Goal: Task Accomplishment & Management: Complete application form

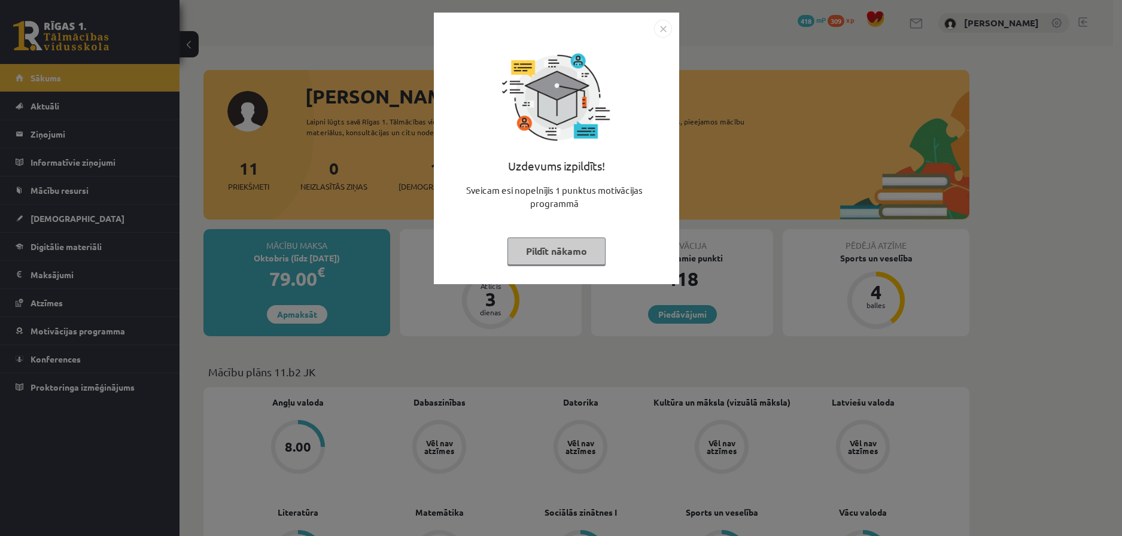
click at [557, 261] on button "Pildīt nākamo" at bounding box center [557, 252] width 98 height 28
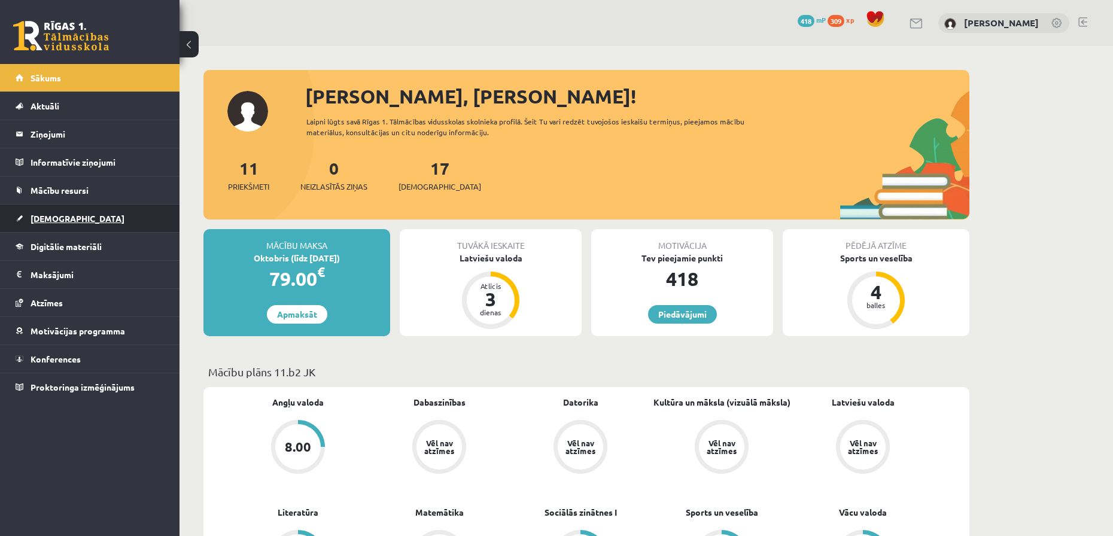
click at [50, 215] on span "[DEMOGRAPHIC_DATA]" at bounding box center [78, 218] width 94 height 11
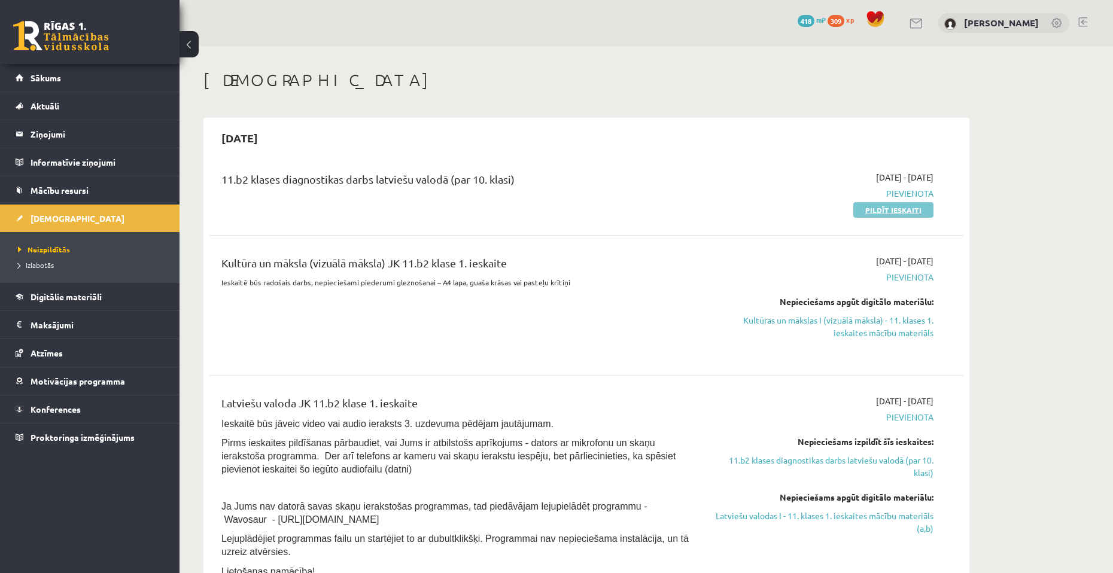
click at [877, 211] on link "Pildīt ieskaiti" at bounding box center [893, 210] width 80 height 16
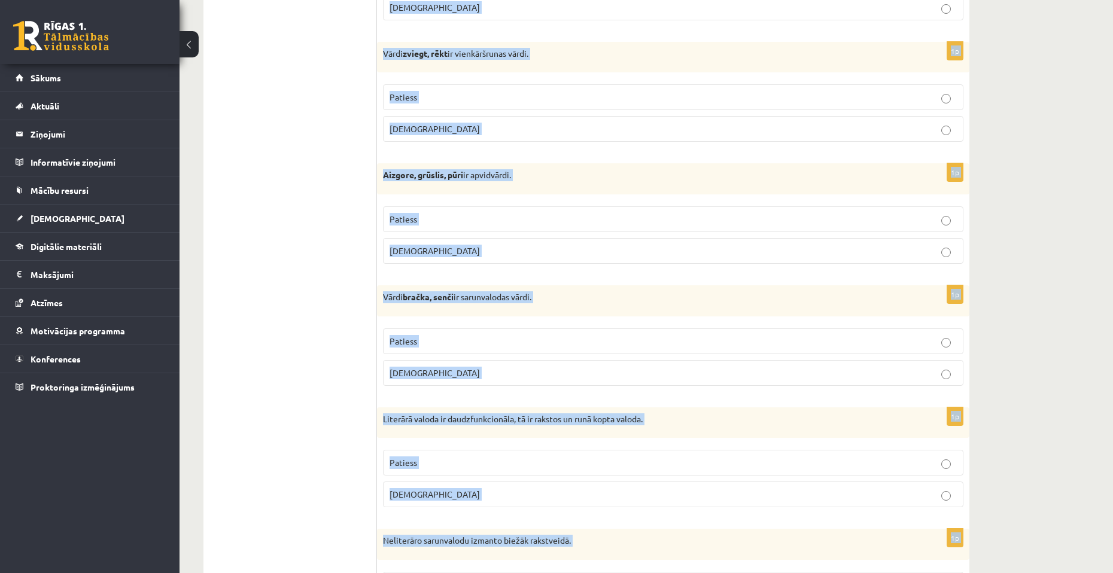
scroll to position [3390, 0]
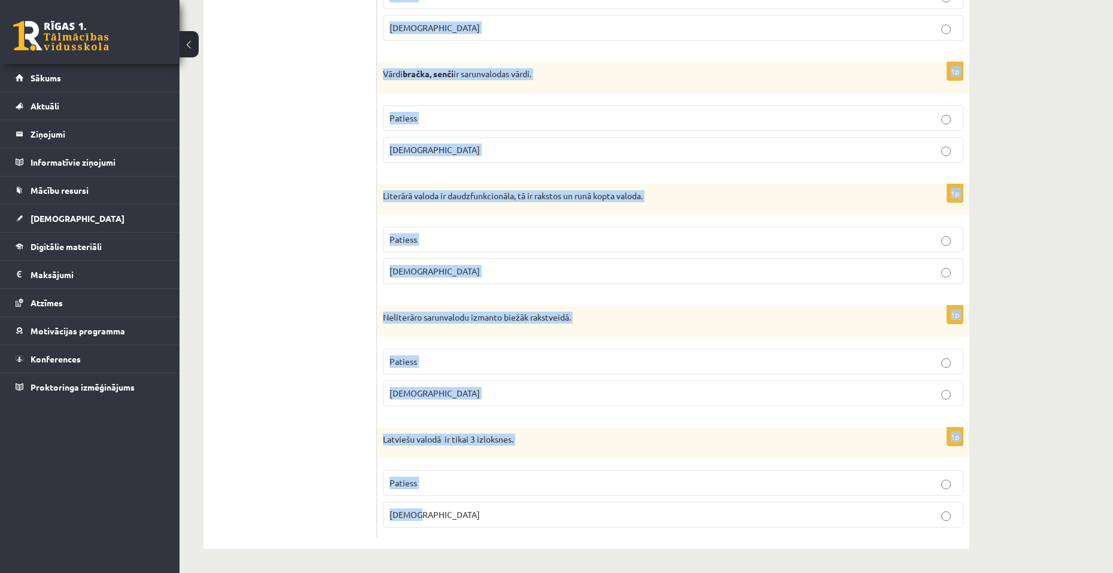
drag, startPoint x: 385, startPoint y: 223, endPoint x: 715, endPoint y: 528, distance: 448.5
copy form "Apgalvojums ir patiess vai nepatiess? 1p Publicistiskais stils ir funkcionāls v…"
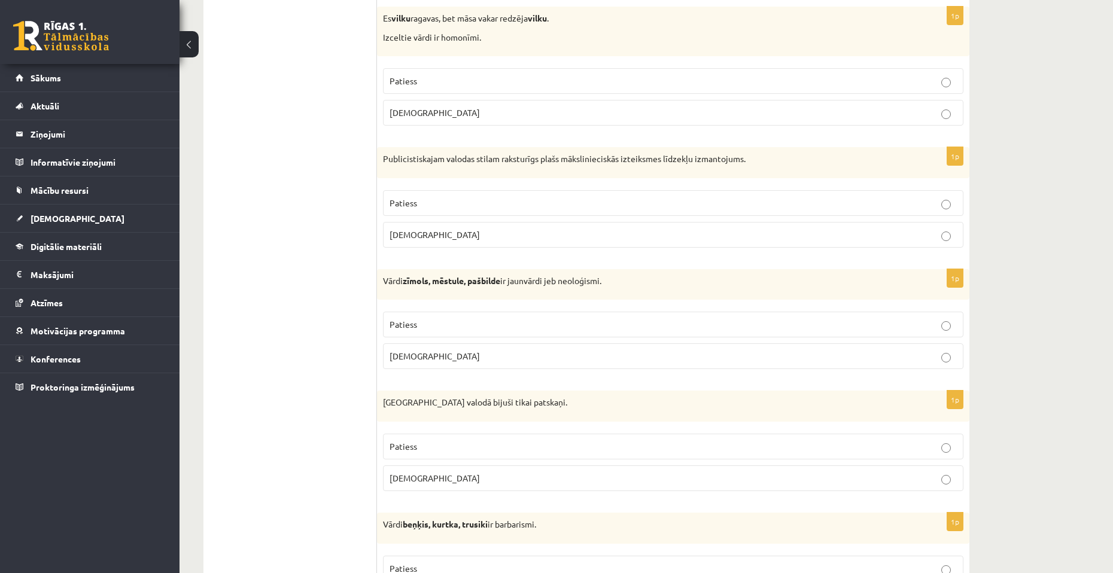
drag, startPoint x: 1001, startPoint y: 392, endPoint x: 1034, endPoint y: 124, distance: 269.5
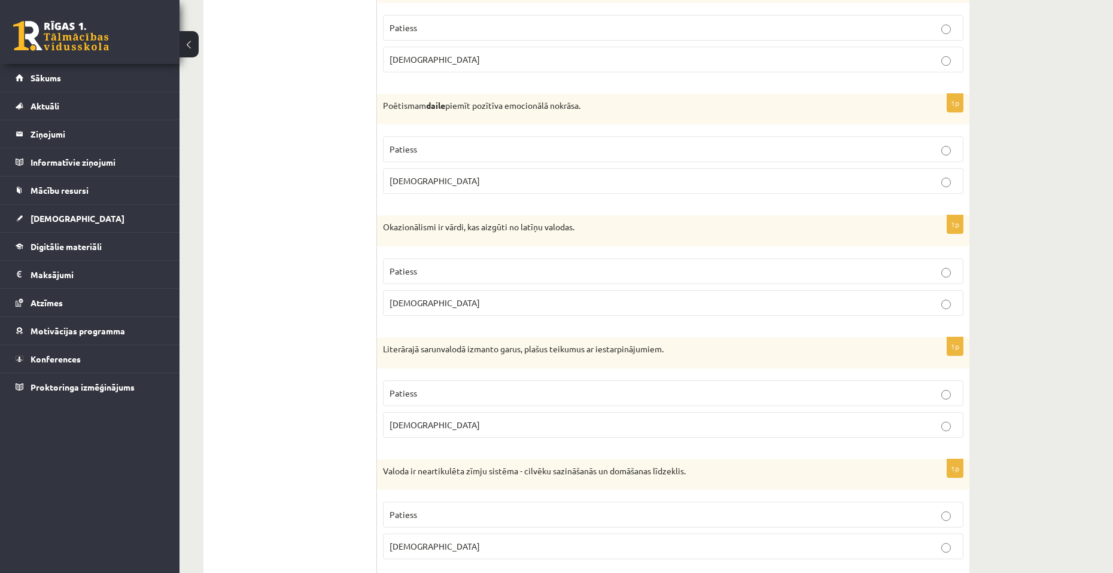
scroll to position [0, 0]
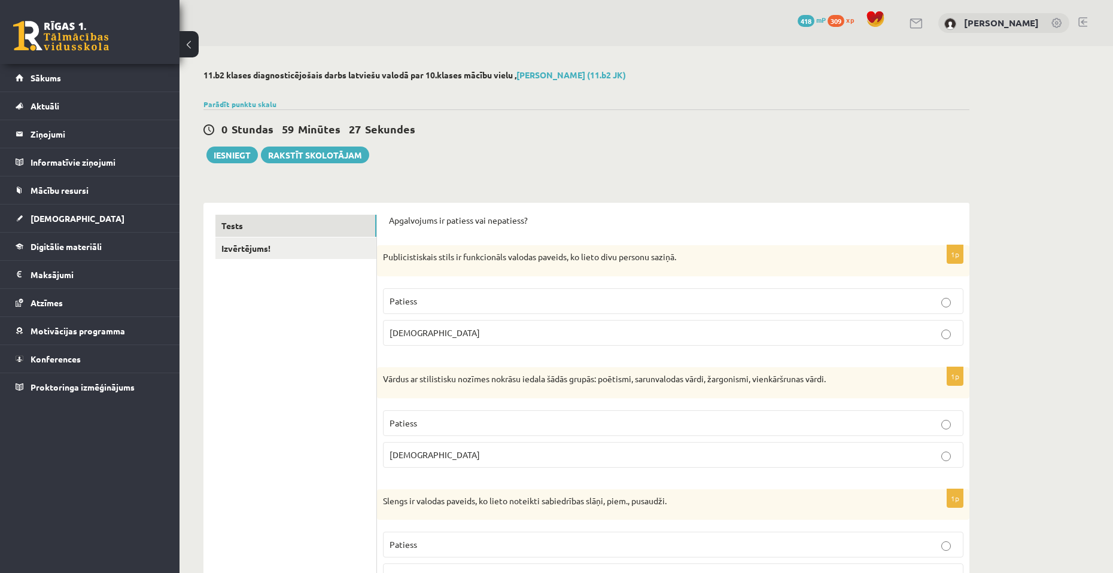
drag, startPoint x: 1052, startPoint y: 314, endPoint x: 1052, endPoint y: 92, distance: 222.0
click at [689, 328] on p "Aplams" at bounding box center [673, 333] width 567 height 13
click at [443, 420] on p "Patiess" at bounding box center [673, 423] width 567 height 13
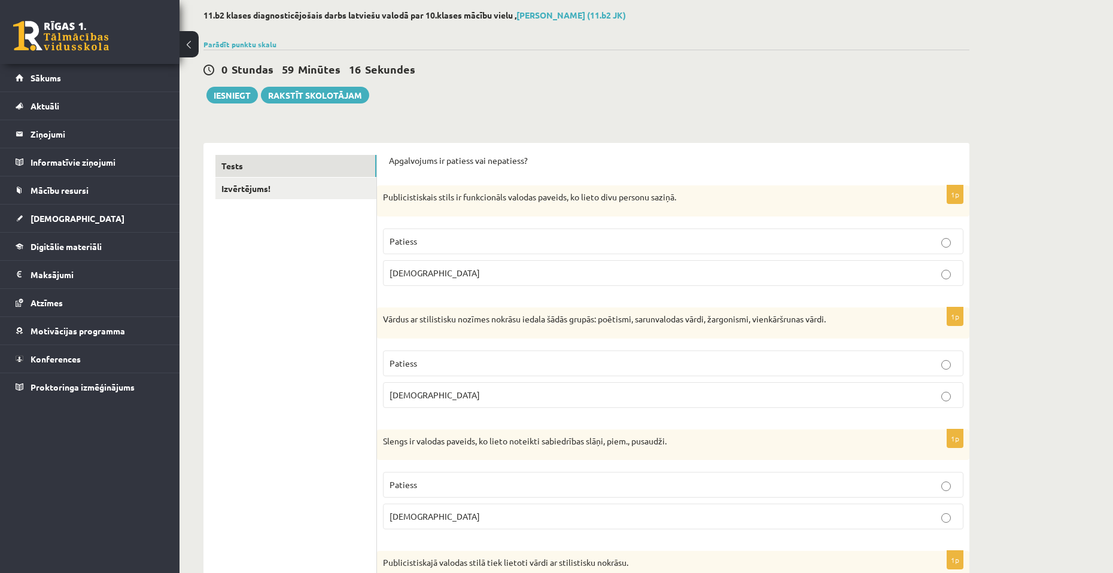
click at [478, 485] on p "Patiess" at bounding box center [673, 485] width 567 height 13
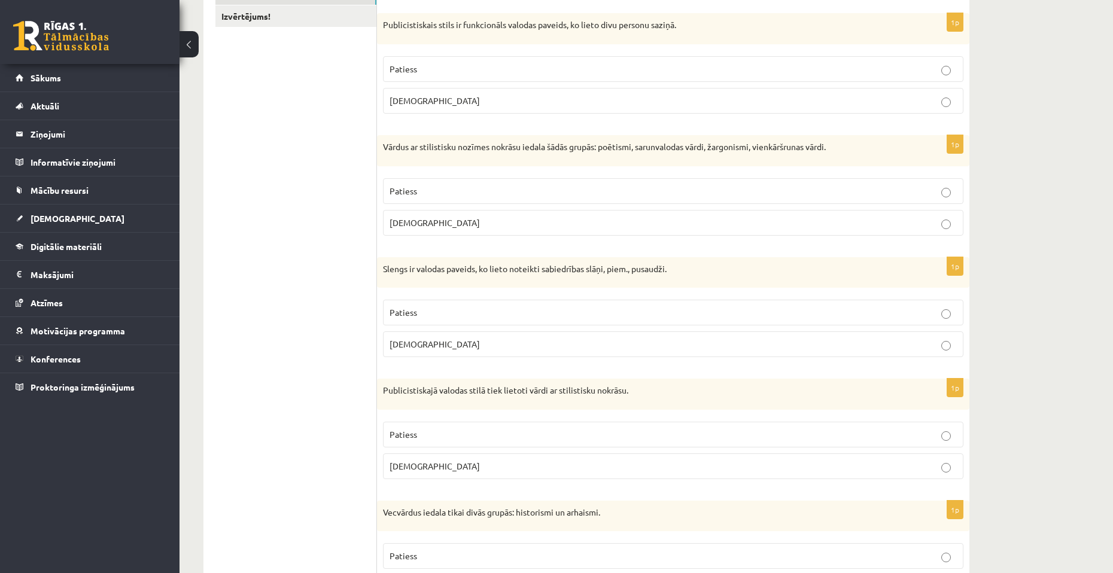
scroll to position [239, 0]
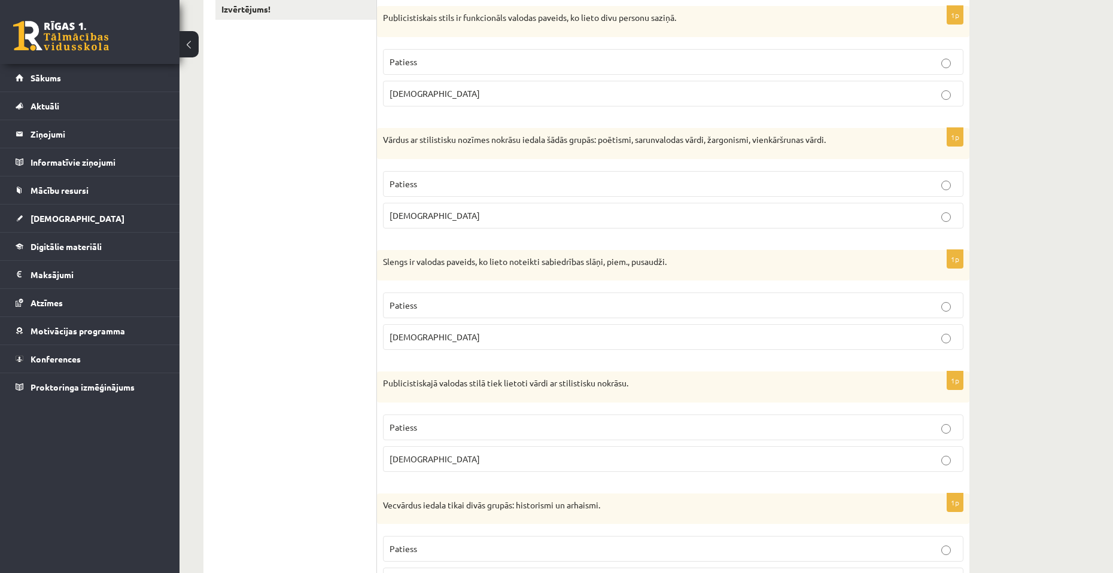
click at [725, 420] on label "Patiess" at bounding box center [673, 428] width 581 height 26
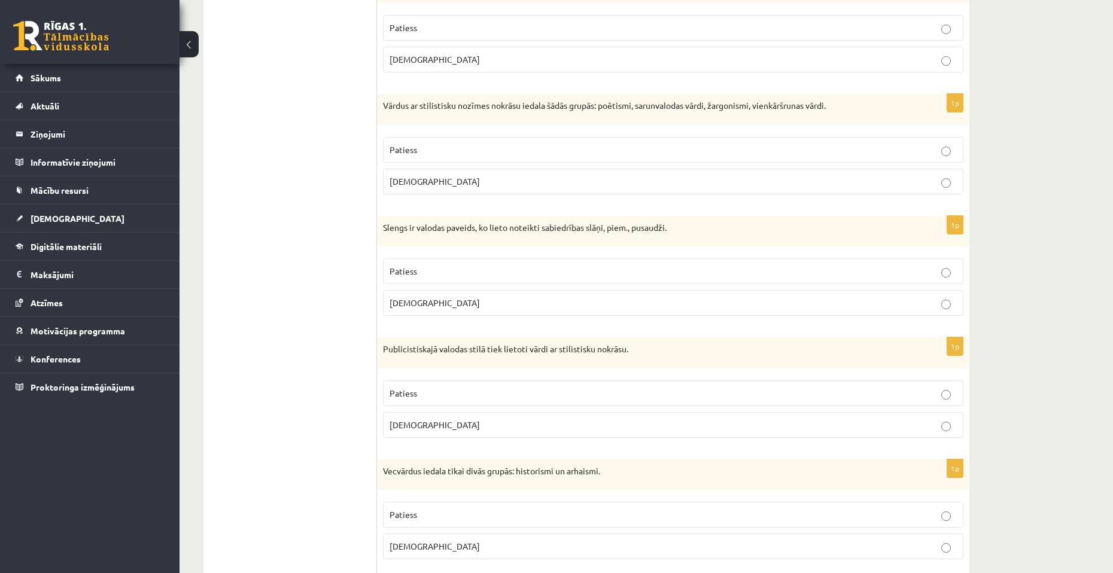
scroll to position [299, 0]
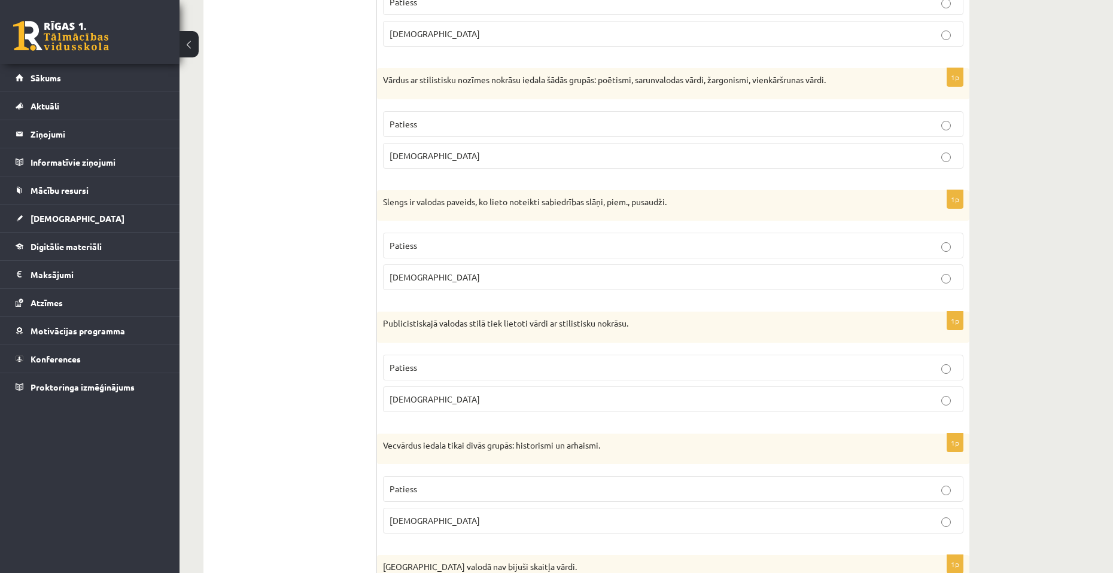
click at [541, 523] on p "Aplams" at bounding box center [673, 521] width 567 height 13
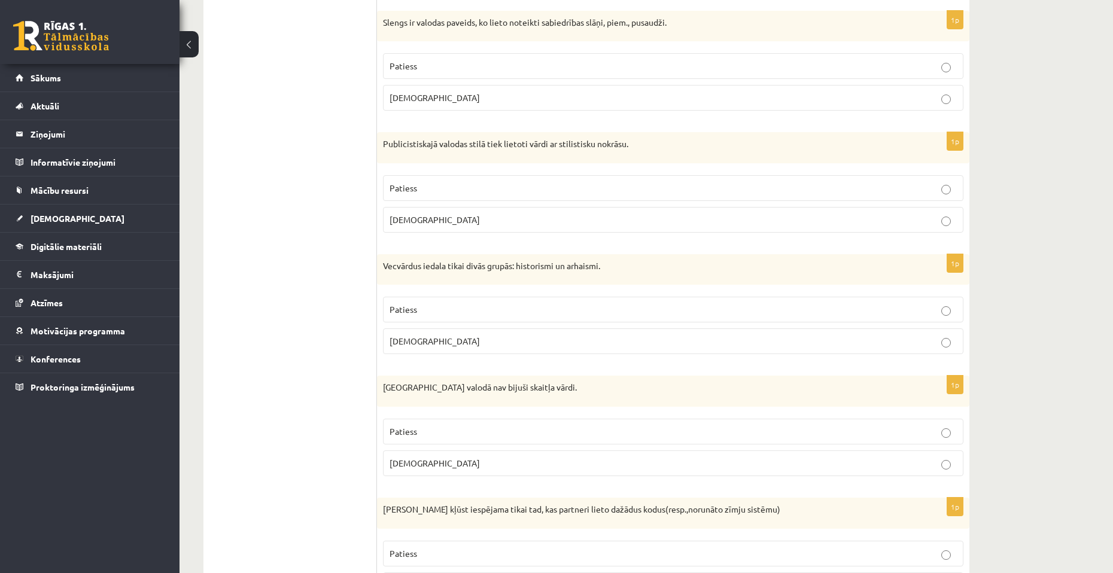
click at [485, 464] on p "Aplams" at bounding box center [673, 463] width 567 height 13
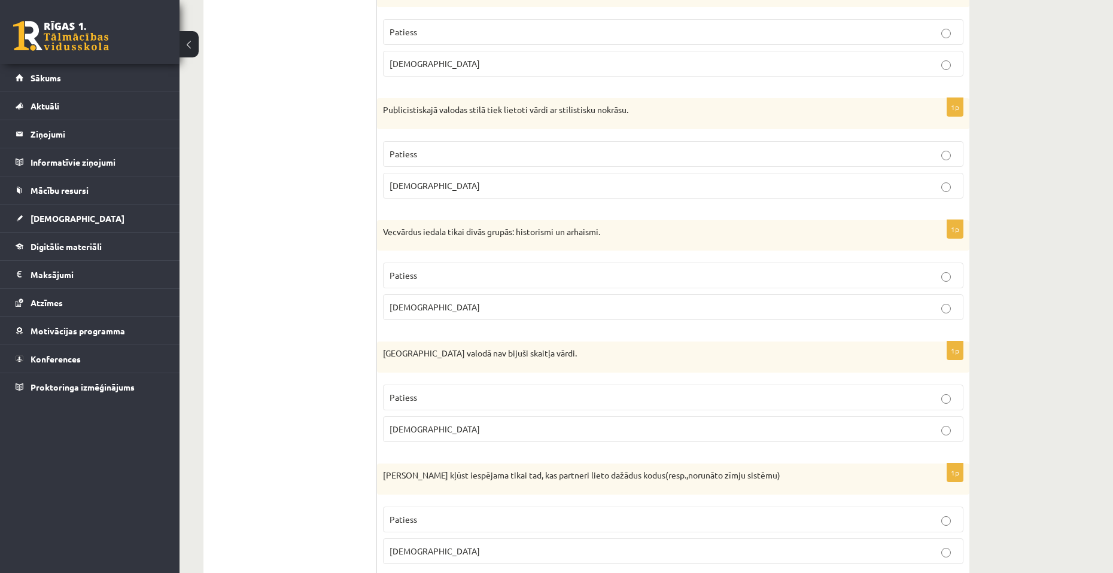
scroll to position [718, 0]
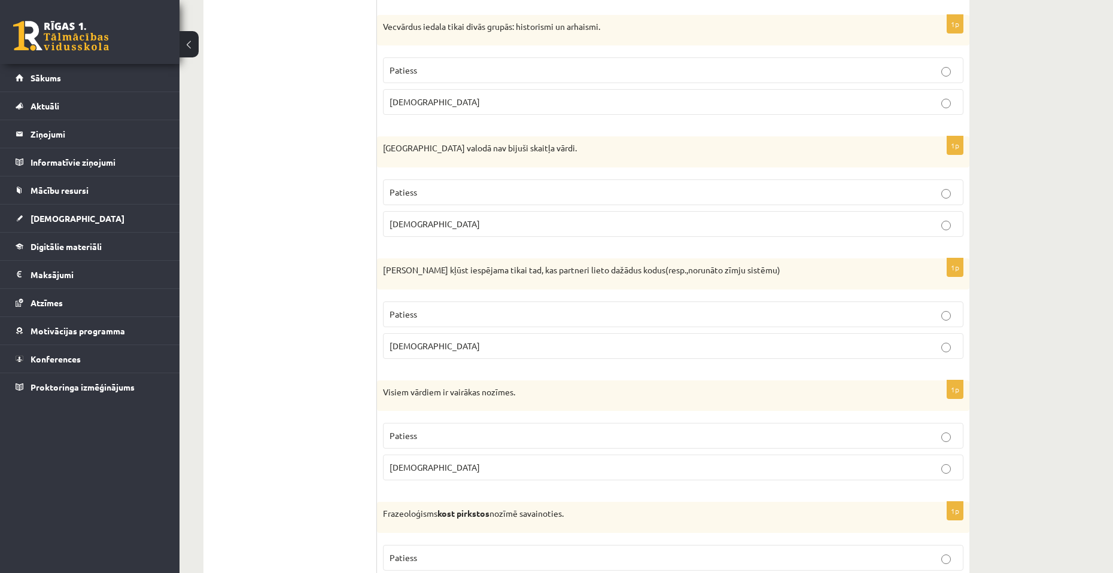
click at [525, 342] on p "Aplams" at bounding box center [673, 346] width 567 height 13
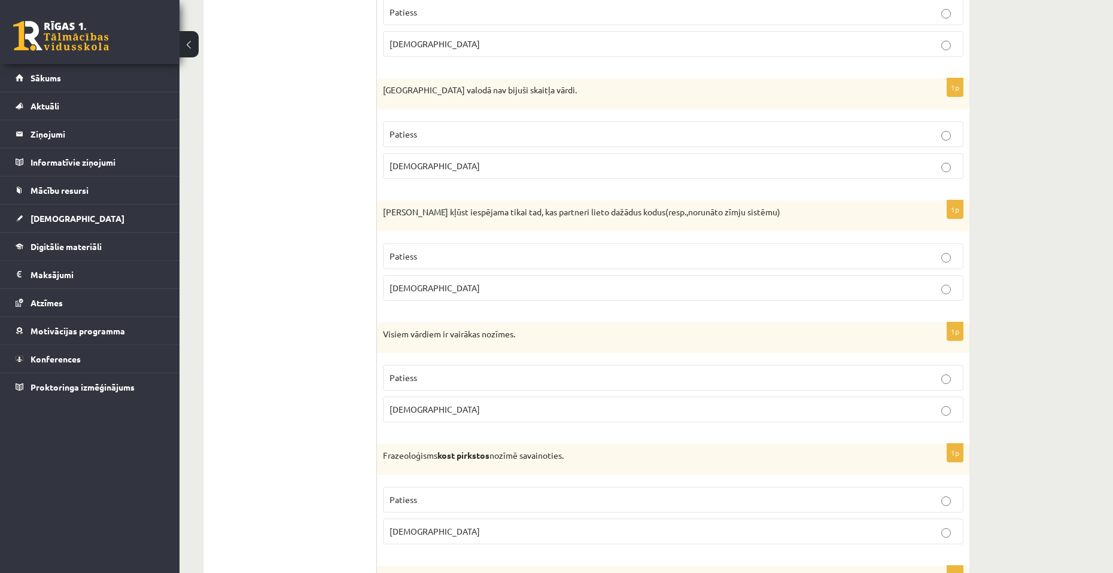
scroll to position [778, 0]
click at [499, 414] on p "Aplams" at bounding box center [673, 408] width 567 height 13
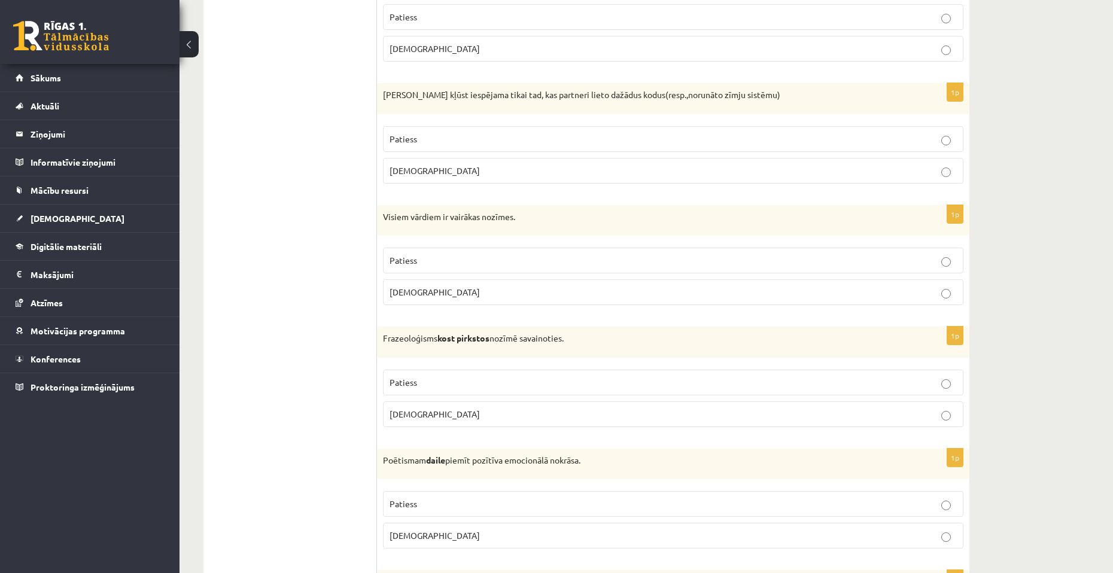
scroll to position [958, 0]
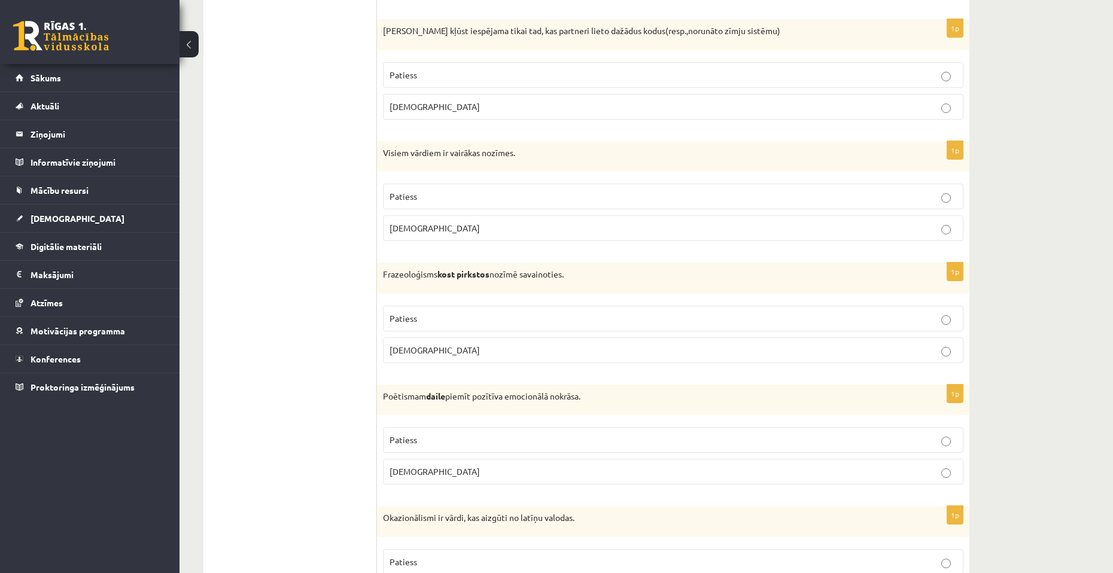
click at [931, 309] on label "Patiess" at bounding box center [673, 319] width 581 height 26
click at [872, 467] on p "Aplams" at bounding box center [673, 472] width 567 height 13
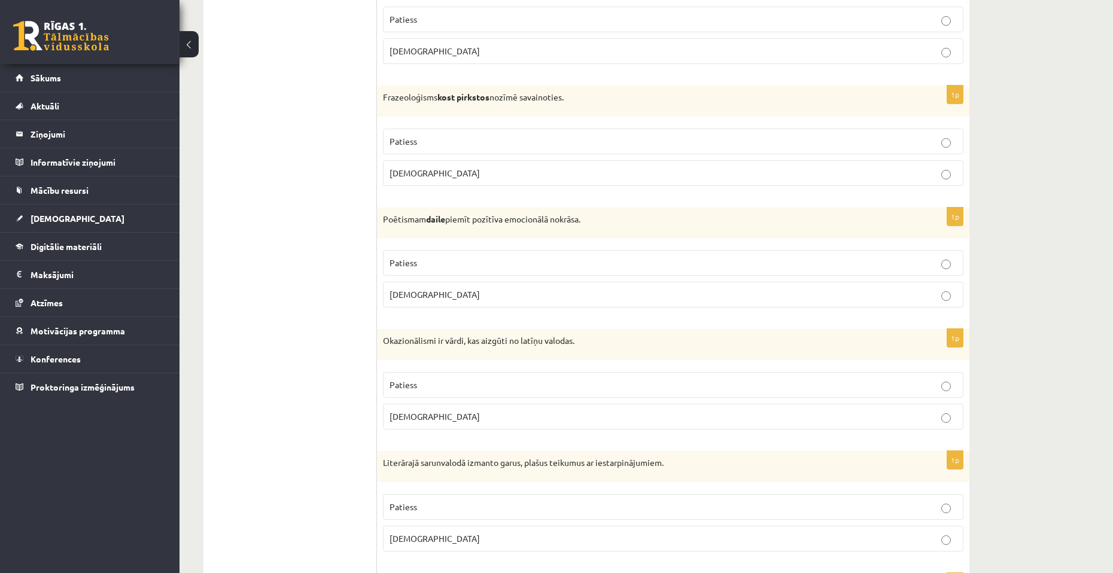
scroll to position [1137, 0]
click at [864, 414] on p "Aplams" at bounding box center [673, 414] width 567 height 13
click at [877, 418] on p "Aplams" at bounding box center [673, 417] width 567 height 13
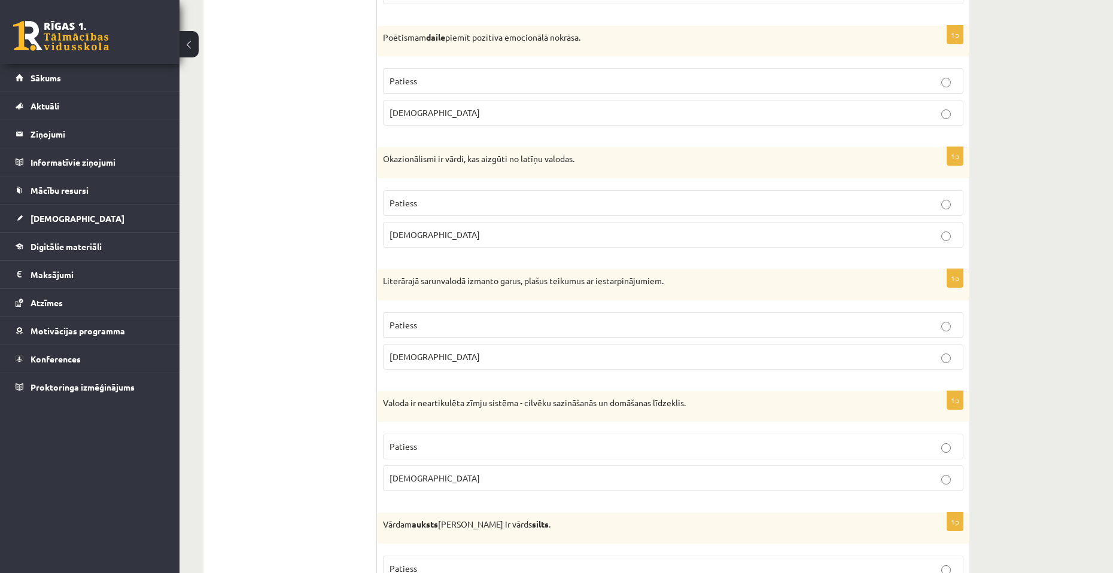
click at [864, 451] on p "Patiess" at bounding box center [673, 446] width 567 height 13
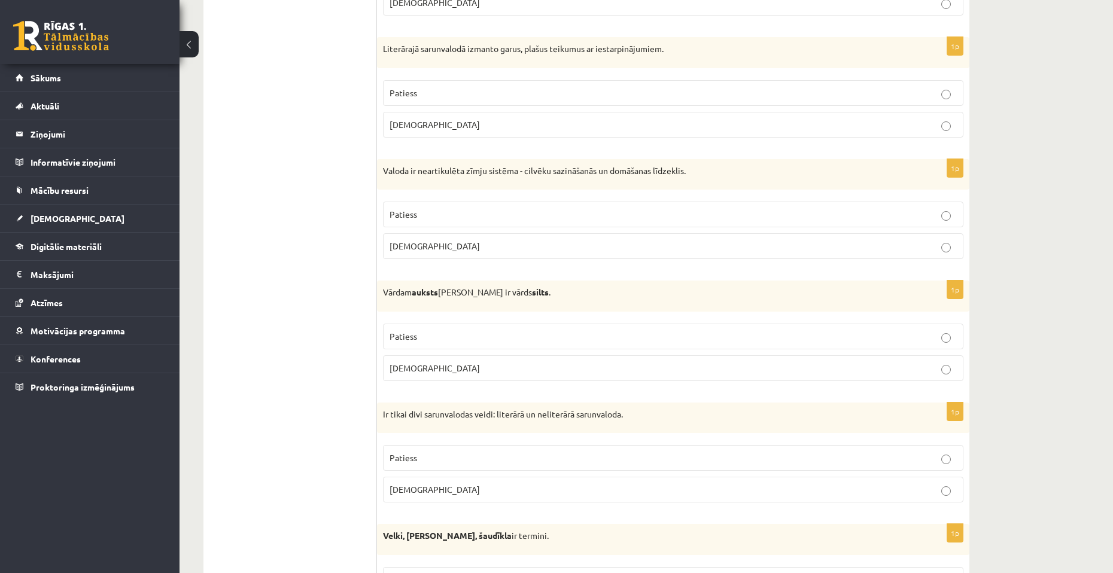
scroll to position [1556, 0]
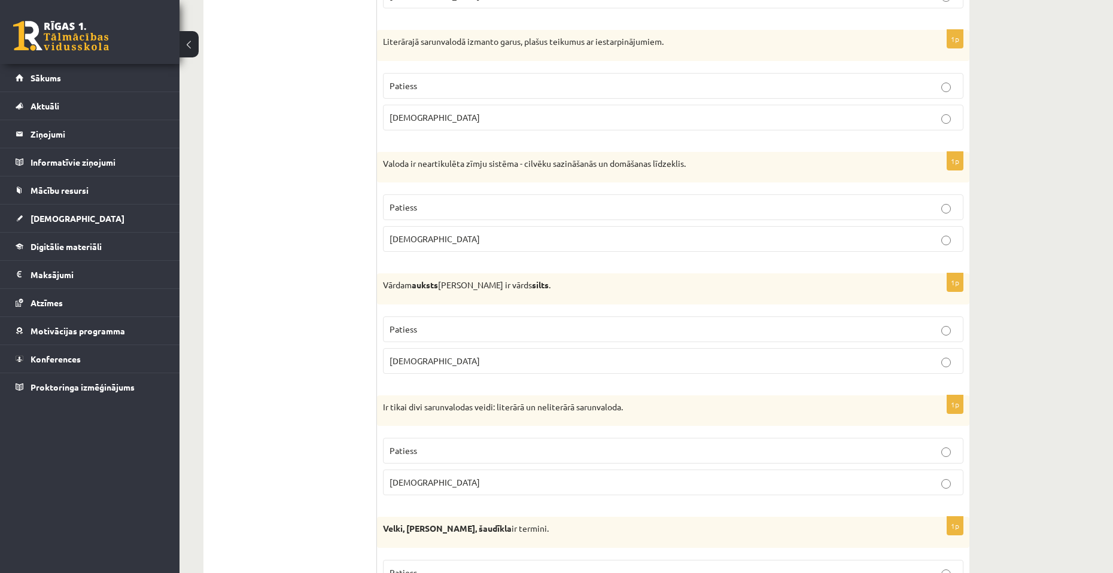
click at [800, 366] on p "Aplams" at bounding box center [673, 361] width 567 height 13
click at [756, 455] on p "Patiess" at bounding box center [673, 451] width 567 height 13
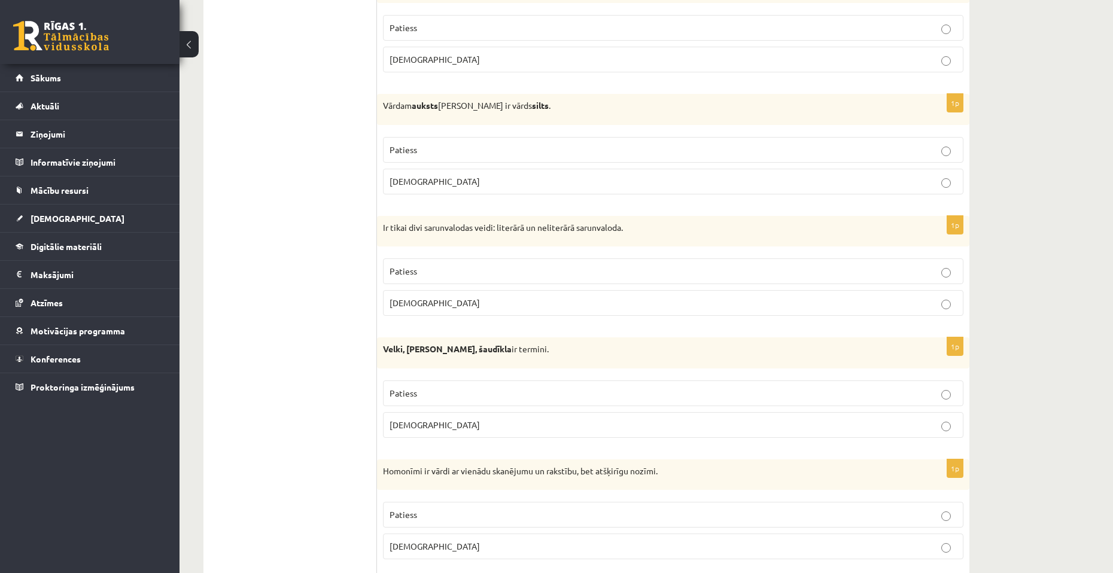
click at [649, 391] on p "Patiess" at bounding box center [673, 393] width 567 height 13
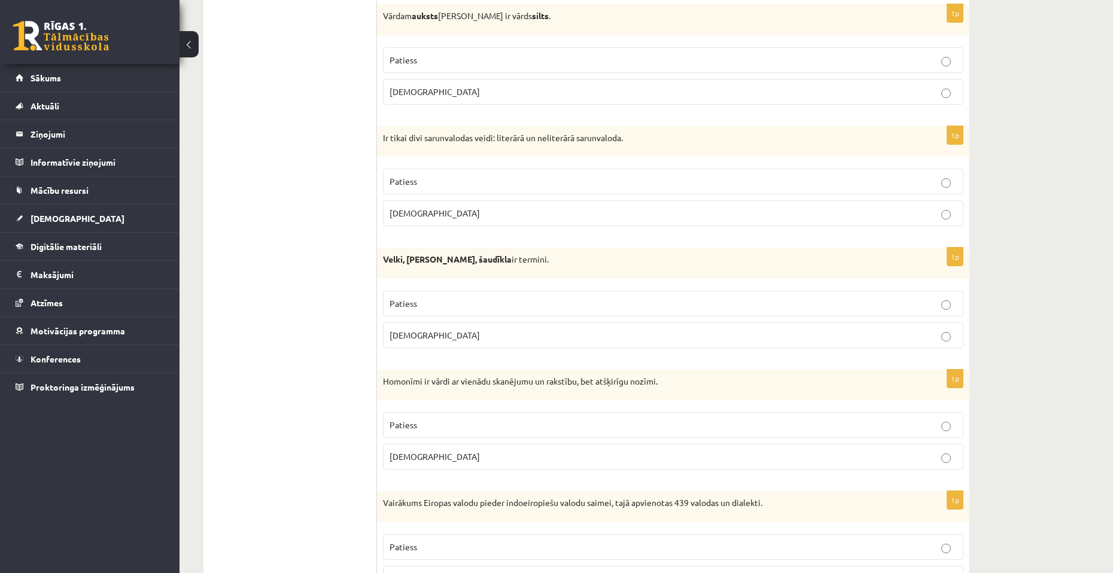
scroll to position [1855, 0]
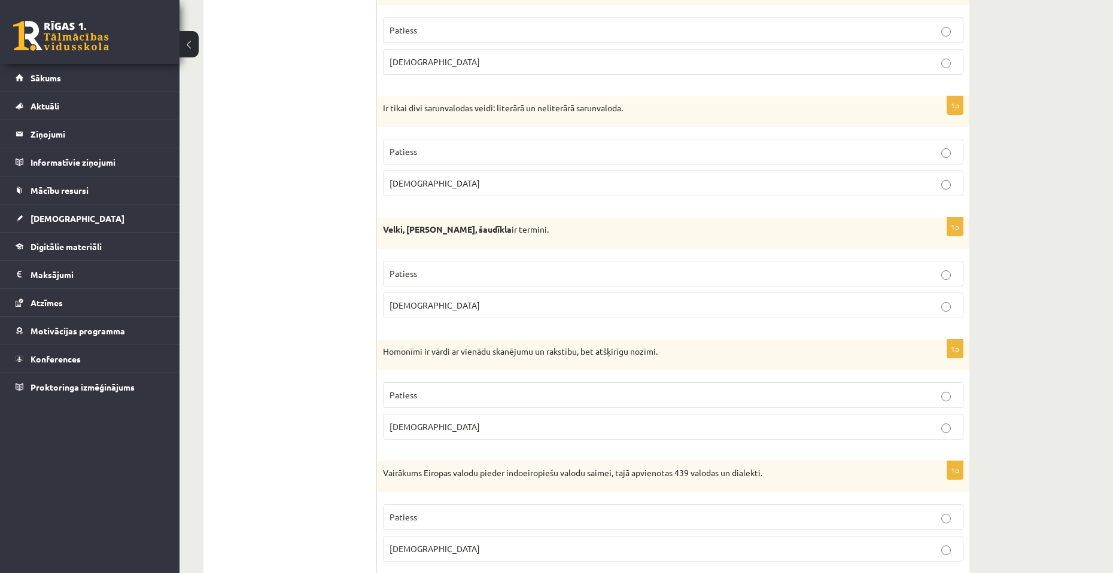
click at [641, 398] on p "Patiess" at bounding box center [673, 395] width 567 height 13
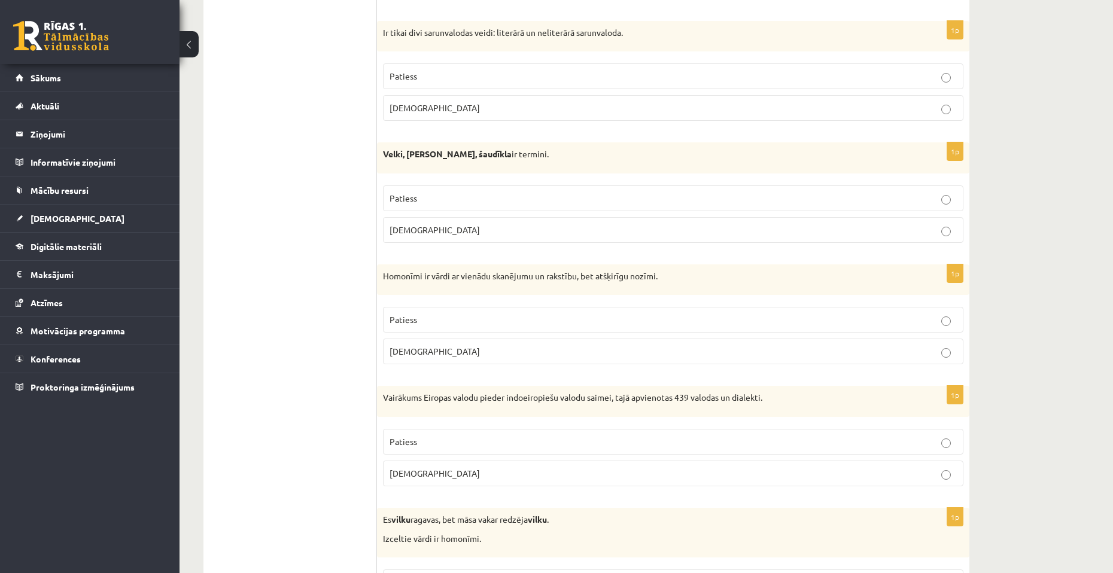
scroll to position [1975, 0]
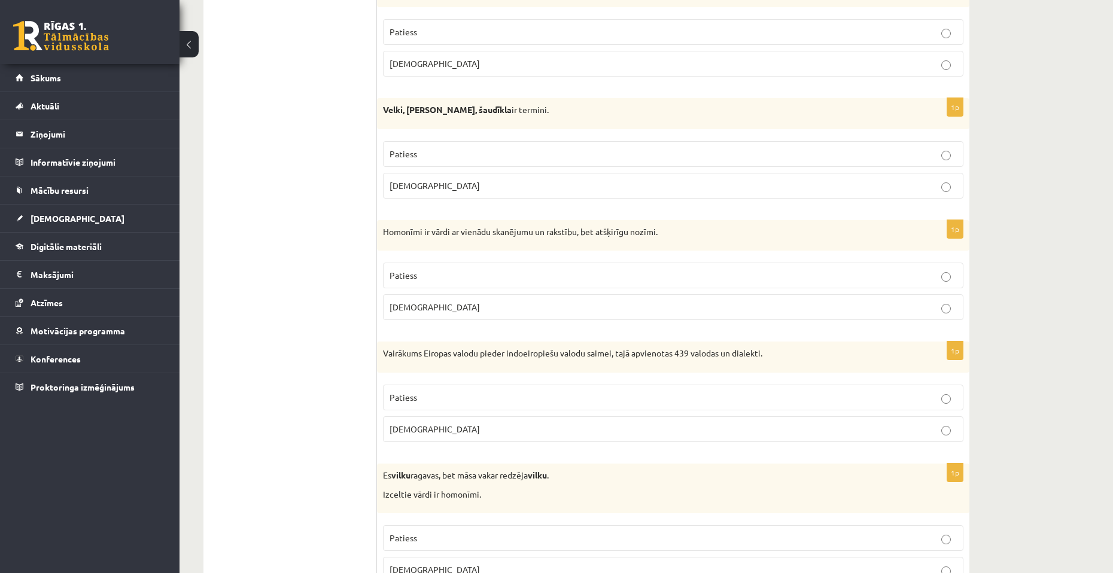
click at [612, 435] on p "Aplams" at bounding box center [673, 429] width 567 height 13
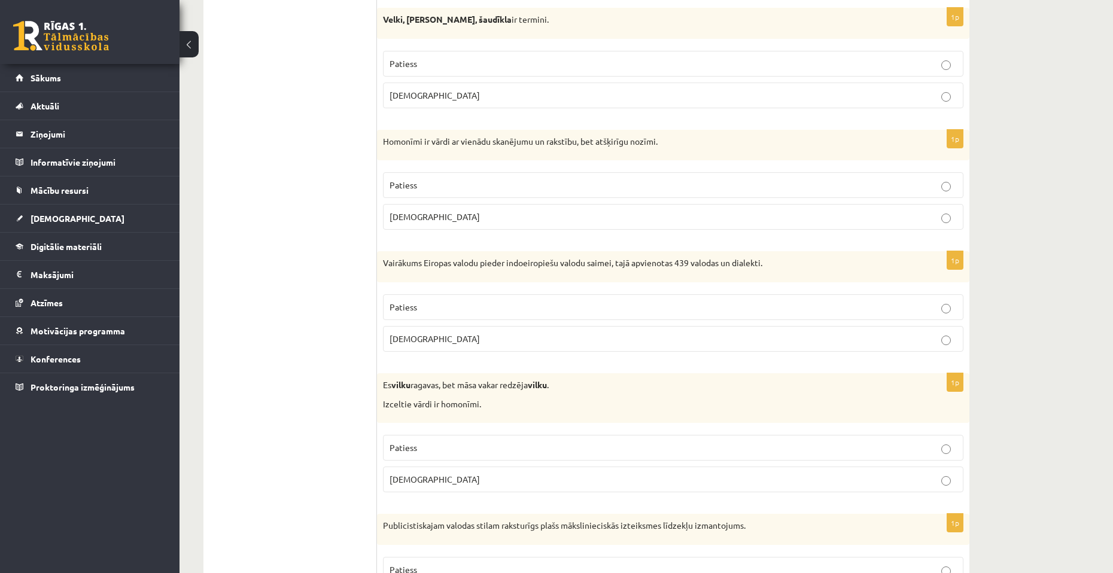
scroll to position [2095, 0]
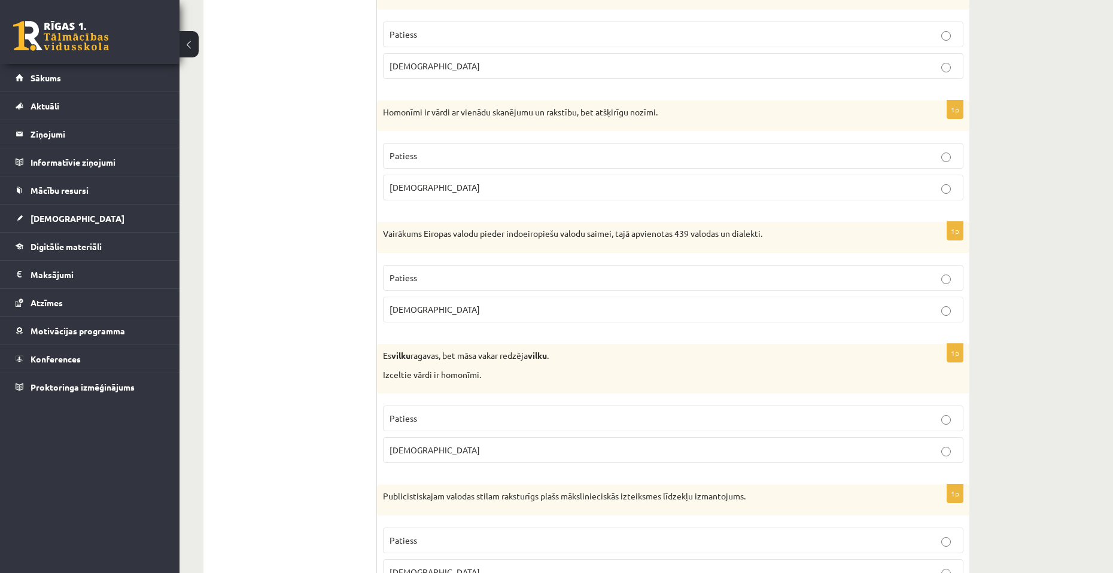
click at [615, 429] on label "Patiess" at bounding box center [673, 419] width 581 height 26
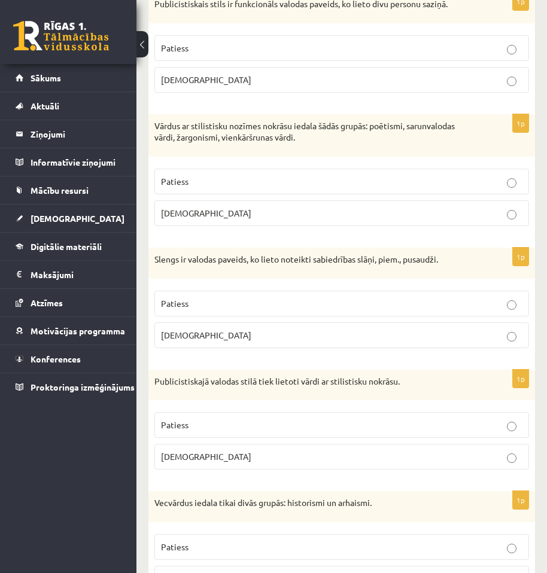
scroll to position [359, 0]
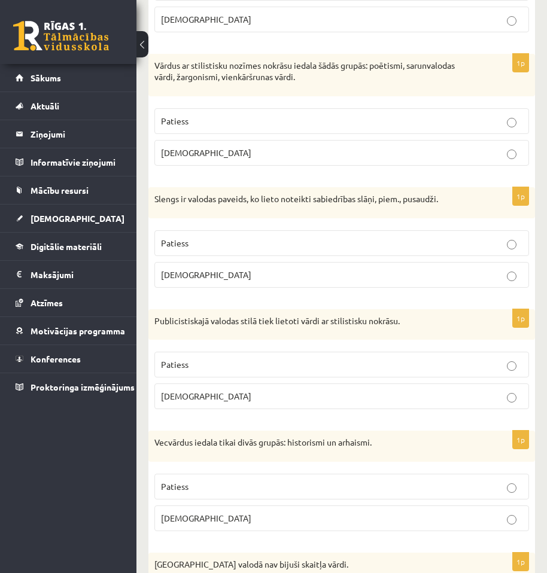
click at [501, 492] on p "Patiess" at bounding box center [341, 487] width 361 height 13
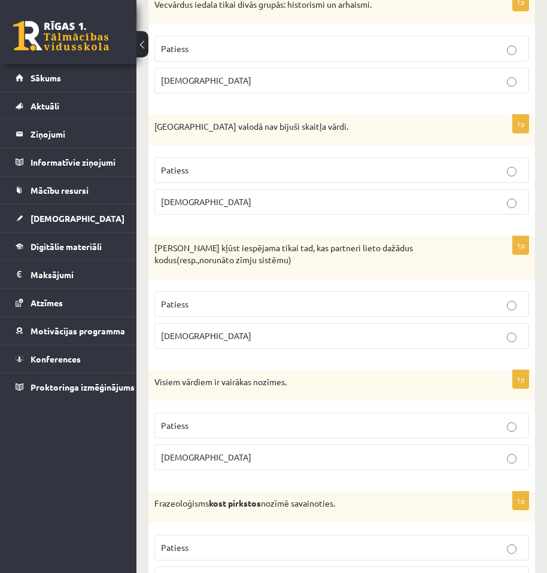
scroll to position [838, 0]
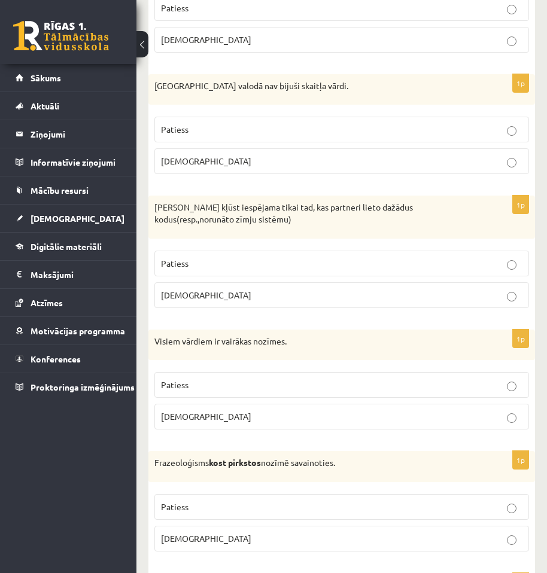
click at [481, 539] on p "Aplams" at bounding box center [341, 539] width 361 height 13
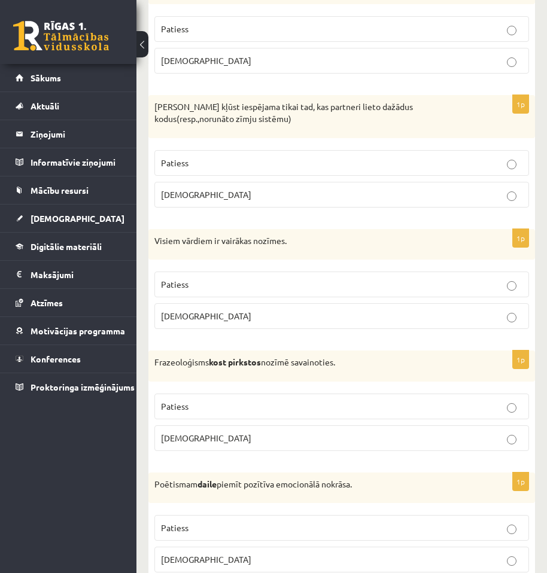
scroll to position [958, 0]
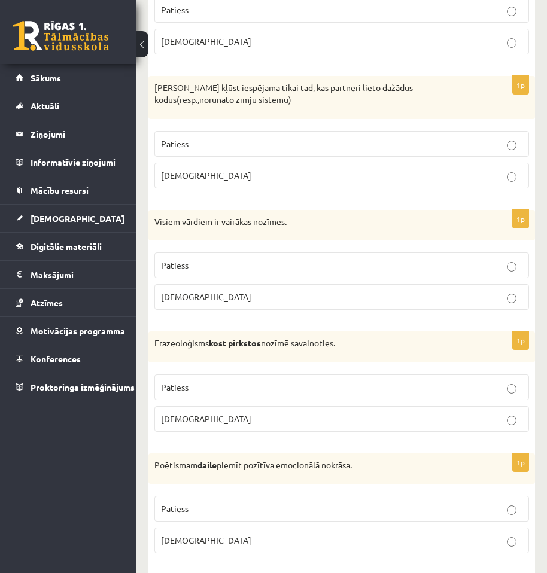
drag, startPoint x: 481, startPoint y: 539, endPoint x: 473, endPoint y: 509, distance: 31.1
click at [473, 509] on p "Patiess" at bounding box center [341, 509] width 361 height 13
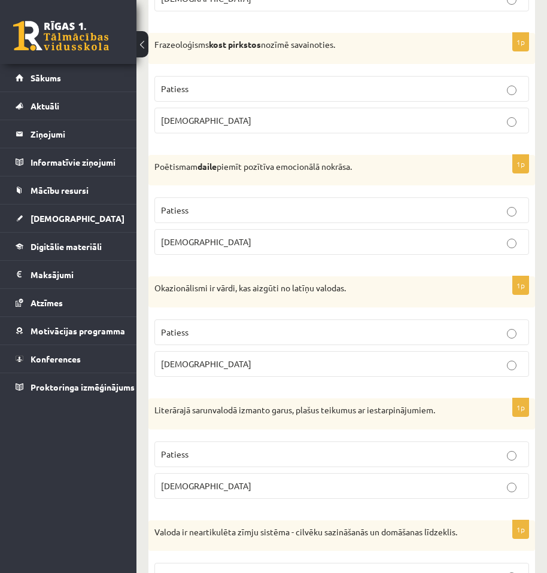
scroll to position [1317, 0]
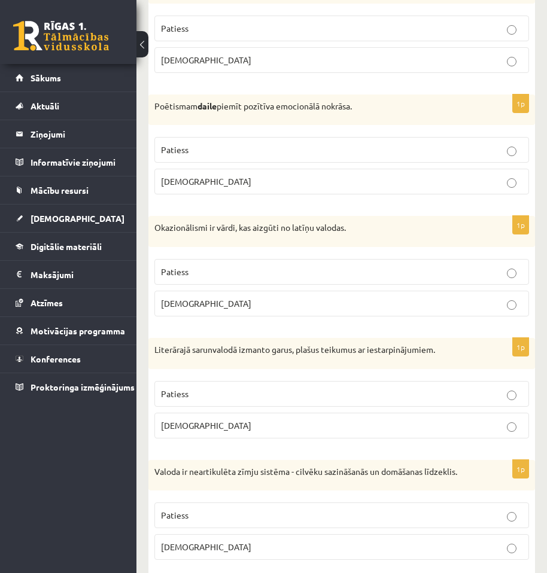
click at [496, 544] on p "Aplams" at bounding box center [341, 547] width 361 height 13
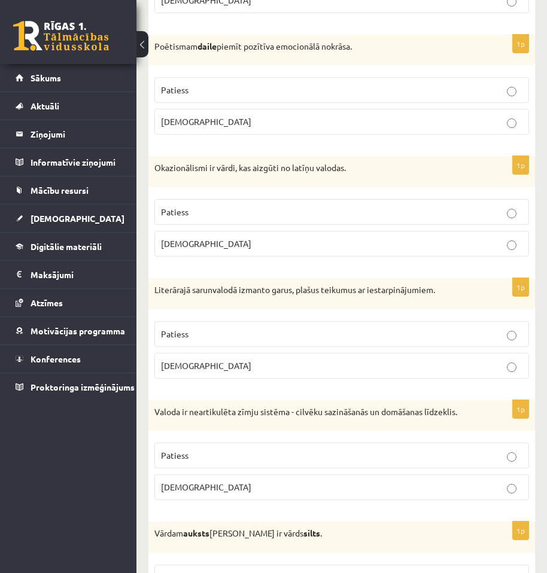
scroll to position [1436, 0]
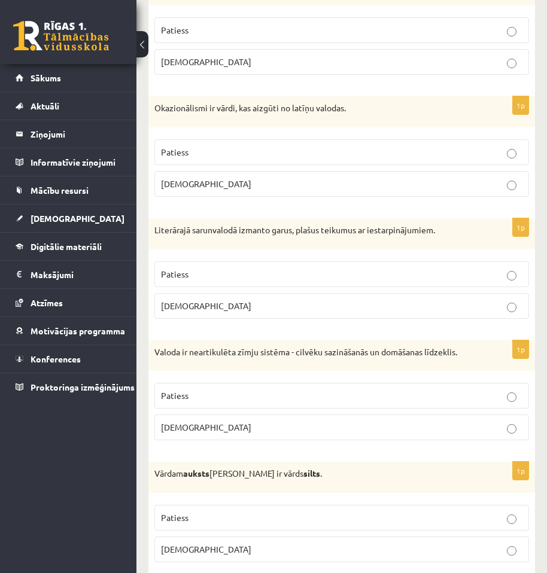
click at [519, 521] on p "Patiess" at bounding box center [341, 518] width 361 height 13
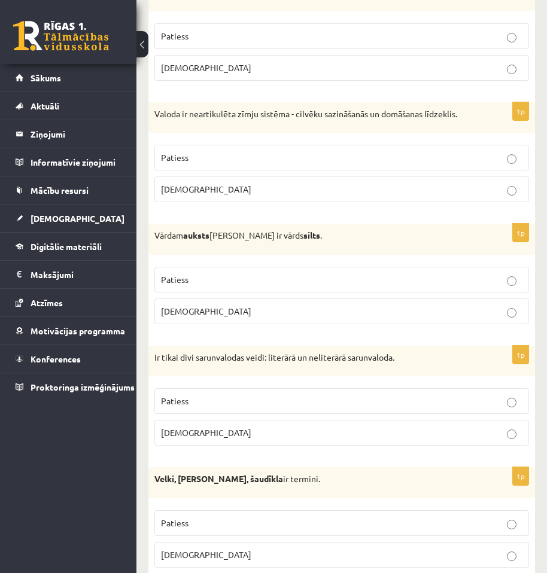
scroll to position [1676, 0]
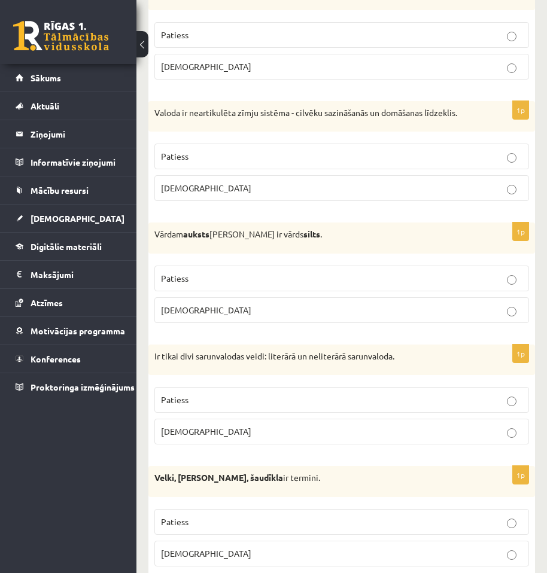
click at [465, 550] on p "Aplams" at bounding box center [341, 554] width 361 height 13
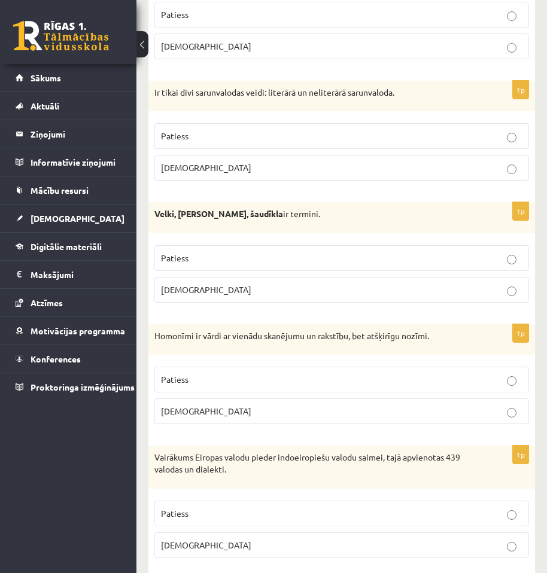
scroll to position [1975, 0]
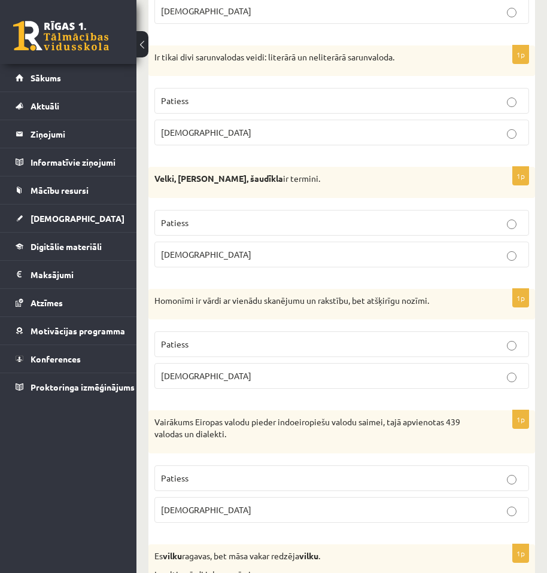
click at [493, 481] on p "Patiess" at bounding box center [341, 478] width 361 height 13
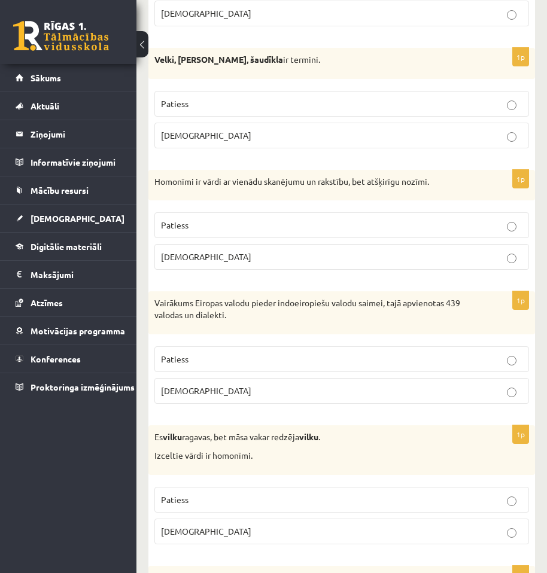
scroll to position [2095, 0]
drag, startPoint x: 485, startPoint y: 499, endPoint x: 383, endPoint y: 472, distance: 105.4
click at [378, 475] on div "Es vilku ragavas, bet māsa vakar redzēja vilku . Izceltie vārdi ir homonīmi." at bounding box center [341, 450] width 387 height 50
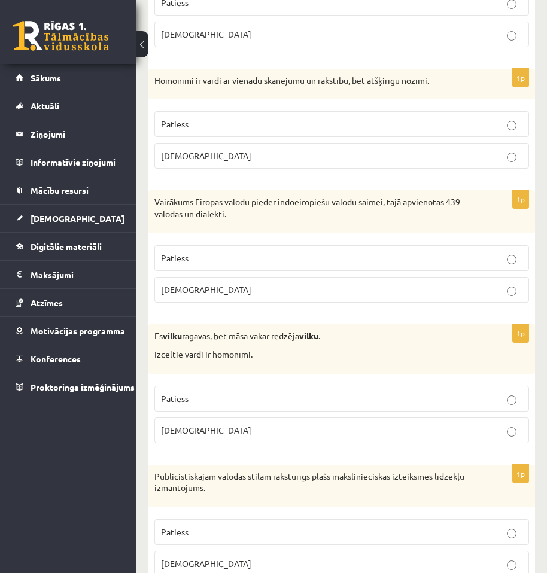
scroll to position [2214, 0]
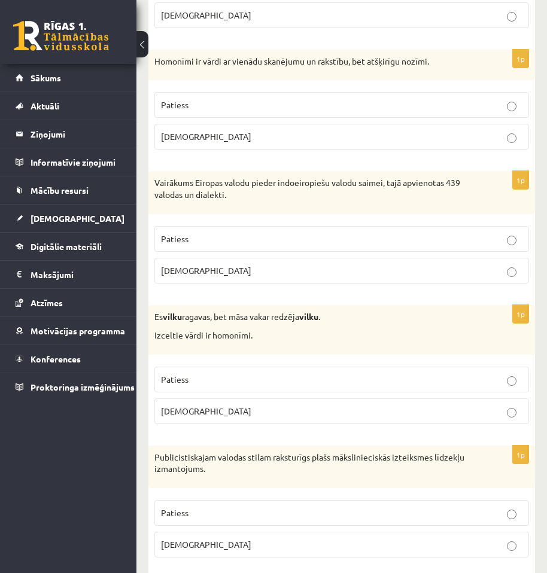
click at [446, 513] on p "Patiess" at bounding box center [341, 513] width 361 height 13
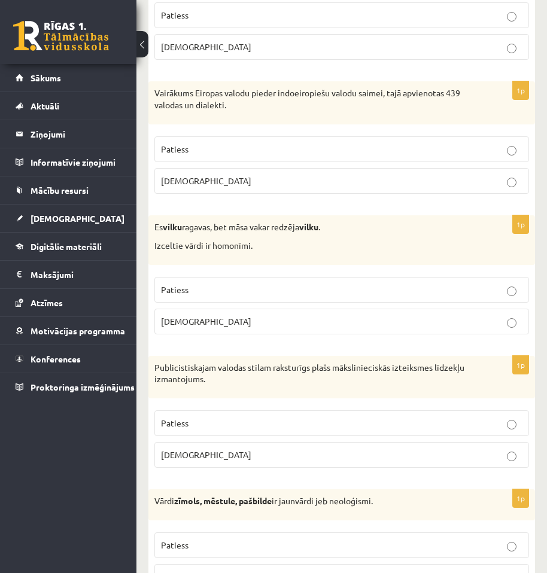
scroll to position [2334, 0]
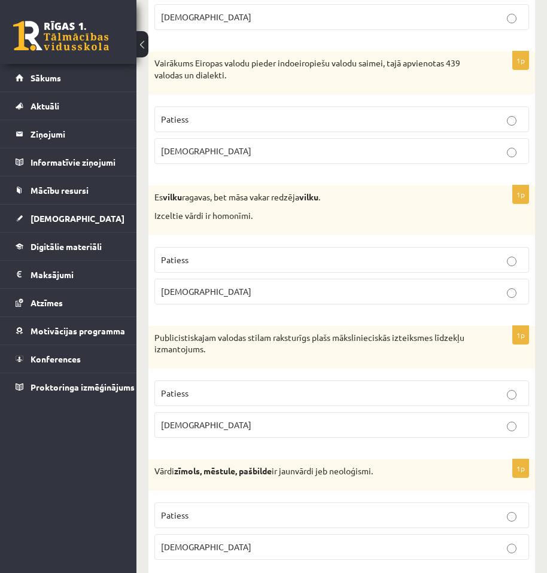
click at [445, 518] on p "Patiess" at bounding box center [341, 515] width 361 height 13
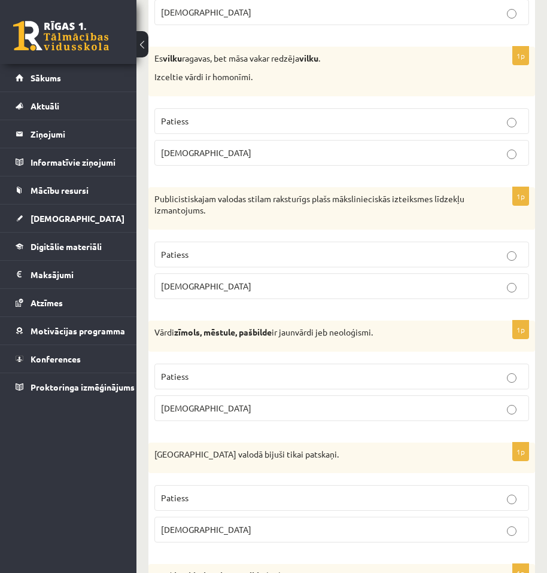
scroll to position [2514, 0]
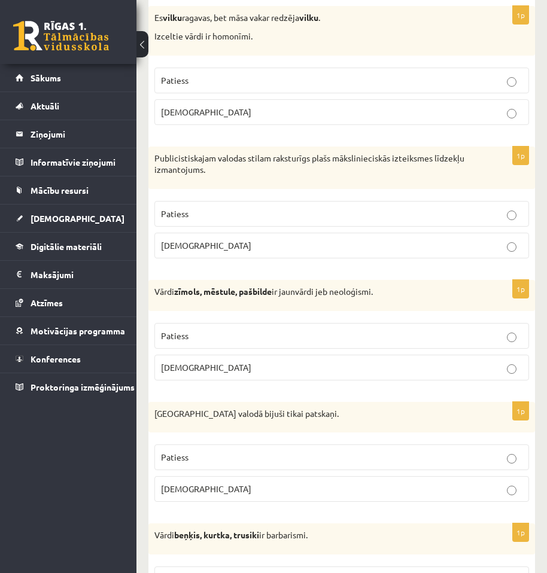
click at [481, 486] on p "Aplams" at bounding box center [341, 489] width 361 height 13
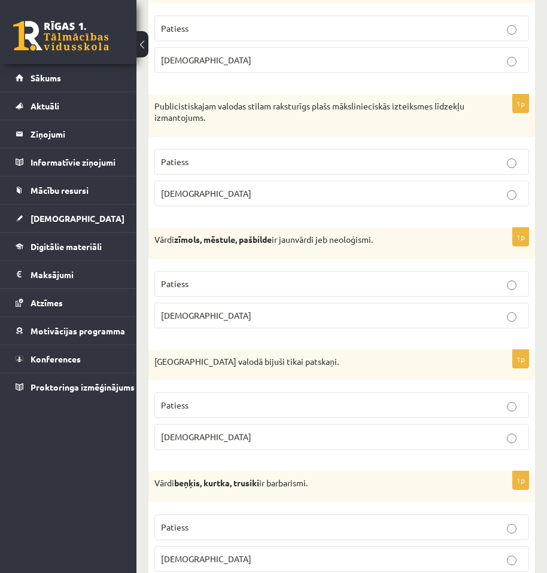
scroll to position [2573, 0]
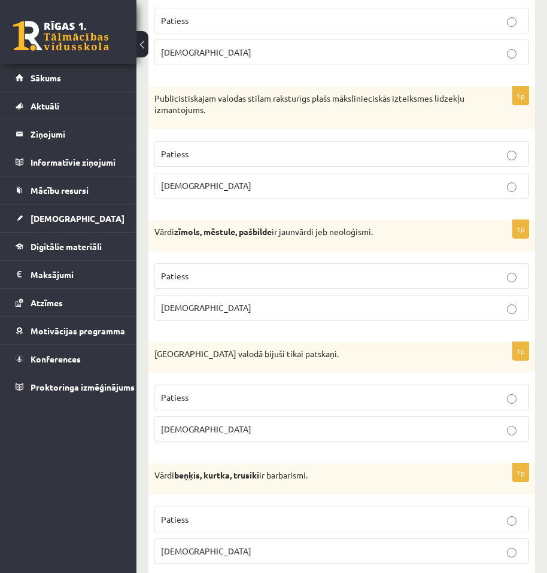
click at [469, 521] on p "Patiess" at bounding box center [341, 520] width 361 height 13
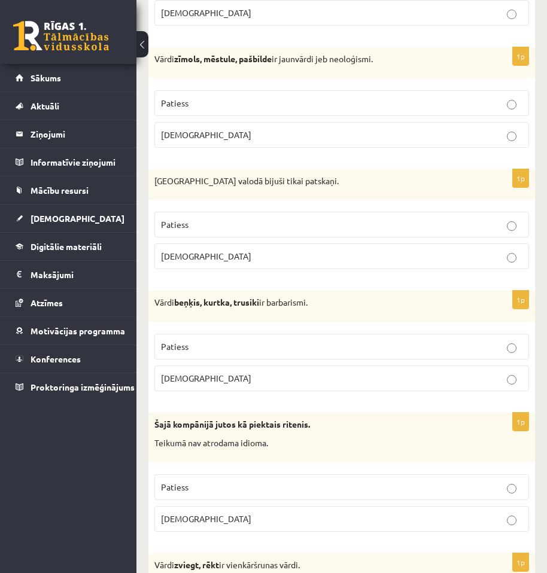
scroll to position [2753, 0]
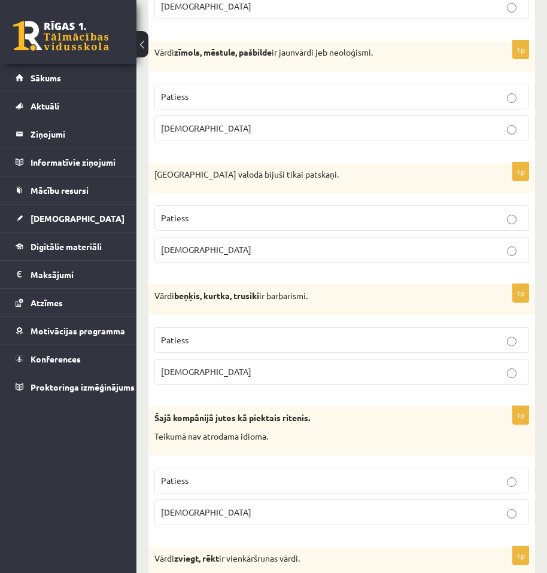
click at [480, 509] on p "Aplams" at bounding box center [341, 512] width 361 height 13
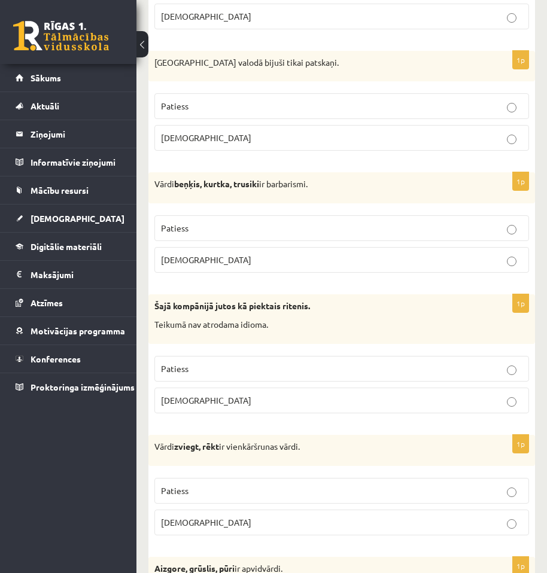
scroll to position [2873, 0]
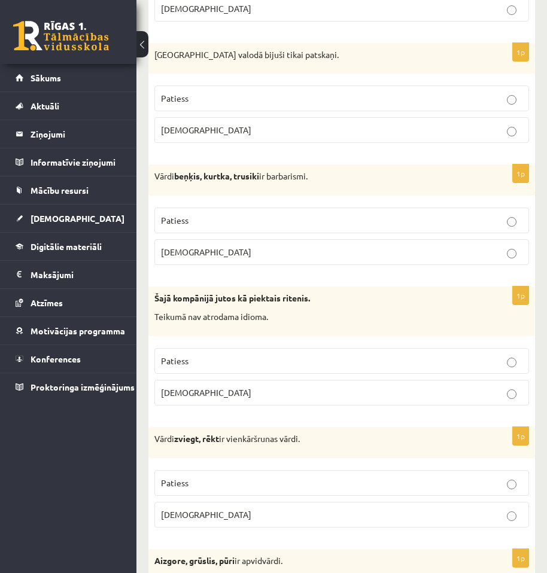
click at [486, 476] on label "Patiess" at bounding box center [341, 483] width 375 height 26
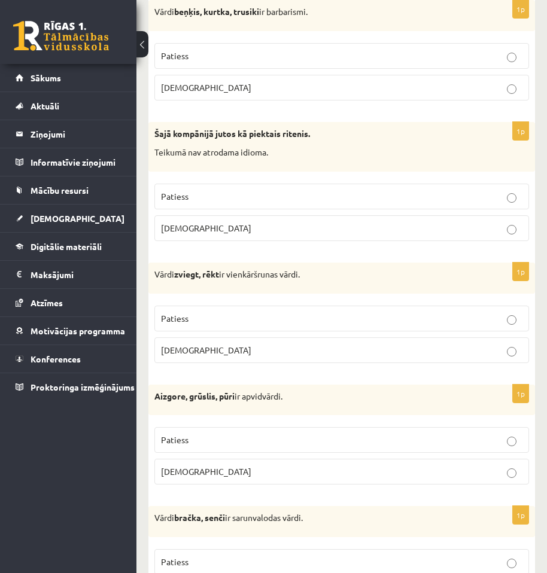
scroll to position [3052, 0]
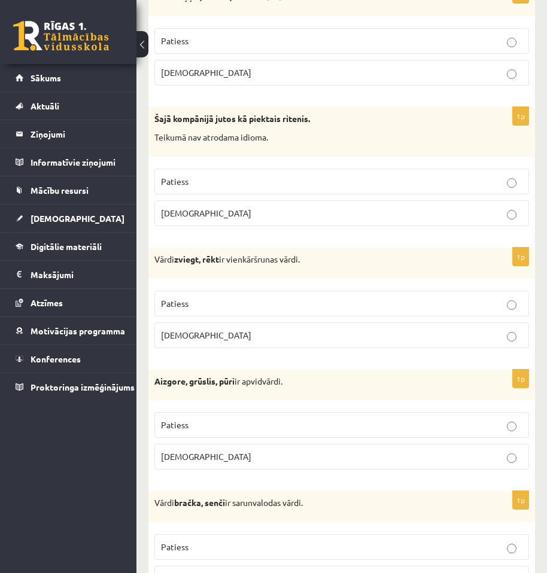
click at [499, 421] on p "Patiess" at bounding box center [341, 425] width 361 height 13
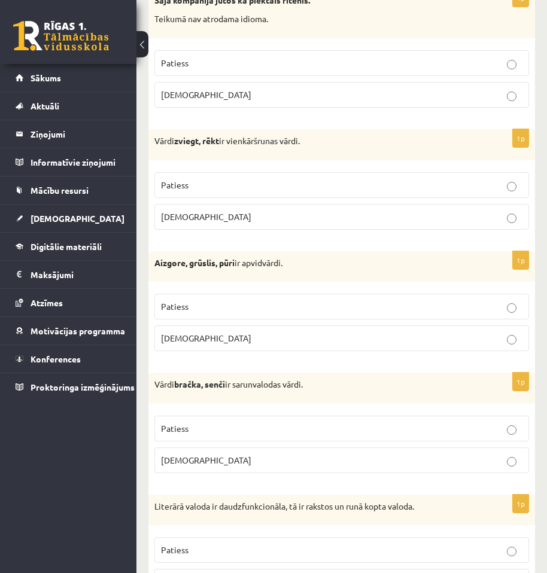
scroll to position [3172, 0]
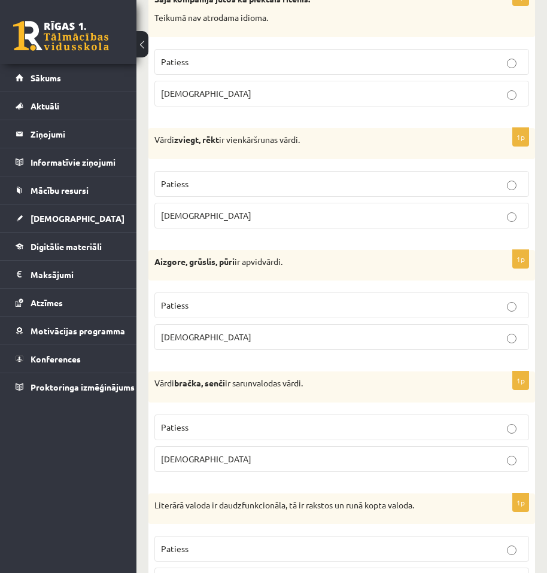
click at [499, 558] on label "Patiess" at bounding box center [341, 549] width 375 height 26
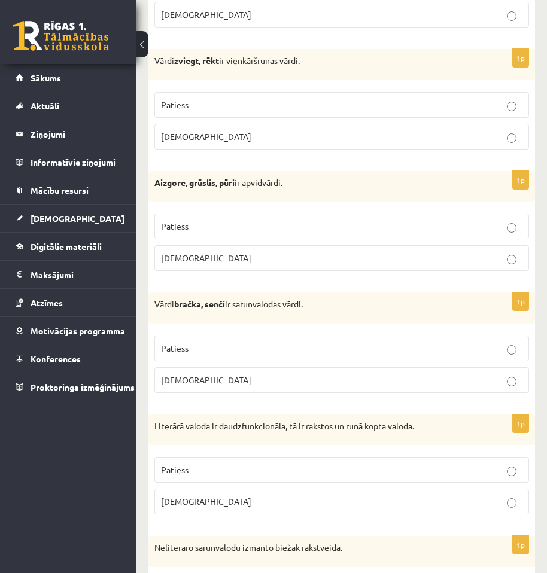
scroll to position [3292, 0]
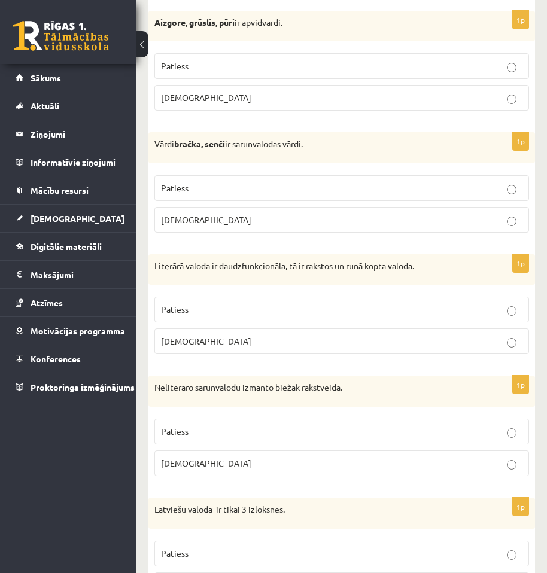
click at [458, 476] on label "Aplams" at bounding box center [341, 464] width 375 height 26
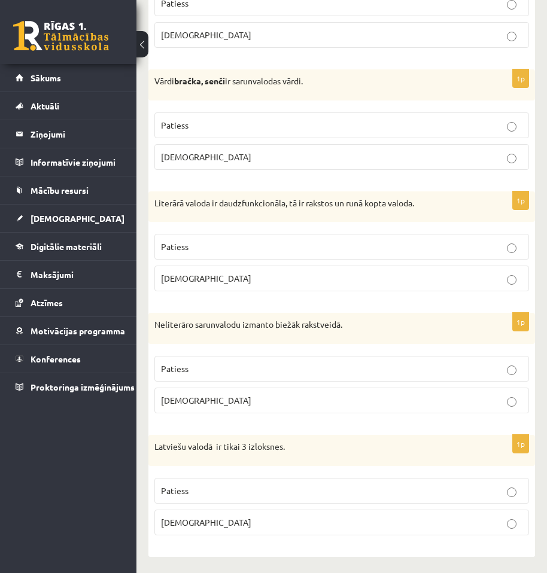
scroll to position [3477, 0]
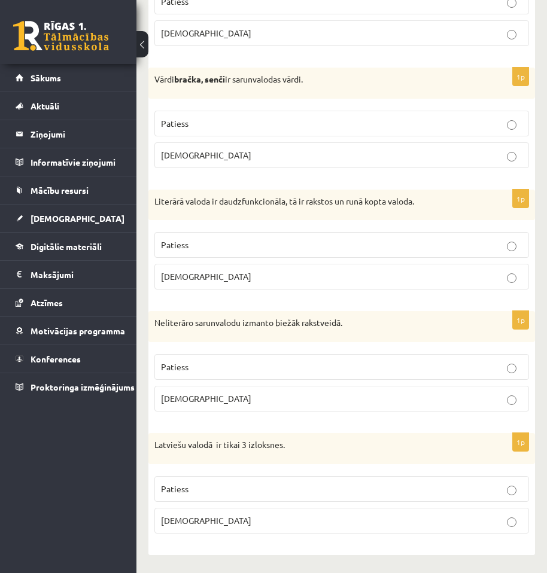
drag, startPoint x: 463, startPoint y: 530, endPoint x: 469, endPoint y: 525, distance: 8.1
click at [463, 529] on label "Aplams" at bounding box center [341, 521] width 375 height 26
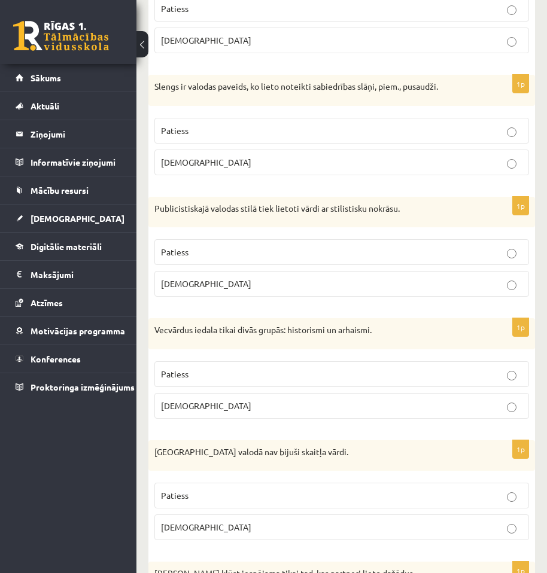
scroll to position [0, 0]
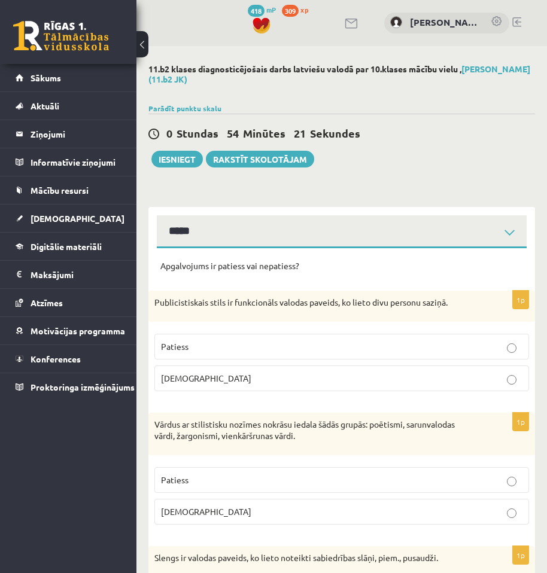
click at [141, 52] on button at bounding box center [142, 44] width 12 height 26
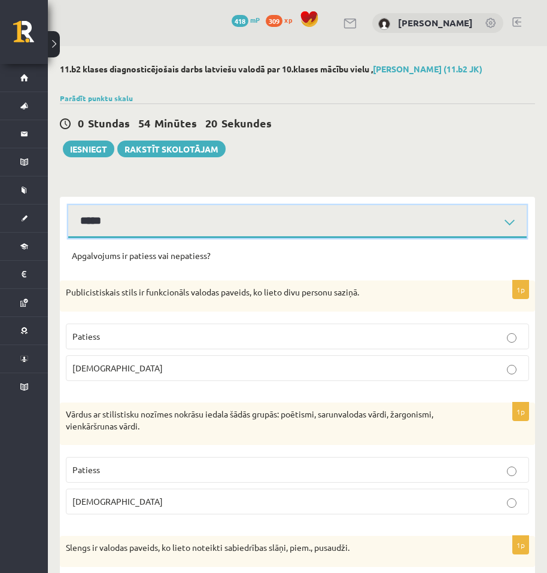
click at [266, 234] on select "**********" at bounding box center [297, 221] width 458 height 33
click at [68, 205] on select "**********" at bounding box center [297, 221] width 458 height 33
click at [173, 230] on select "**********" at bounding box center [297, 221] width 458 height 33
click at [172, 230] on select "**********" at bounding box center [297, 221] width 458 height 33
click at [178, 226] on select "**********" at bounding box center [297, 221] width 458 height 33
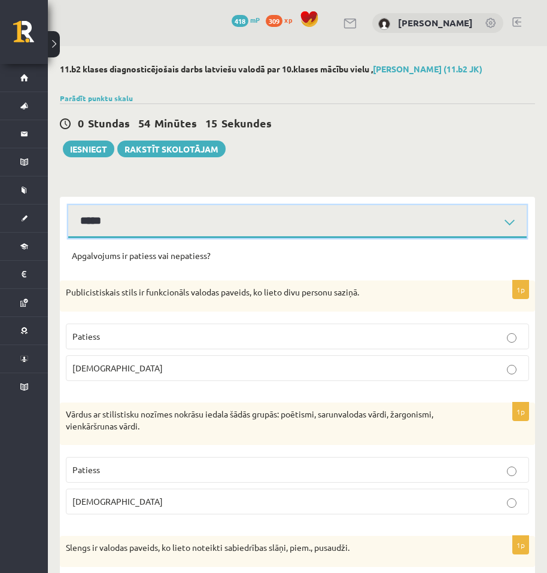
click at [68, 205] on select "**********" at bounding box center [297, 221] width 458 height 33
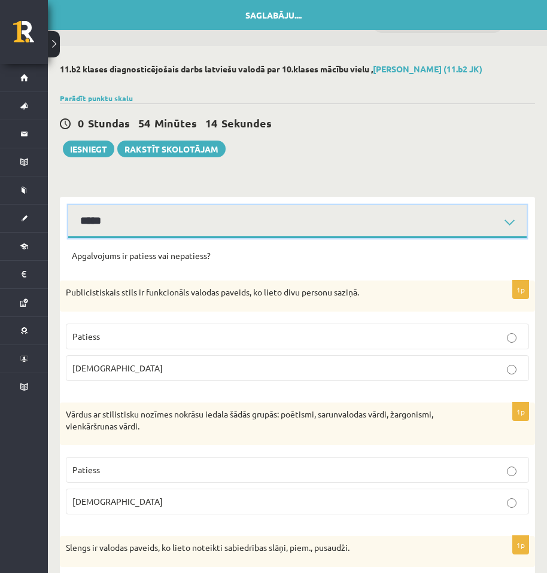
click at [252, 219] on select "**********" at bounding box center [297, 221] width 458 height 33
select select "**********"
click at [68, 205] on select "**********" at bounding box center [297, 221] width 458 height 33
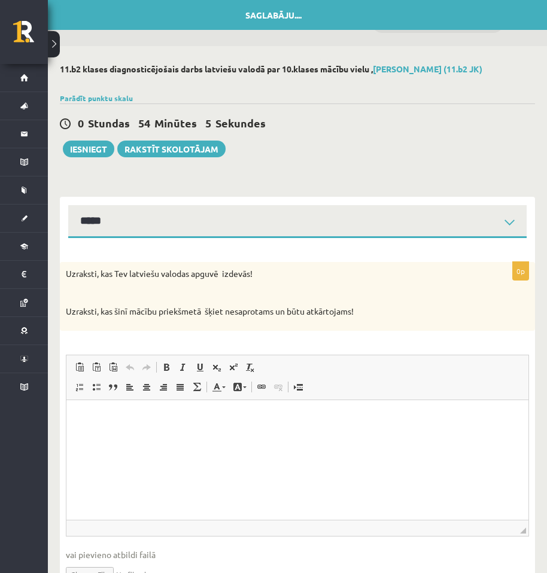
click at [209, 429] on html at bounding box center [297, 418] width 462 height 37
drag, startPoint x: 144, startPoint y: 350, endPoint x: 166, endPoint y: 398, distance: 53.5
click at [145, 351] on div "0p Uzraksti, kas Tev latviešu valodas apguvē izdevās! Uzraksti, kas šinī mācību…" at bounding box center [297, 433] width 475 height 342
click at [167, 424] on html at bounding box center [297, 418] width 462 height 37
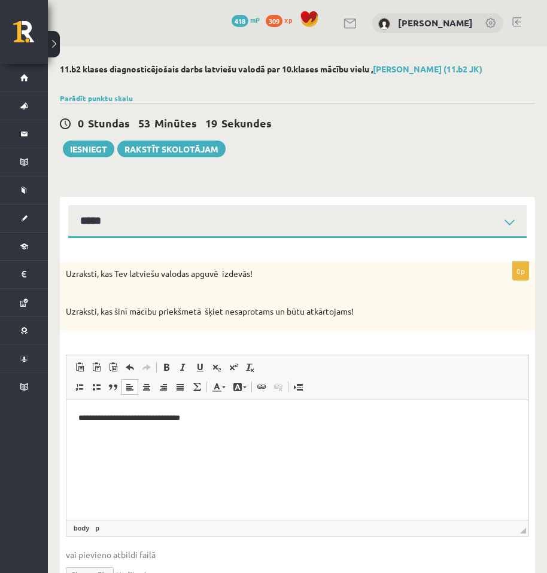
click at [101, 414] on p "**********" at bounding box center [297, 418] width 438 height 13
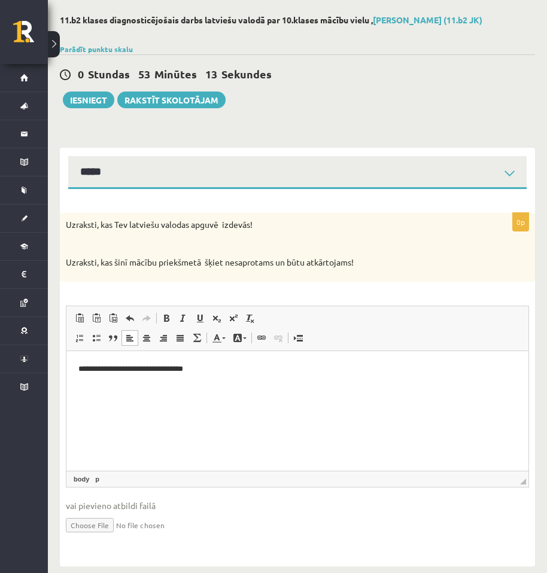
scroll to position [62, 0]
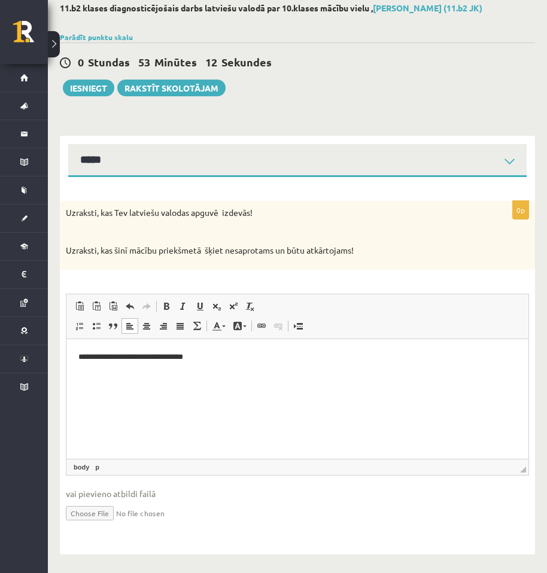
click at [230, 374] on html "**********" at bounding box center [297, 357] width 462 height 37
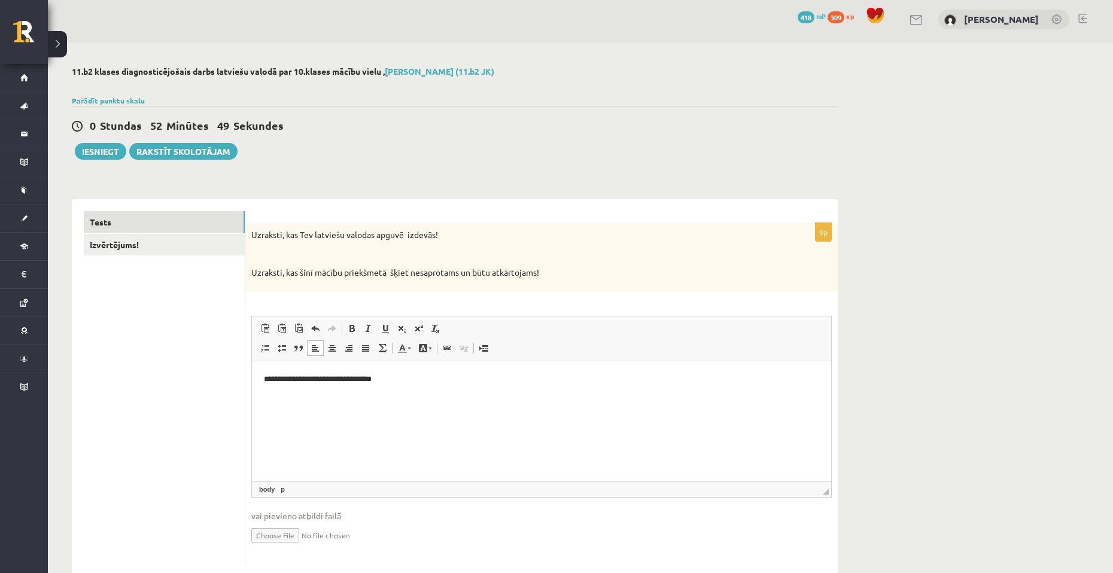
scroll to position [32, 0]
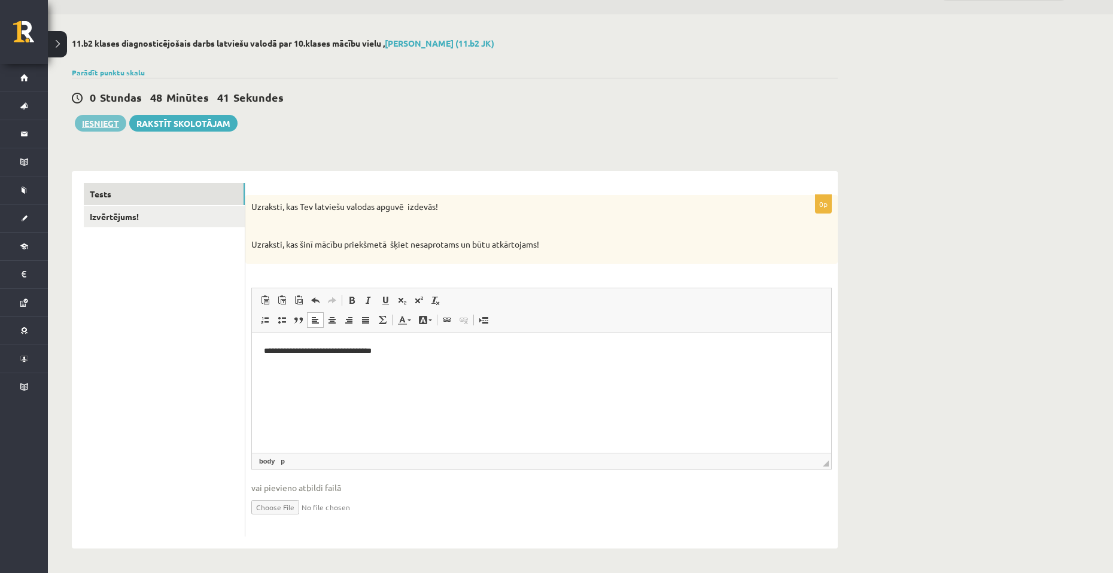
click at [111, 129] on button "Iesniegt" at bounding box center [100, 123] width 51 height 17
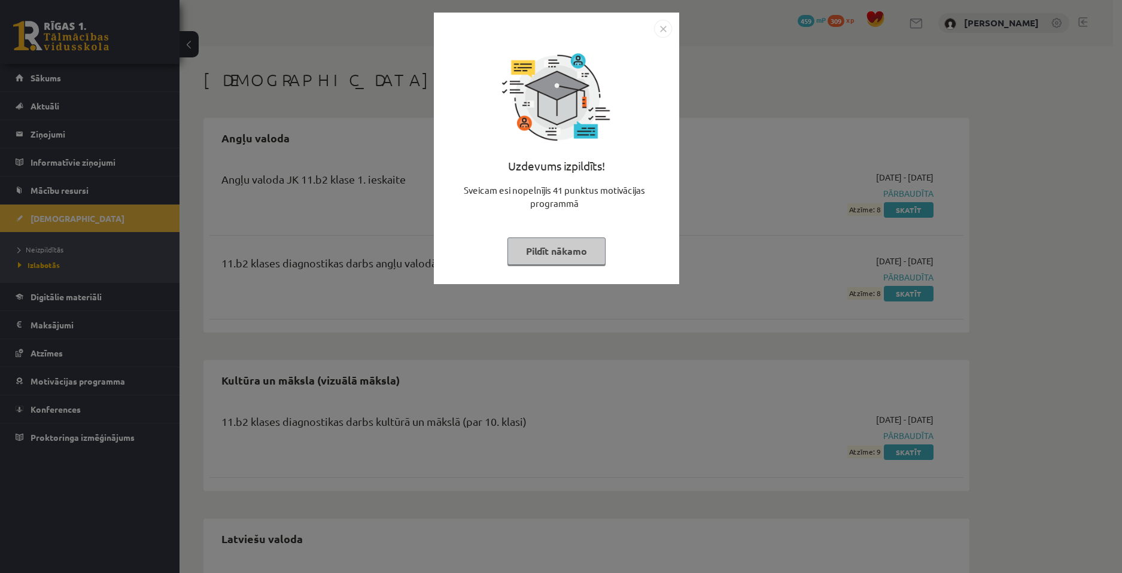
click at [558, 255] on button "Pildīt nākamo" at bounding box center [557, 252] width 98 height 28
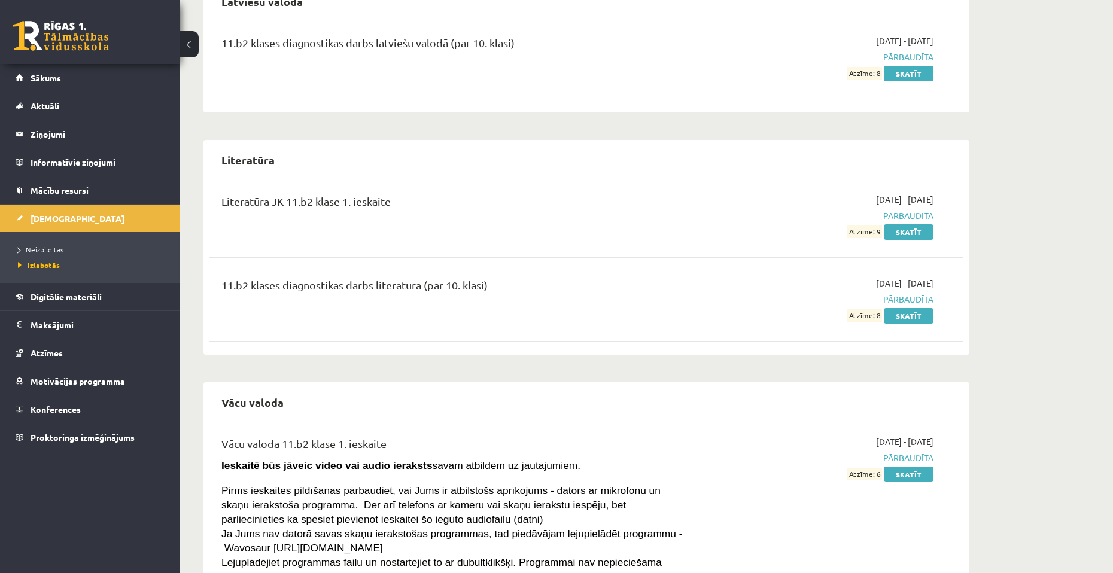
scroll to position [539, 0]
click at [50, 250] on span "Neizpildītās" at bounding box center [40, 250] width 45 height 10
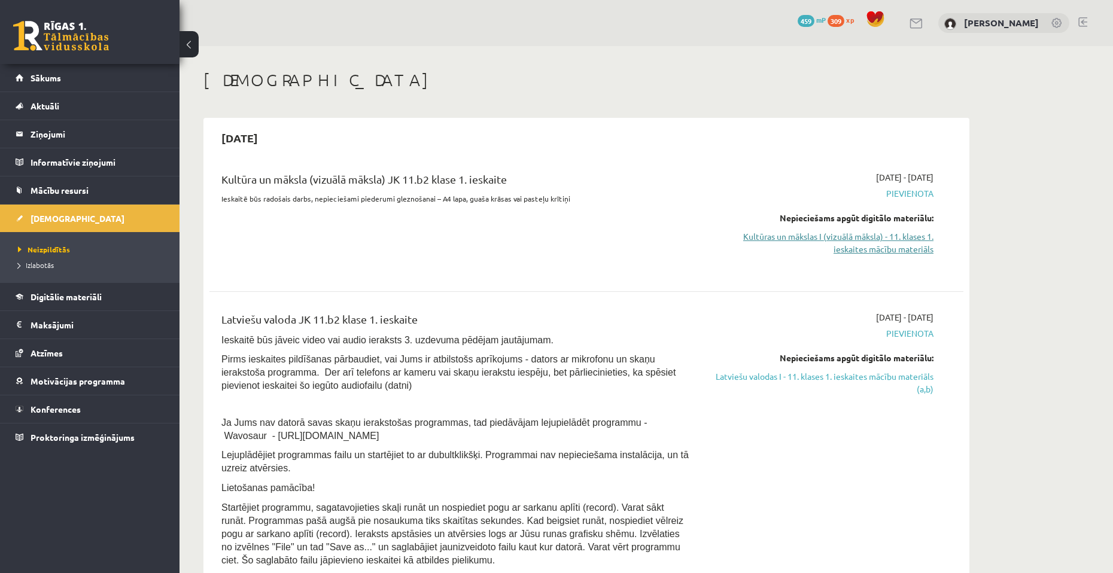
click at [856, 242] on link "Kultūras un mākslas I (vizuālā māksla) - 11. klases 1. ieskaites mācību materiā…" at bounding box center [821, 242] width 226 height 25
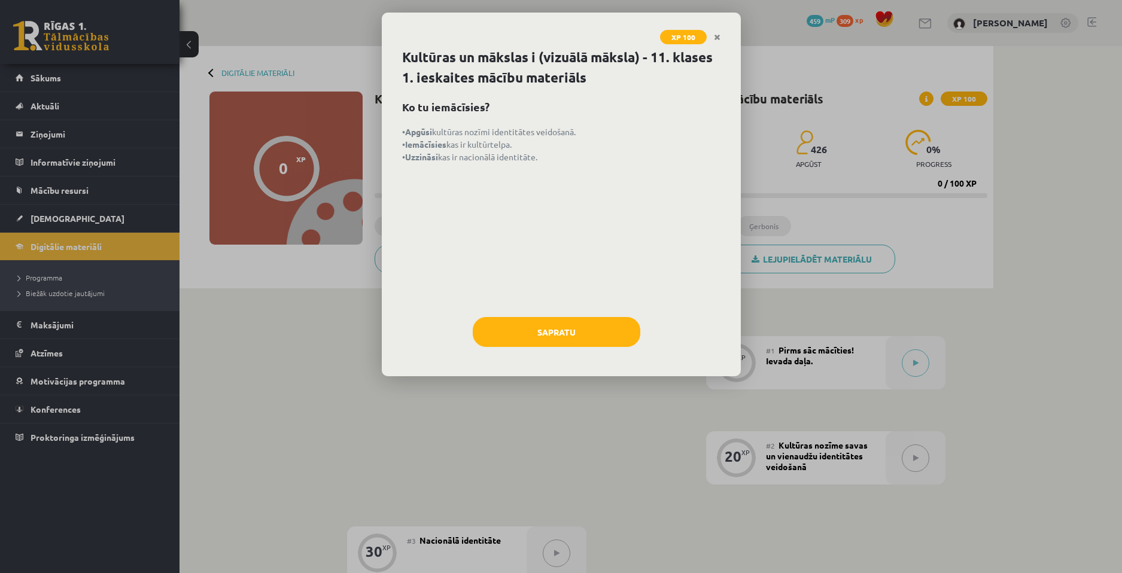
click at [302, 373] on div "XP 100 Kultūras un mākslas i (vizuālā māksla) - 11. klases 1. ieskaites mācību …" at bounding box center [561, 286] width 1122 height 573
click at [544, 333] on button "Sapratu" at bounding box center [557, 332] width 168 height 30
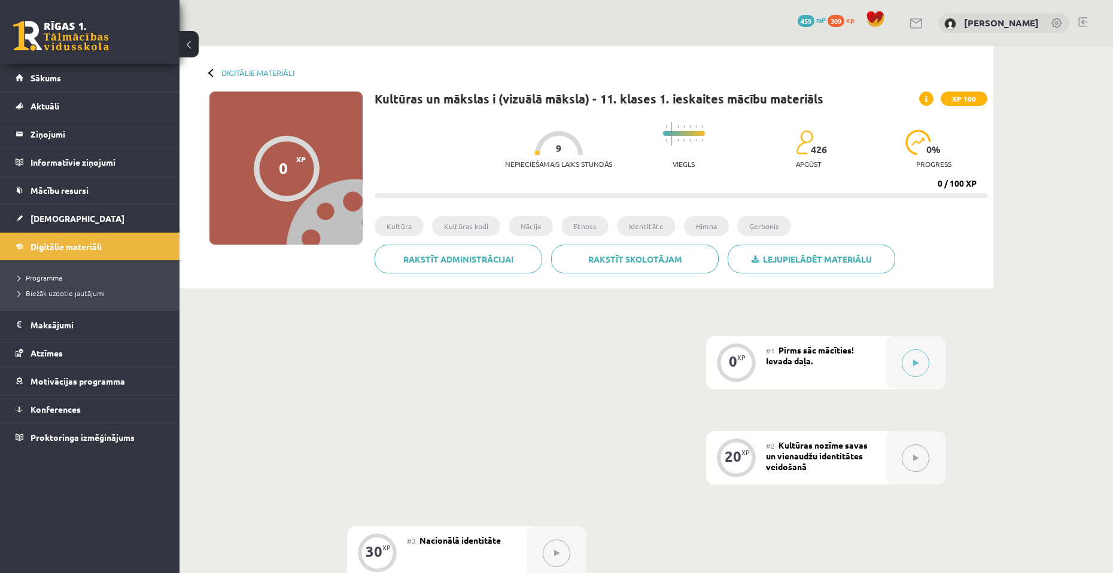
click at [281, 175] on div "0" at bounding box center [283, 168] width 9 height 18
click at [269, 160] on div at bounding box center [287, 169] width 66 height 66
click at [925, 362] on button at bounding box center [916, 364] width 28 height 28
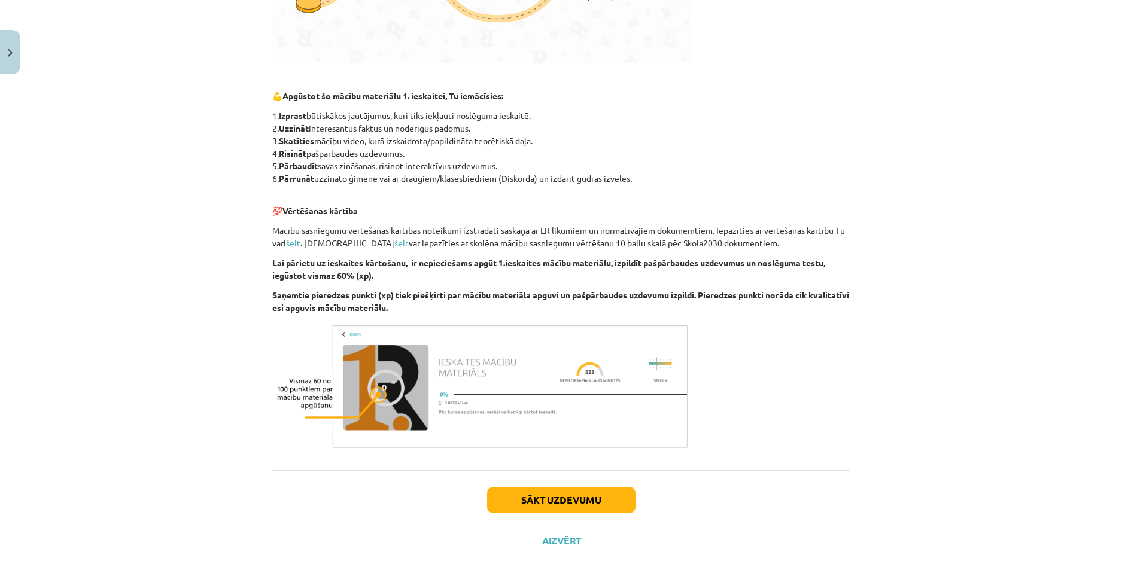
scroll to position [519, 0]
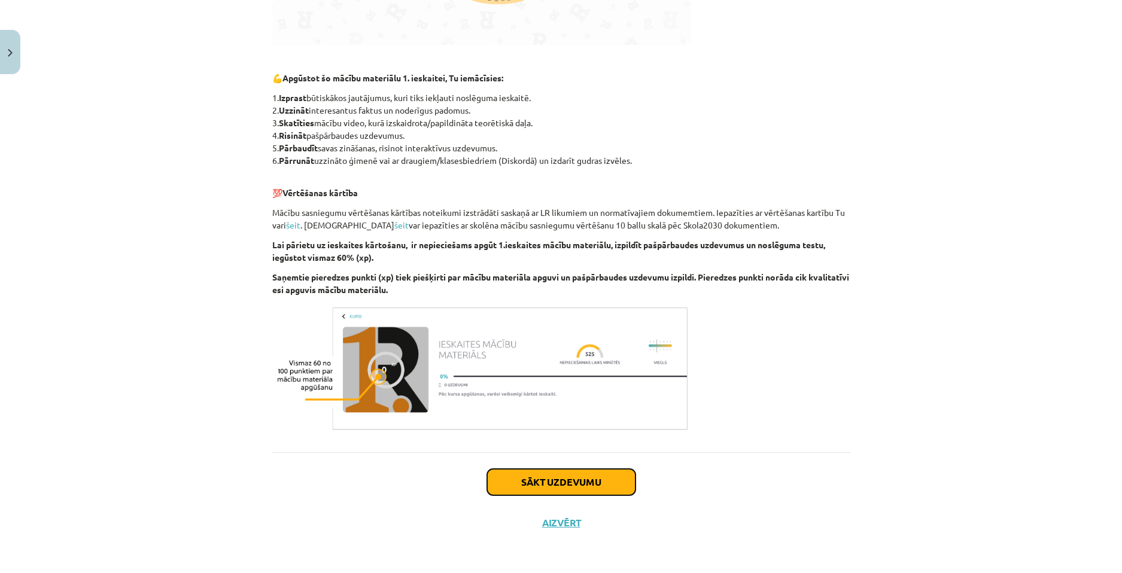
click at [583, 487] on button "Sākt uzdevumu" at bounding box center [561, 482] width 148 height 26
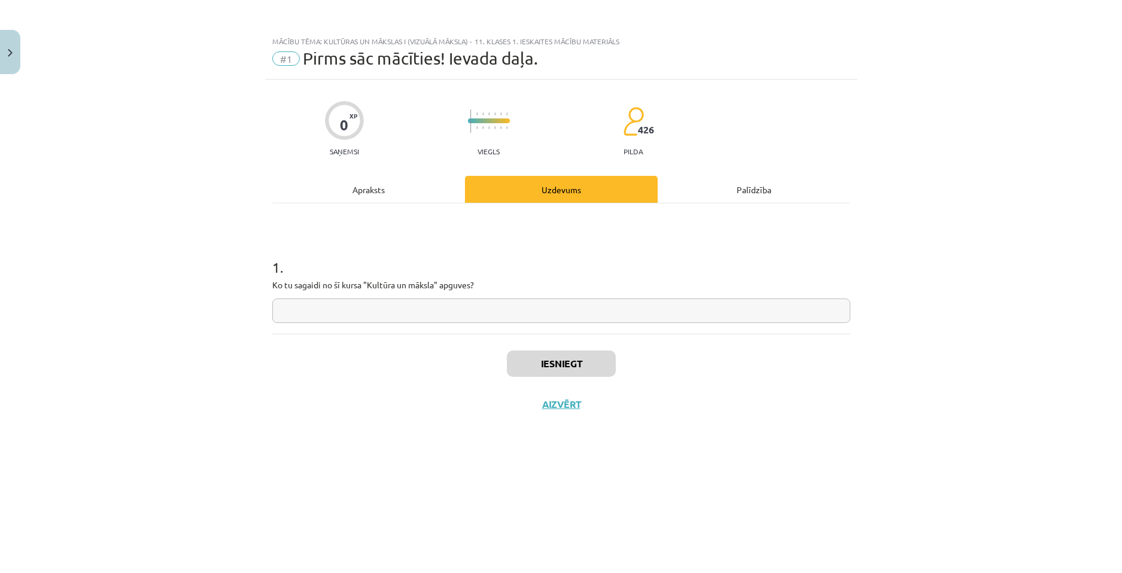
scroll to position [0, 0]
click at [355, 311] on input "text" at bounding box center [561, 311] width 578 height 25
type input "*"
click at [581, 371] on button "Iesniegt" at bounding box center [561, 364] width 109 height 26
click at [579, 415] on button "Nākamā nodarbība" at bounding box center [561, 413] width 117 height 28
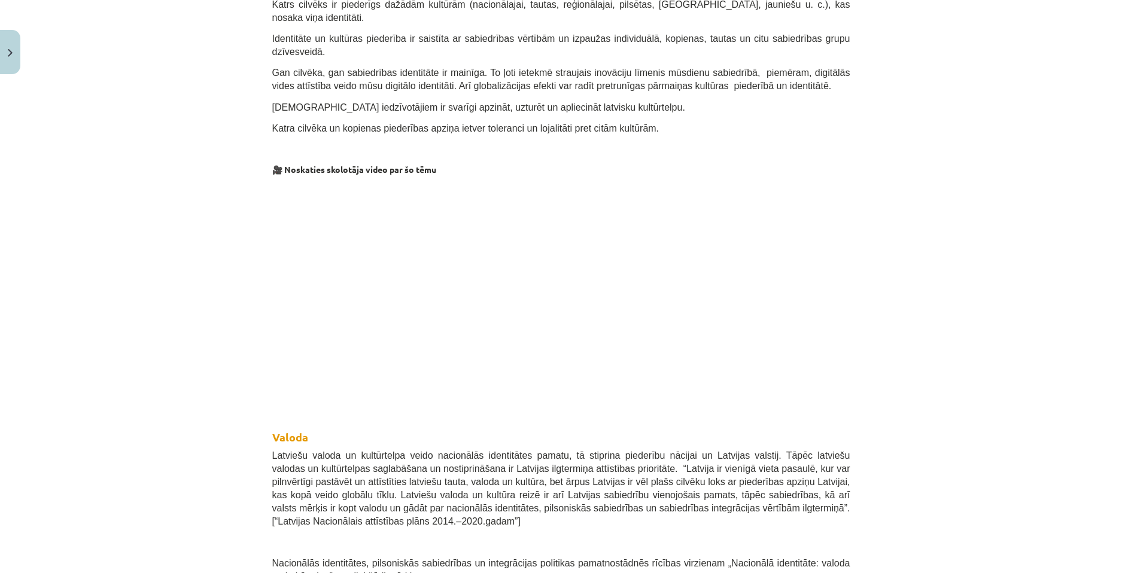
scroll to position [359, 0]
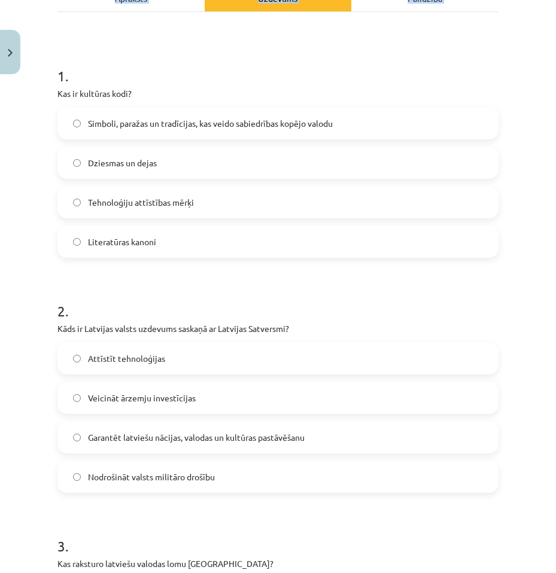
scroll to position [740, 0]
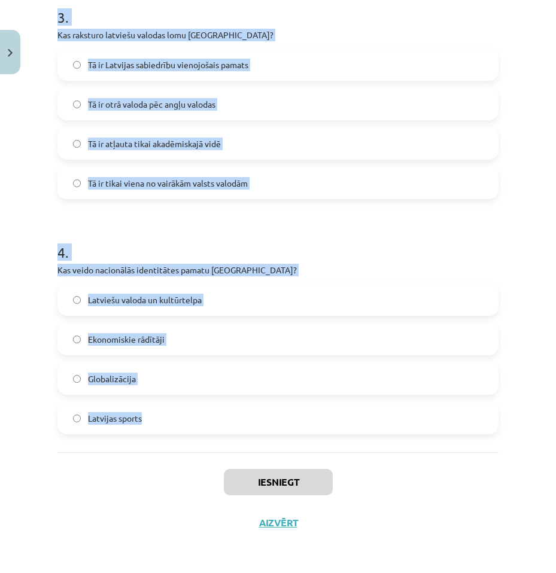
drag, startPoint x: 48, startPoint y: 179, endPoint x: 451, endPoint y: 420, distance: 469.7
click at [451, 420] on div "Mācību tēma: Kultūras un mākslas i (vizuālā māksla) - 11. klases 1. ieskaites m…" at bounding box center [278, 286] width 556 height 573
copy form "1 . Kas ir kultūras kodi? Simboli, paražas un tradīcijas, kas veido sabiedrības…"
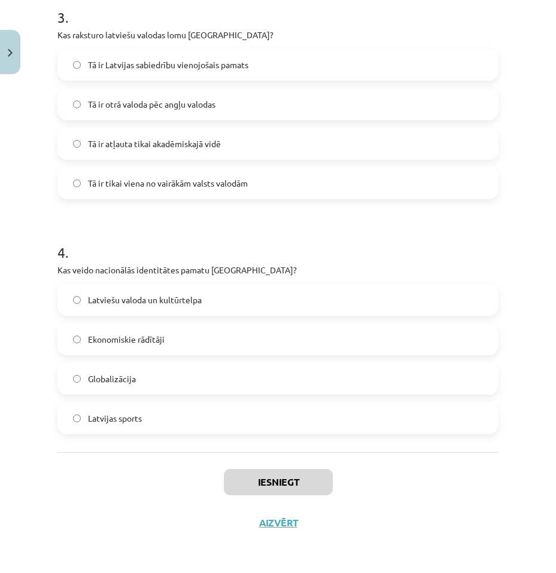
click at [463, 490] on div "Iesniegt Aizvērt" at bounding box center [277, 494] width 441 height 84
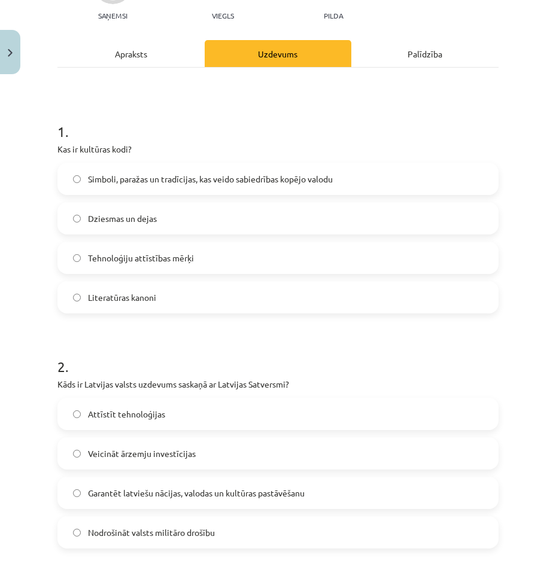
scroll to position [141, 0]
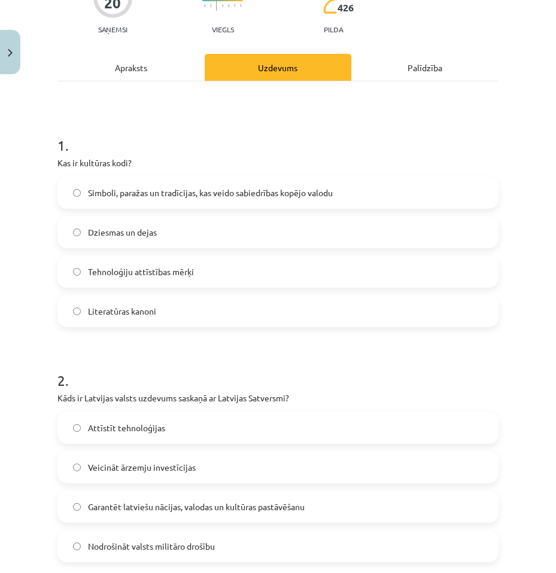
click at [238, 190] on span "Simboli, paražas un tradīcijas, kas veido sabiedrības kopējo valodu" at bounding box center [210, 193] width 245 height 13
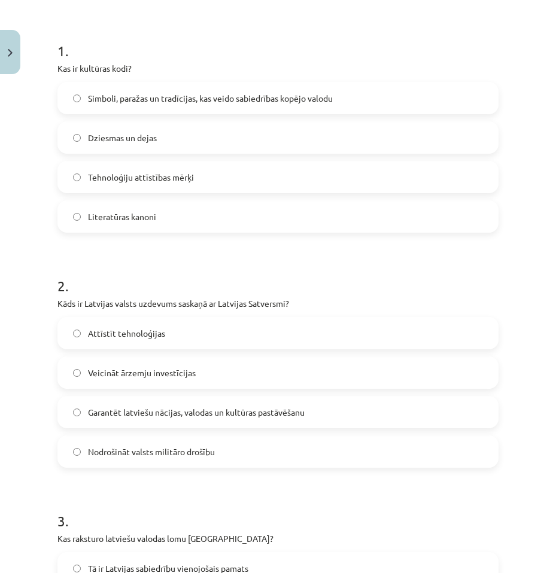
scroll to position [261, 0]
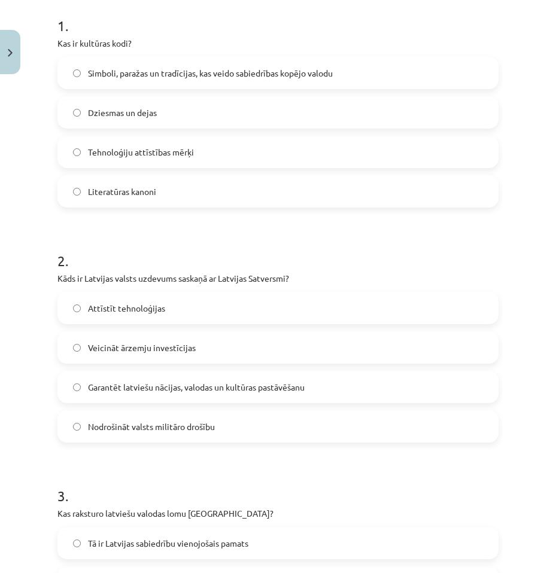
click at [218, 375] on label "Garantēt latviešu nācijas, valodas un kultūras pastāvēšanu" at bounding box center [278, 387] width 439 height 30
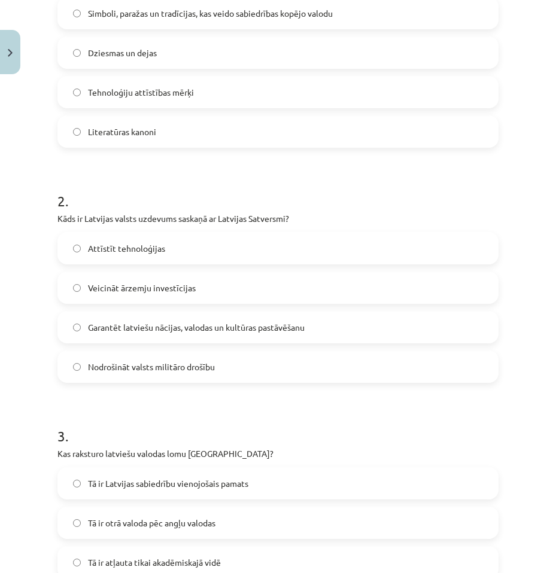
click at [196, 479] on span "Tā ir Latvijas sabiedrību vienojošais pamats" at bounding box center [168, 484] width 160 height 13
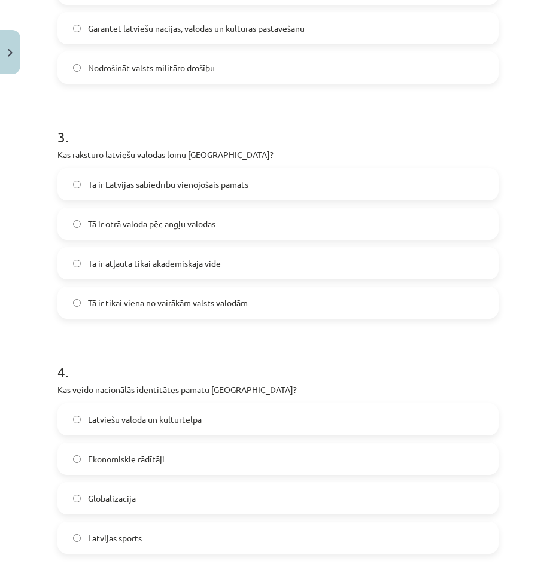
click at [177, 416] on span "Latviešu valoda un kultūrtelpa" at bounding box center [145, 420] width 114 height 13
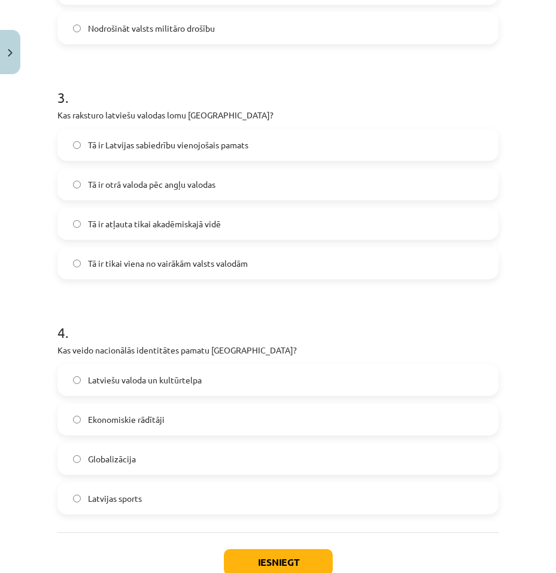
scroll to position [740, 0]
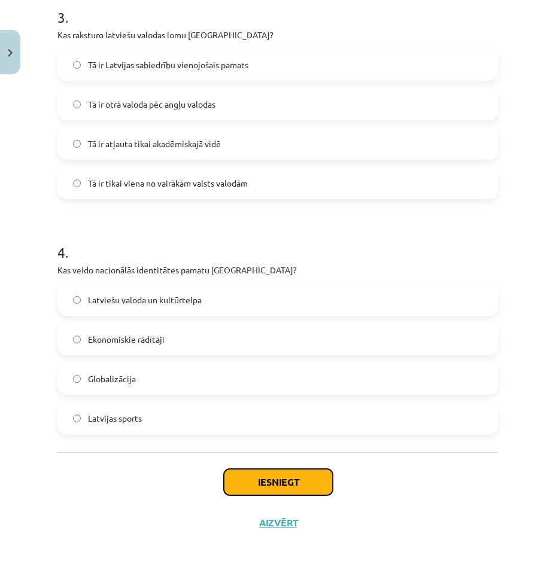
click at [277, 489] on button "Iesniegt" at bounding box center [278, 482] width 109 height 26
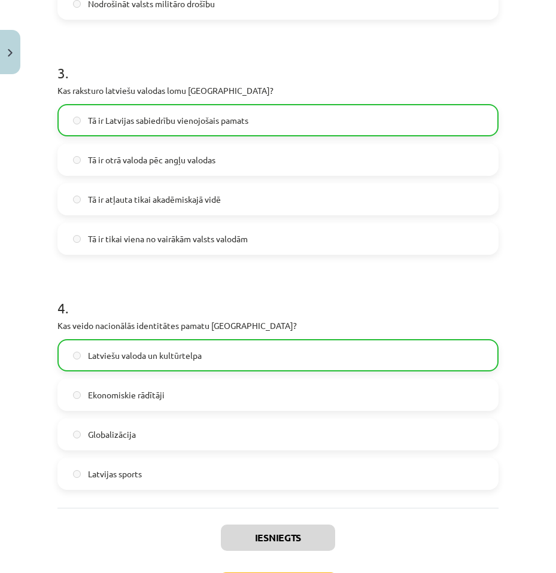
scroll to position [778, 0]
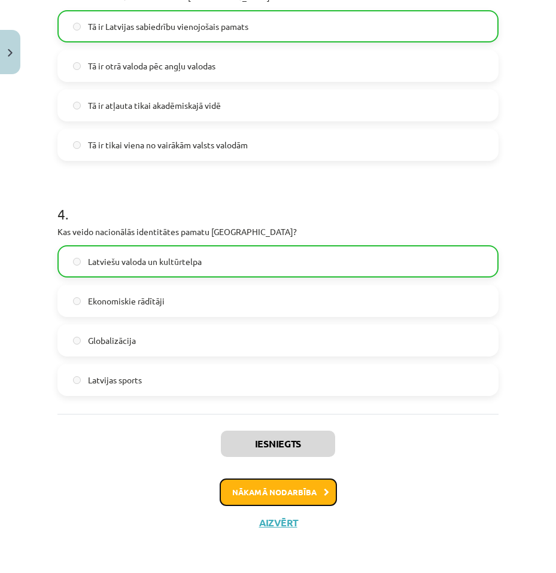
click at [283, 490] on button "Nākamā nodarbība" at bounding box center [278, 493] width 117 height 28
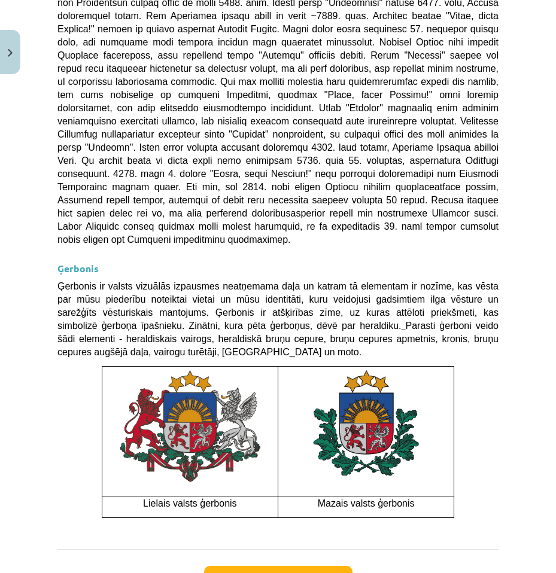
scroll to position [955, 0]
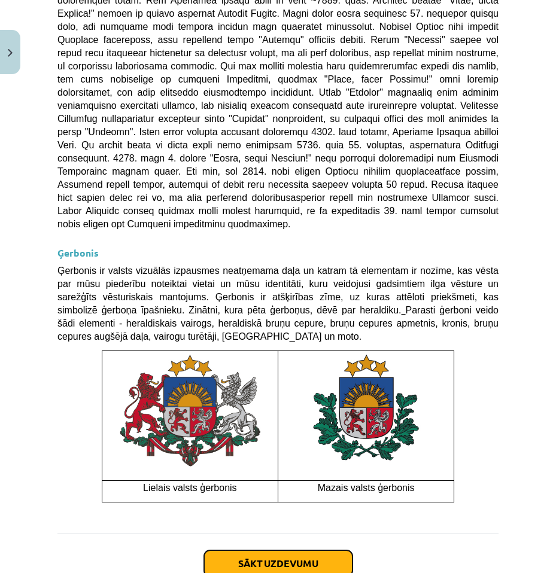
click at [281, 551] on button "Sākt uzdevumu" at bounding box center [278, 564] width 148 height 26
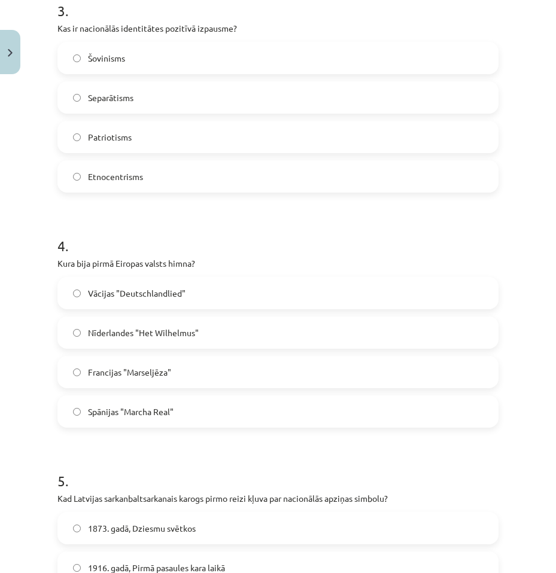
scroll to position [1191, 0]
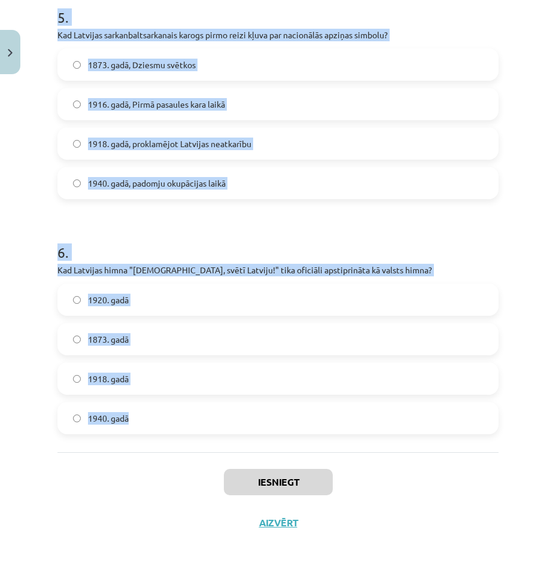
drag, startPoint x: 105, startPoint y: 317, endPoint x: 364, endPoint y: 416, distance: 278.1
click at [364, 416] on div "Mācību tēma: Kultūras un mākslas i (vizuālā māksla) - 11. klases 1. ieskaites m…" at bounding box center [278, 286] width 556 height 573
copy form "1 . Kāda ir valsts himnas galvenā funkcija? Tā ir valsts valoda Tā tiek izmanto…"
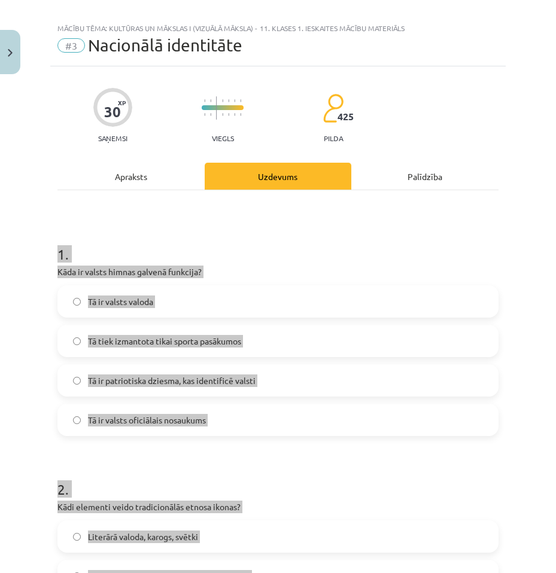
scroll to position [0, 0]
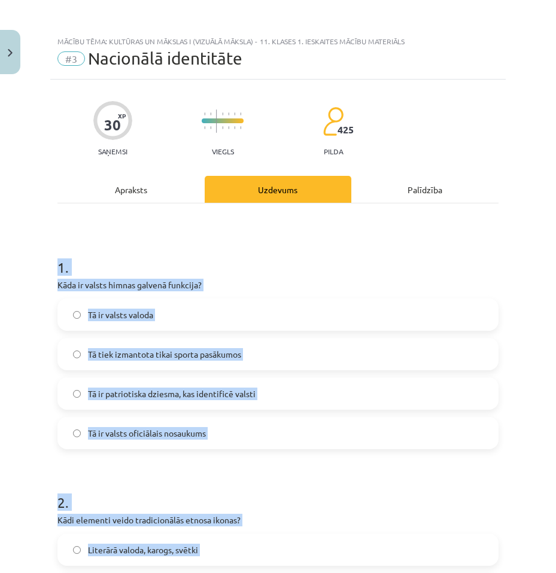
click at [372, 278] on div "1 . Kāda ir valsts himnas galvenā funkcija? Tā ir valsts valoda Tā tiek izmanto…" at bounding box center [277, 343] width 441 height 211
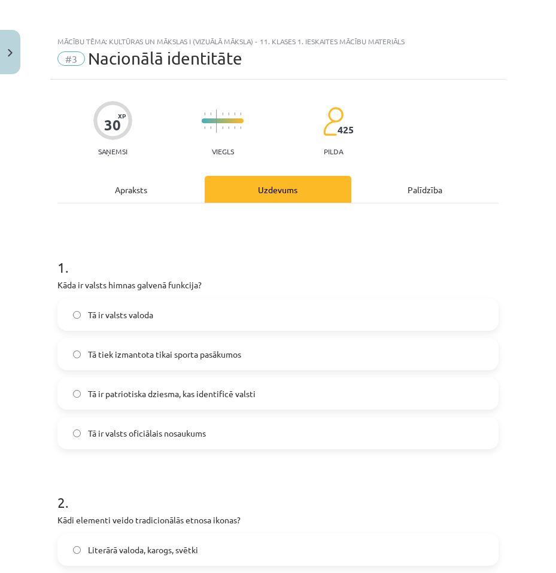
click at [293, 393] on label "Tā ir patriotiska dziesma, kas identificē valsti" at bounding box center [278, 394] width 439 height 30
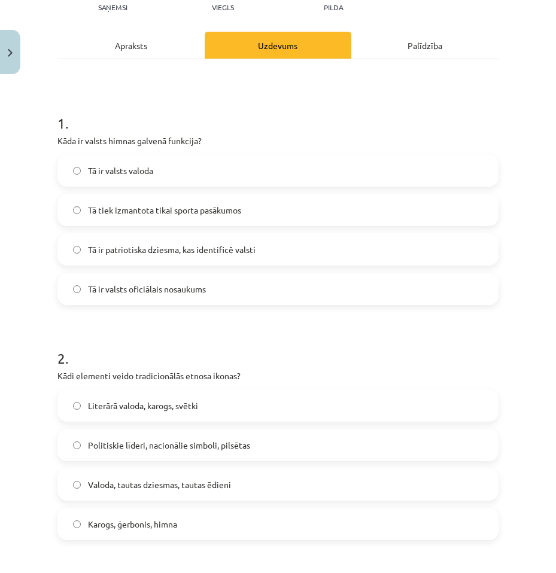
scroll to position [239, 0]
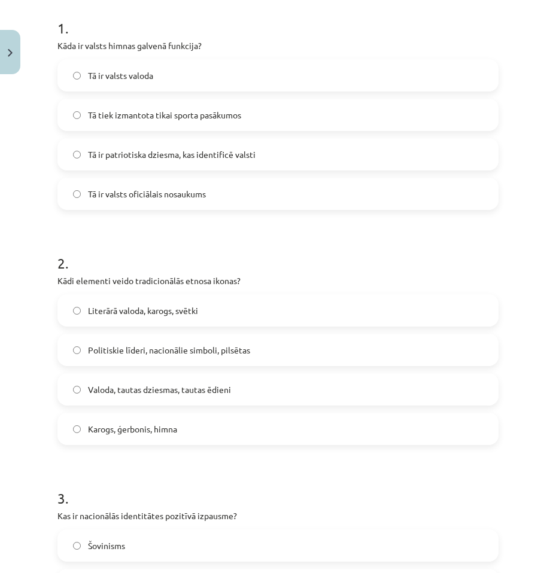
click at [217, 382] on label "Valoda, tautas dziesmas, tautas ēdieni" at bounding box center [278, 390] width 439 height 30
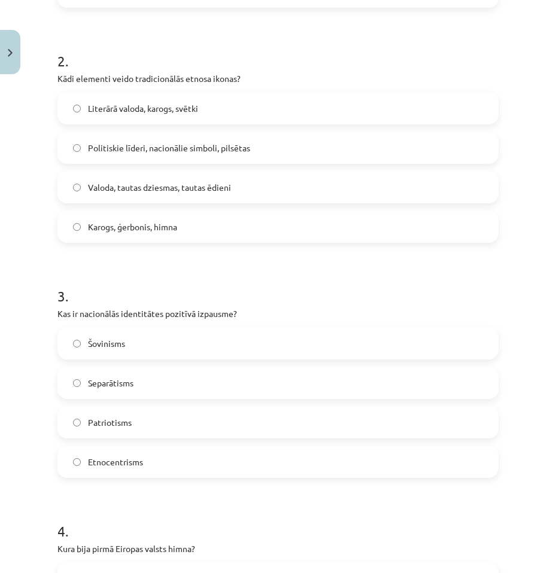
scroll to position [479, 0]
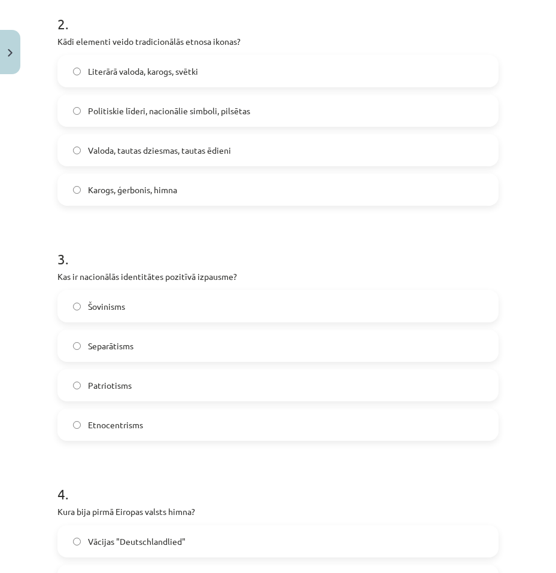
click at [189, 381] on label "Patriotisms" at bounding box center [278, 385] width 439 height 30
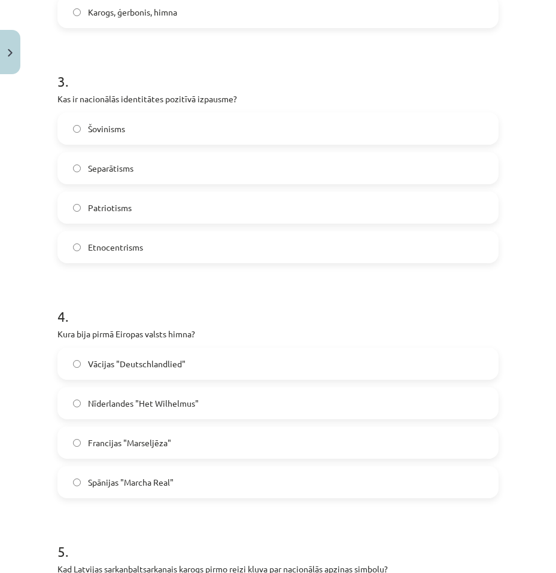
scroll to position [658, 0]
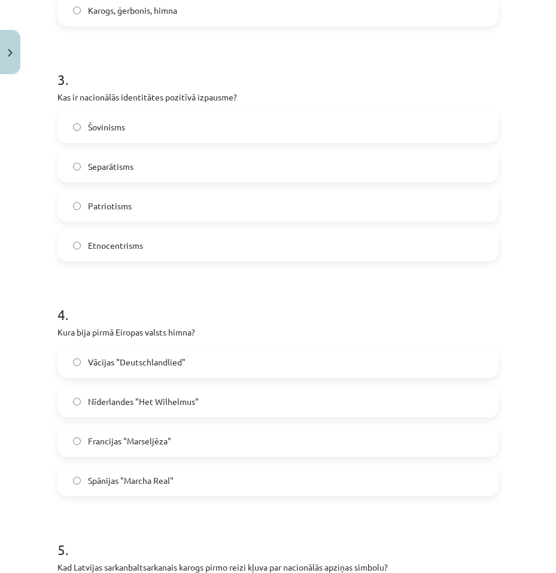
click at [196, 403] on span "Nīderlandes "Het Wilhelmus"" at bounding box center [143, 402] width 111 height 13
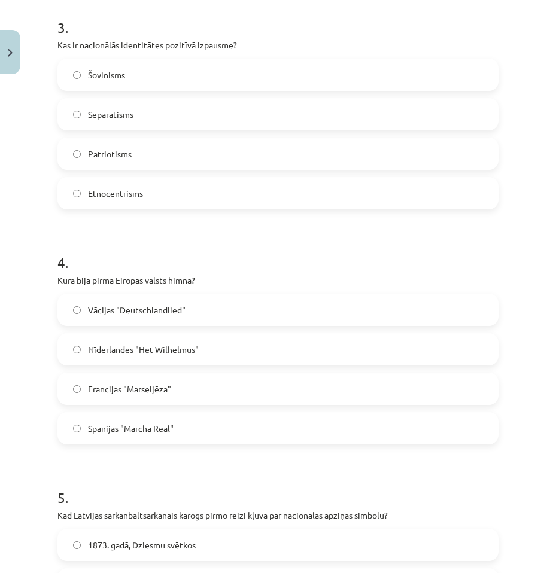
scroll to position [718, 0]
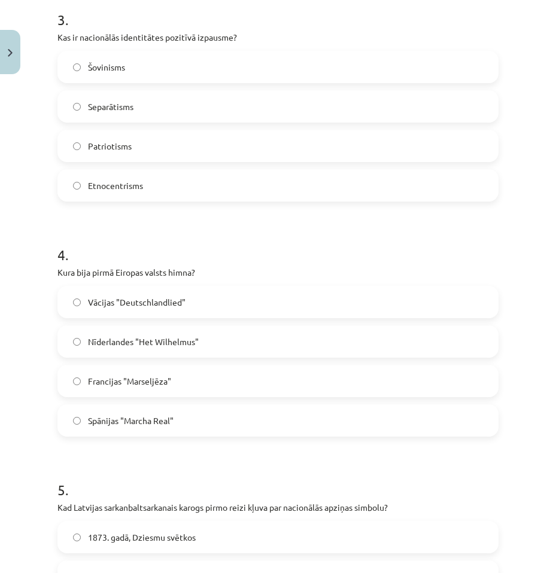
click at [195, 534] on span "1873. gadā, Dziesmu svētkos" at bounding box center [142, 537] width 108 height 13
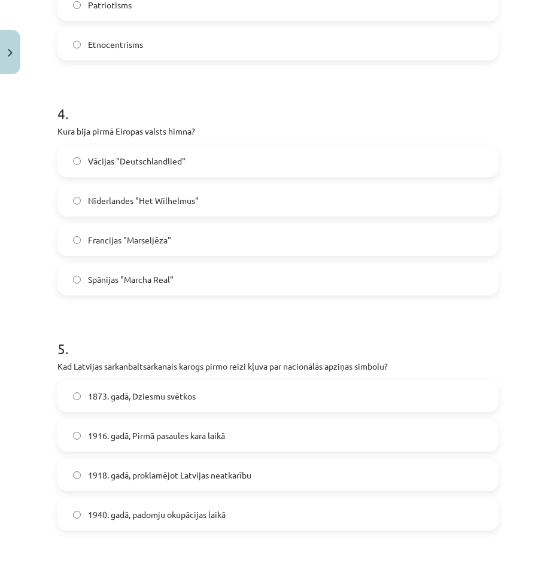
scroll to position [898, 0]
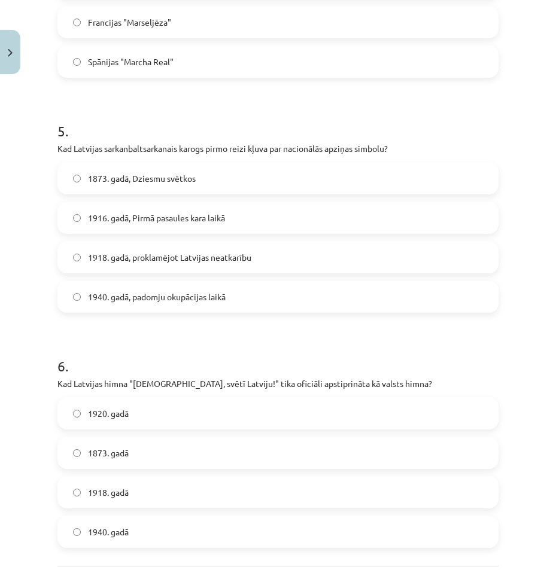
click at [215, 407] on label "1920. gadā" at bounding box center [278, 414] width 439 height 30
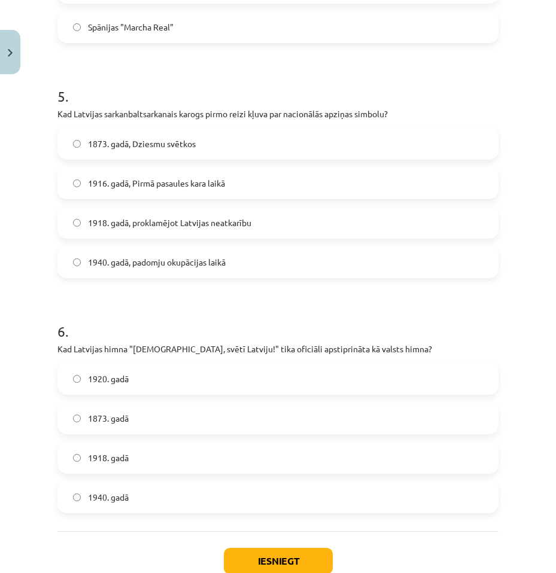
scroll to position [1191, 0]
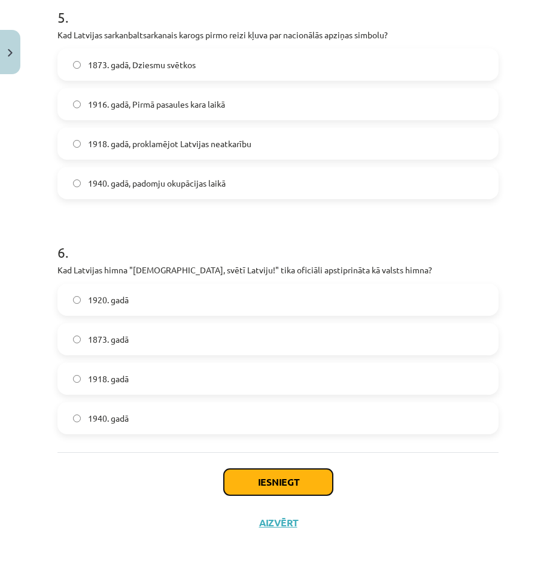
click at [262, 484] on button "Iesniegt" at bounding box center [278, 482] width 109 height 26
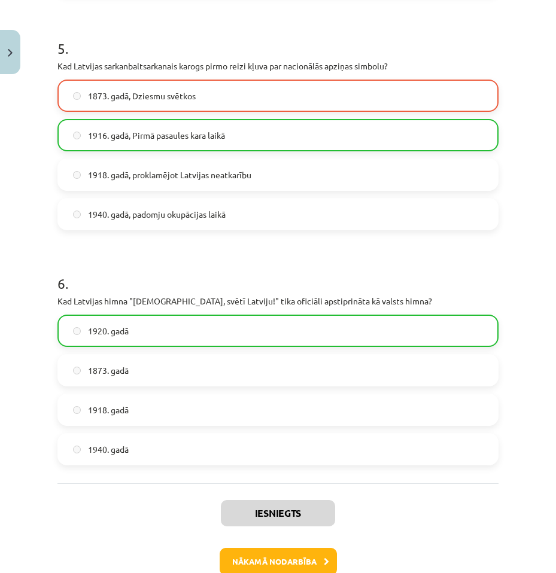
scroll to position [1229, 0]
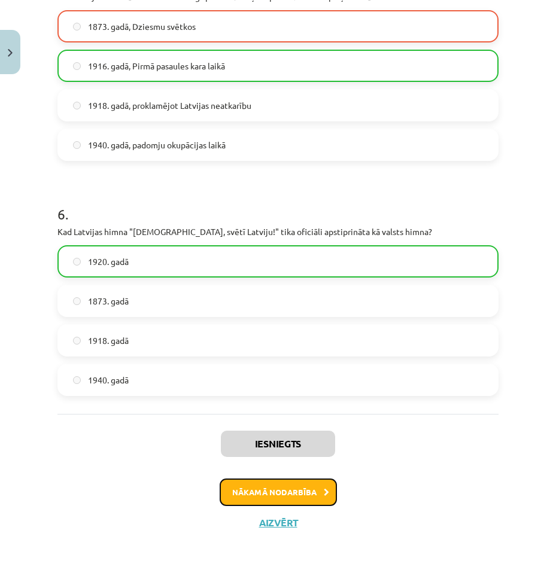
click at [278, 498] on button "Nākamā nodarbība" at bounding box center [278, 493] width 117 height 28
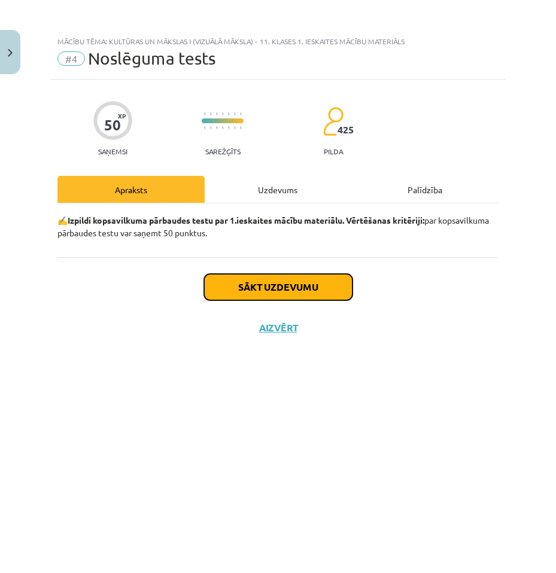
click at [311, 285] on button "Sākt uzdevumu" at bounding box center [278, 287] width 148 height 26
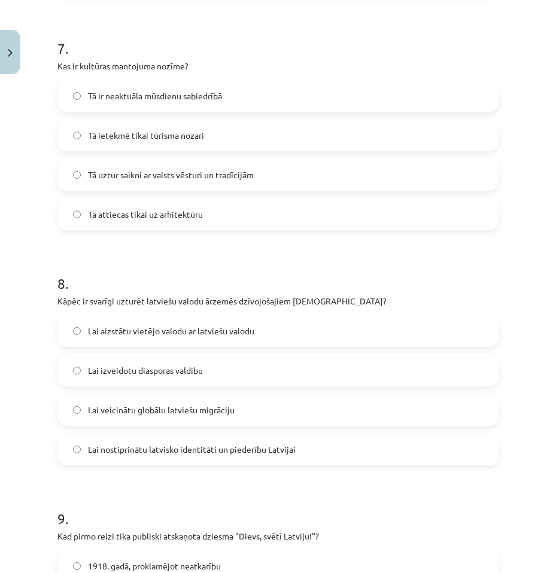
scroll to position [2132, 0]
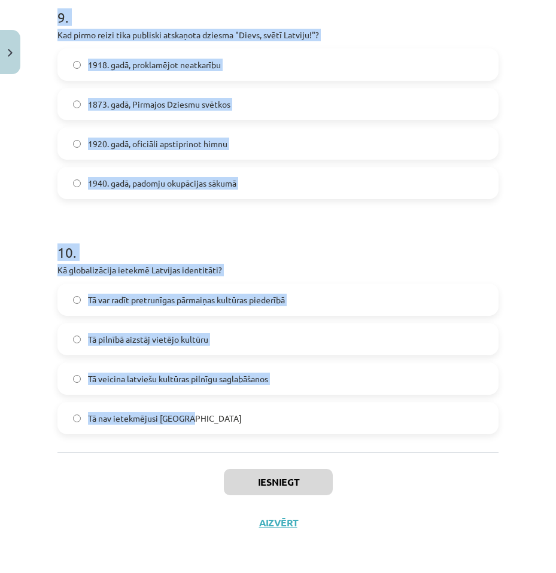
drag, startPoint x: 100, startPoint y: 306, endPoint x: 401, endPoint y: 421, distance: 322.2
copy form "1 . Kāda ir kultūras loma sabiedrībā? Kultūra ir sabiedrības esības izpausmes v…"
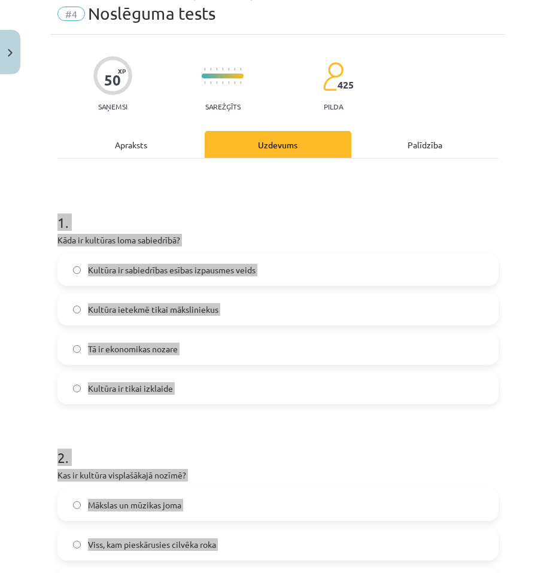
scroll to position [37, 0]
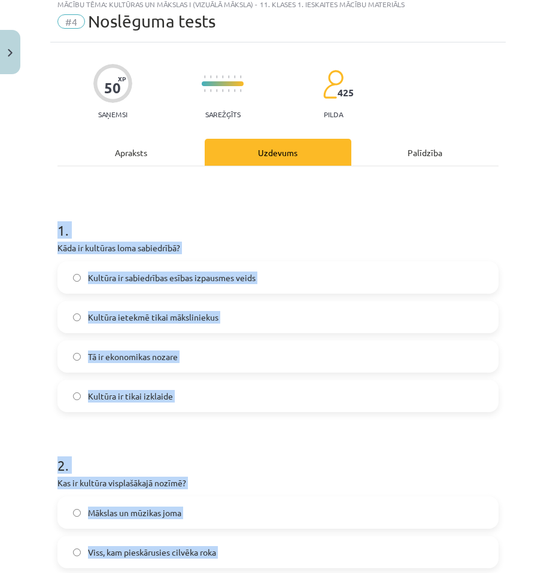
click at [311, 237] on h1 "1 ." at bounding box center [277, 219] width 441 height 37
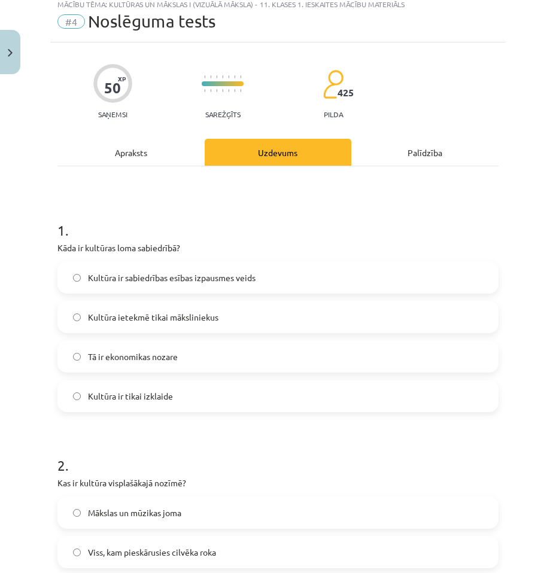
click at [253, 268] on label "Kultūra ir sabiedrības esības izpausmes veids" at bounding box center [278, 278] width 439 height 30
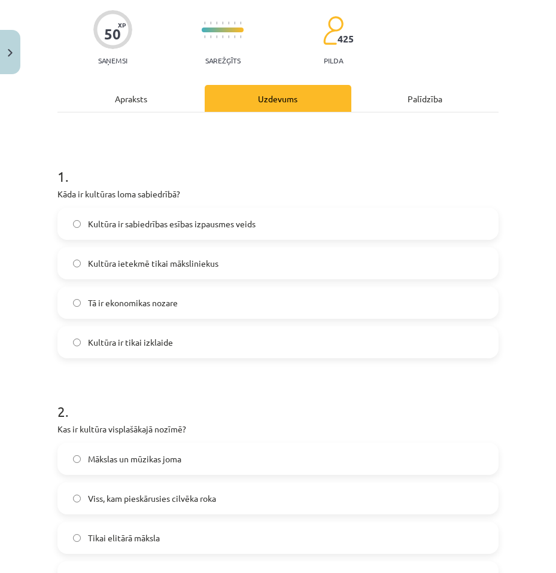
scroll to position [97, 0]
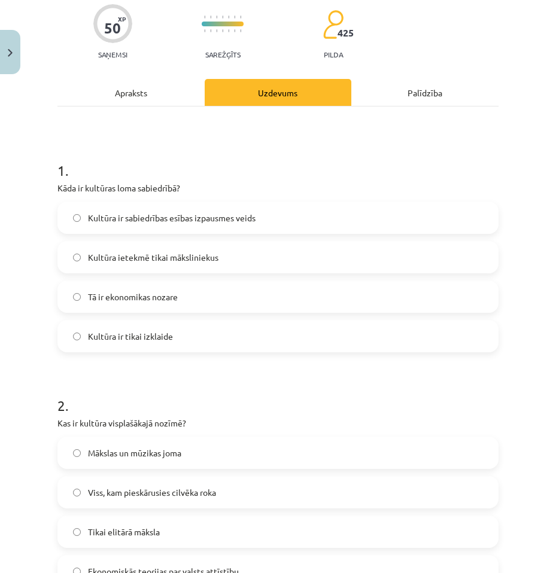
click at [208, 493] on span "Viss, kam pieskārusies cilvēka roka" at bounding box center [152, 493] width 128 height 13
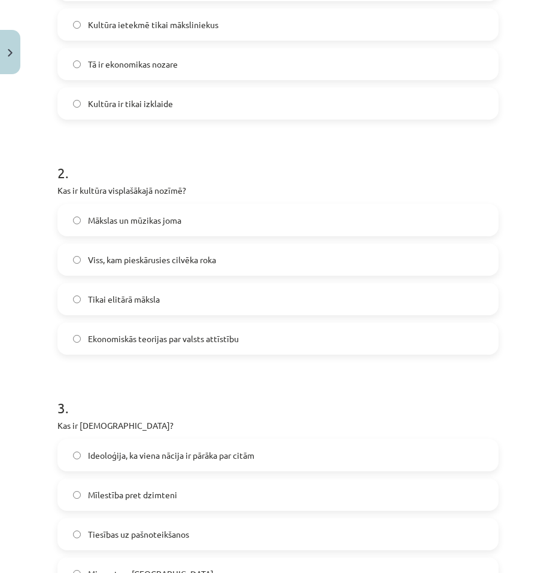
scroll to position [336, 0]
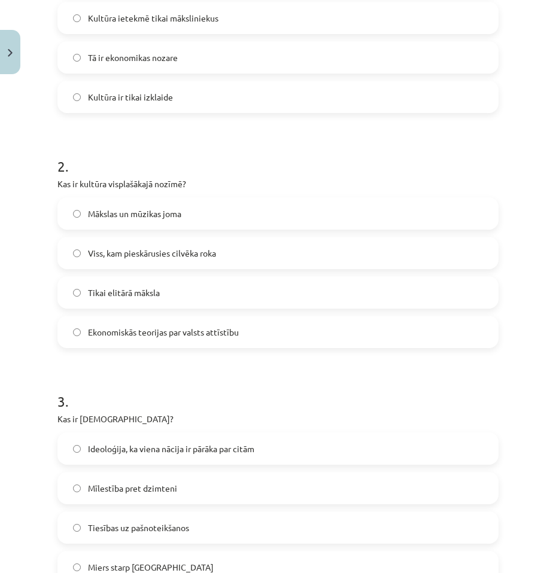
click at [233, 446] on span "Ideoloģija, ka viena nācija ir pārāka par citām" at bounding box center [171, 449] width 166 height 13
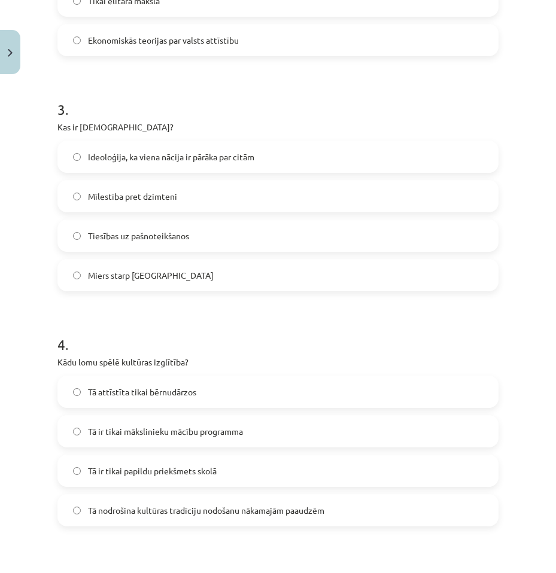
scroll to position [636, 0]
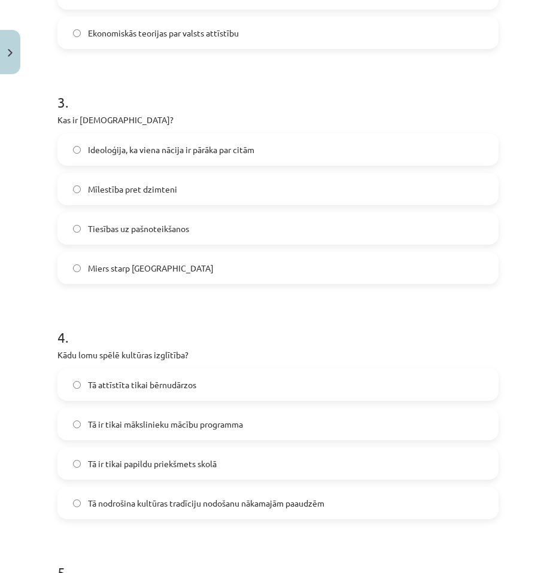
click at [232, 505] on span "Tā nodrošina kultūras tradīciju nodošanu nākamajām paaudzēm" at bounding box center [206, 503] width 236 height 13
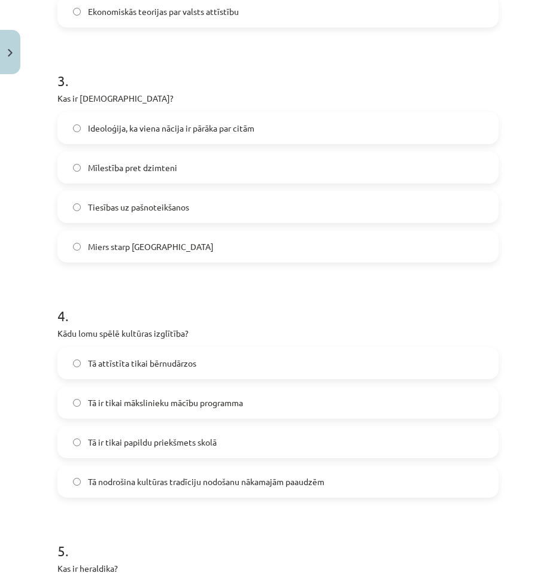
scroll to position [875, 0]
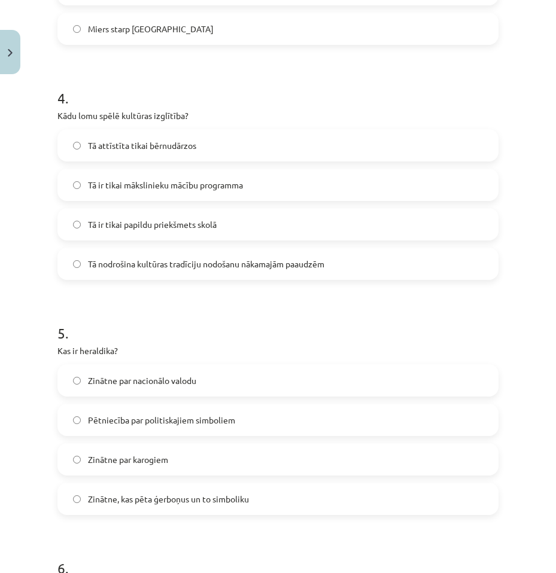
click at [180, 496] on span "Zinātne, kas pēta ģerboņus un to simboliku" at bounding box center [168, 499] width 161 height 13
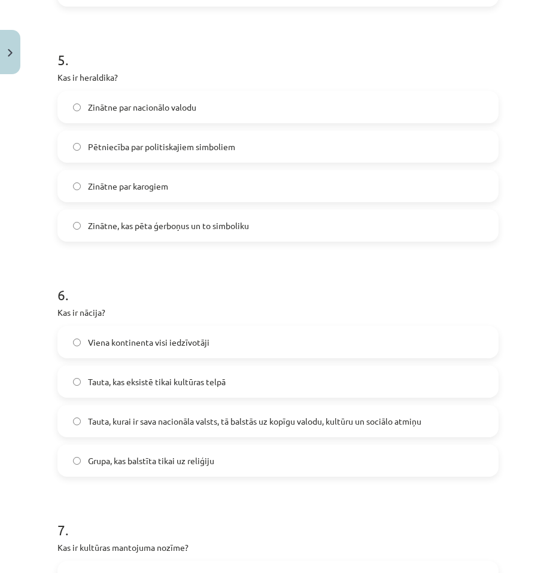
scroll to position [1174, 0]
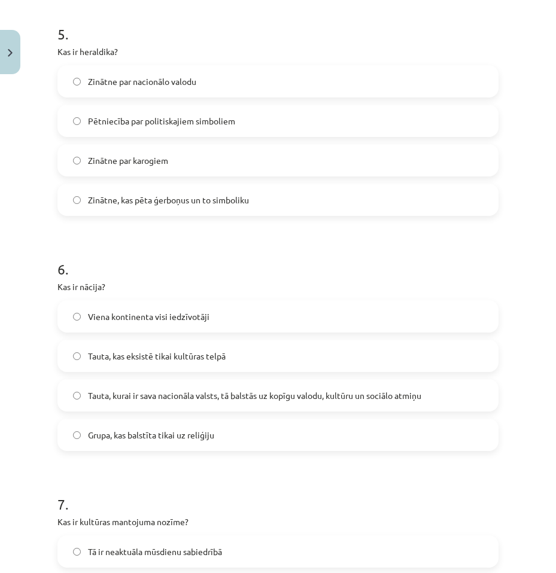
click at [193, 399] on span "Tauta, kurai ir sava nacionāla valsts, tā balstās uz kopīgu valodu, kultūru un …" at bounding box center [254, 396] width 333 height 13
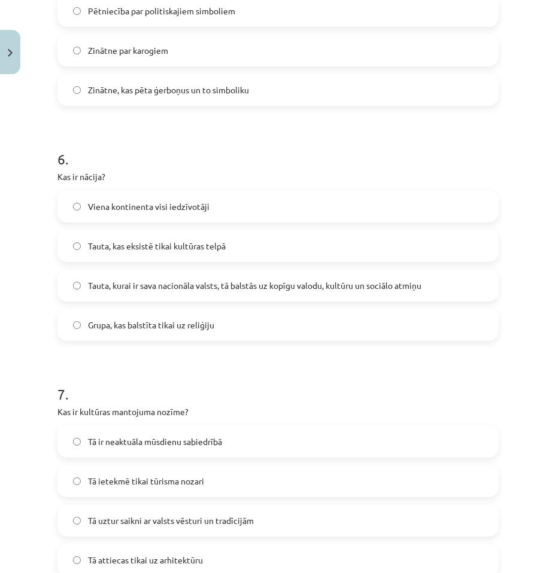
scroll to position [1294, 0]
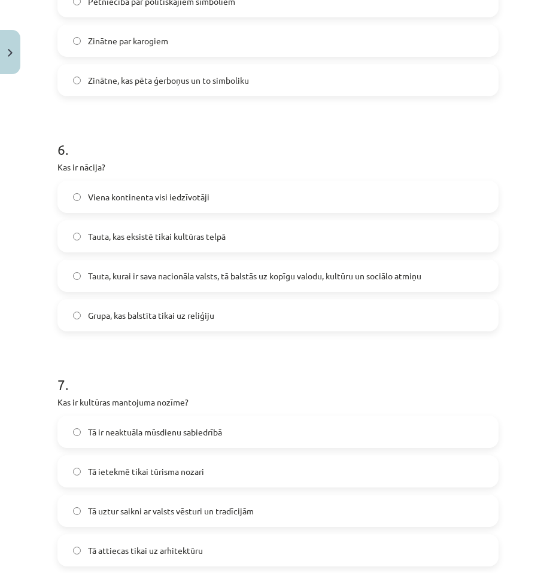
click at [186, 518] on label "Tā uztur saikni ar valsts vēsturi un tradīcijām" at bounding box center [278, 511] width 439 height 30
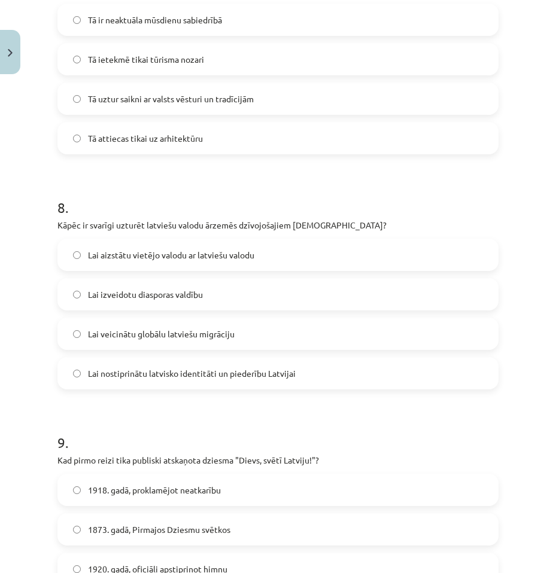
scroll to position [1713, 0]
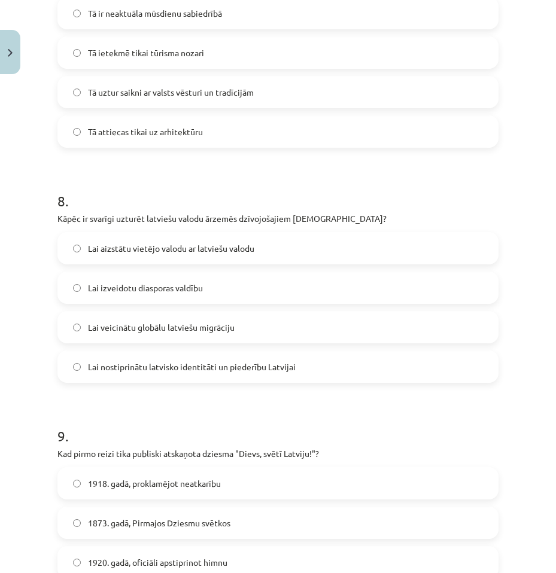
click at [257, 366] on span "Lai nostiprinātu latvisko identitāti un piederību Latvijai" at bounding box center [192, 367] width 208 height 13
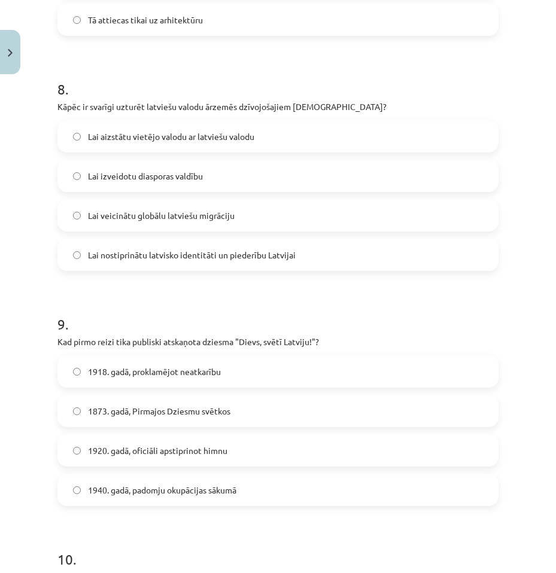
scroll to position [1833, 0]
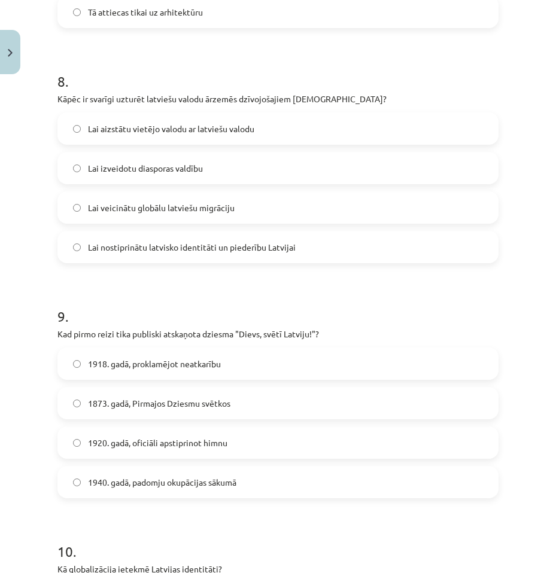
click at [189, 407] on span "1873. gadā, Pirmajos Dziesmu svētkos" at bounding box center [159, 403] width 142 height 13
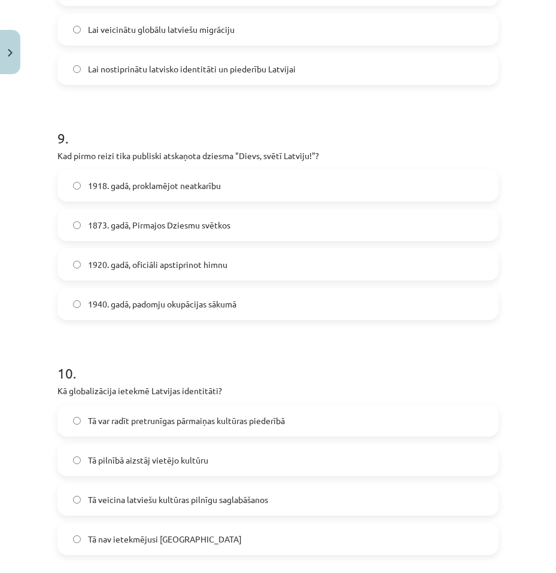
scroll to position [2072, 0]
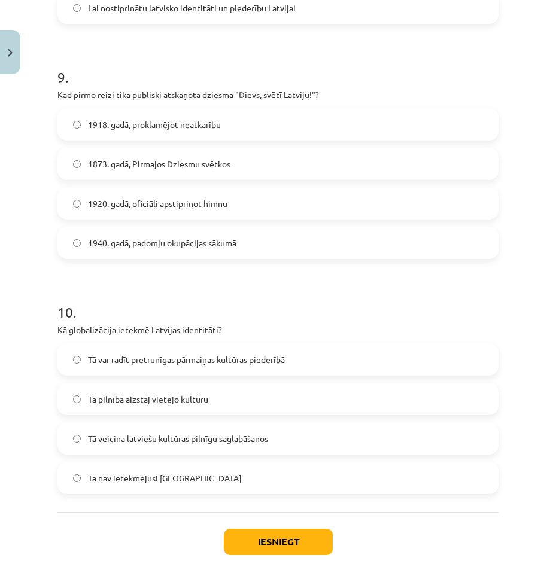
click at [225, 345] on label "Tā var radīt pretrunīgas pārmaiņas kultūras piederībā" at bounding box center [278, 360] width 439 height 30
click at [292, 566] on div "Iesniegt Aizvērt" at bounding box center [277, 554] width 441 height 84
click at [291, 542] on button "Iesniegt" at bounding box center [278, 542] width 109 height 26
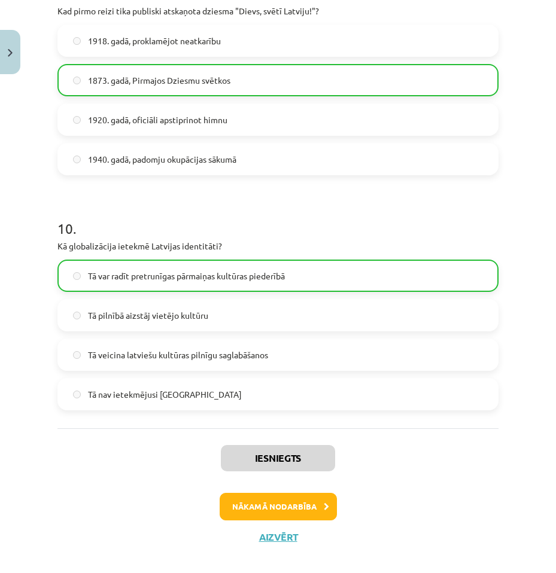
scroll to position [2170, 0]
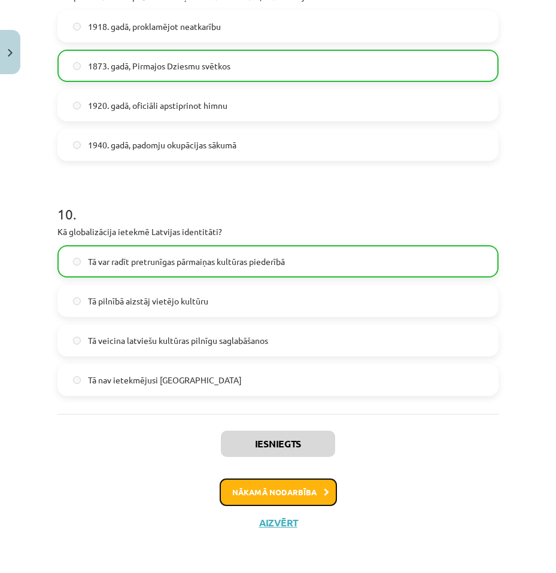
click at [249, 500] on button "Nākamā nodarbība" at bounding box center [278, 493] width 117 height 28
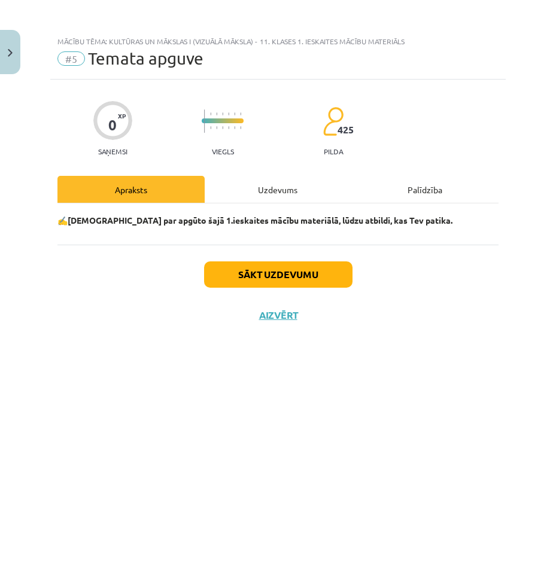
scroll to position [0, 0]
click at [323, 276] on button "Sākt uzdevumu" at bounding box center [278, 275] width 148 height 26
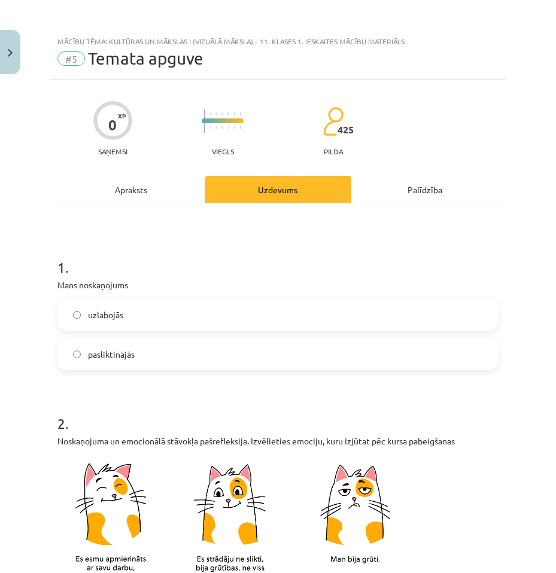
click at [152, 354] on label "pasliktinājās" at bounding box center [278, 354] width 439 height 30
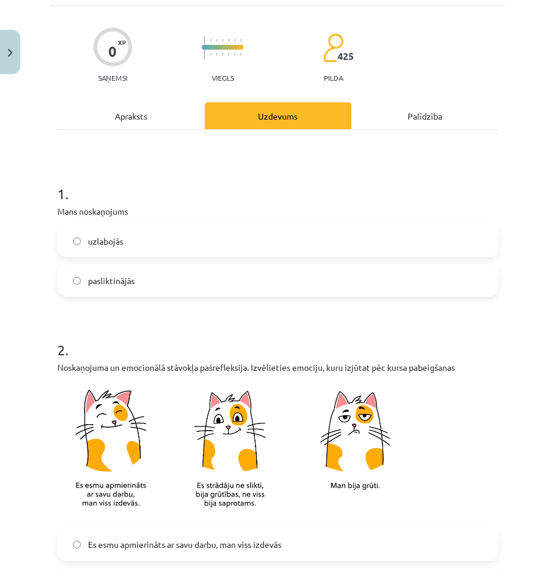
scroll to position [359, 0]
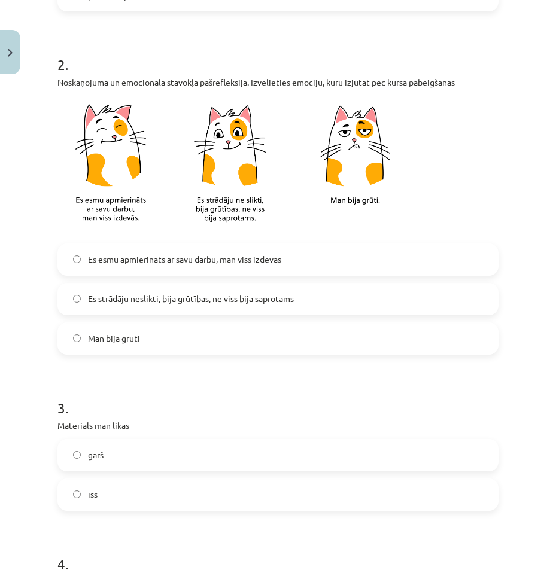
click at [151, 304] on span "Es strādāju neslikti, bija grūtības, ne viss bija saprotams" at bounding box center [191, 299] width 206 height 13
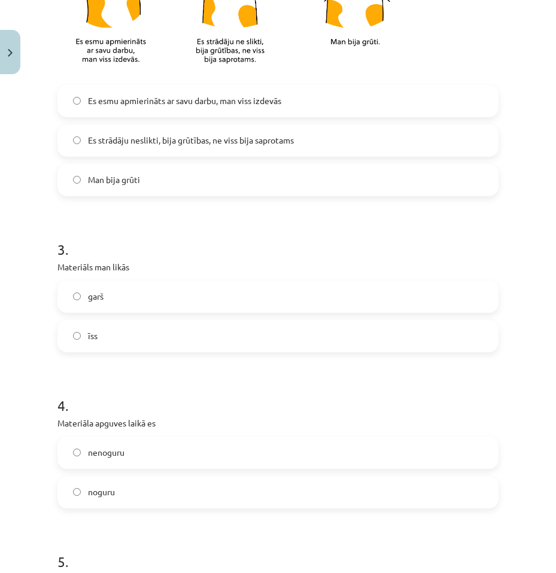
scroll to position [539, 0]
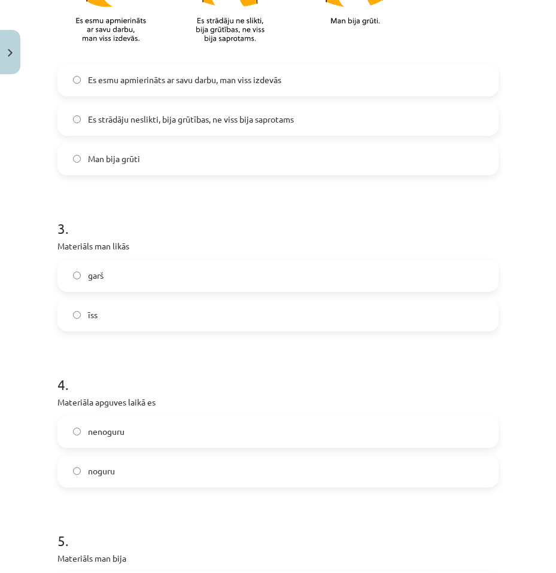
click at [147, 277] on label "garš" at bounding box center [278, 276] width 439 height 30
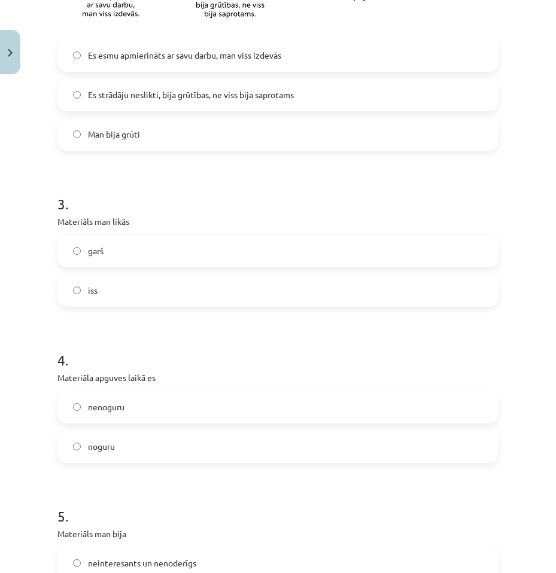
scroll to position [658, 0]
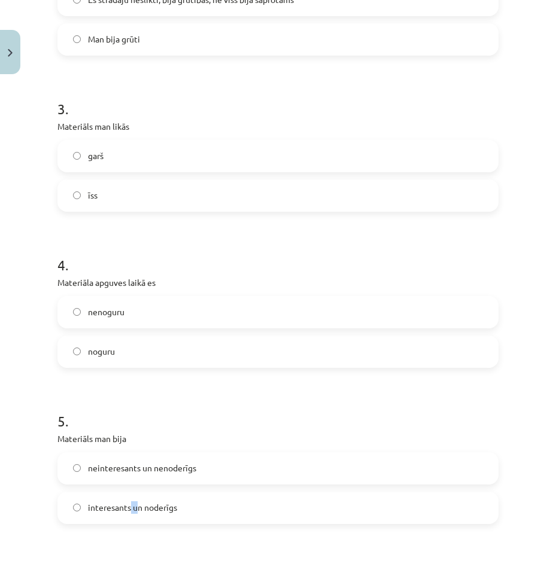
drag, startPoint x: 131, startPoint y: 515, endPoint x: 138, endPoint y: 511, distance: 8.3
click at [138, 511] on label "interesants un noderīgs" at bounding box center [278, 508] width 439 height 30
click at [131, 362] on label "noguru" at bounding box center [278, 352] width 439 height 30
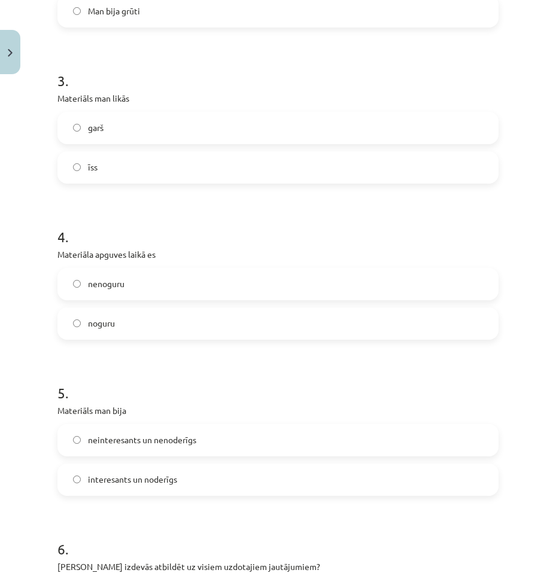
scroll to position [838, 0]
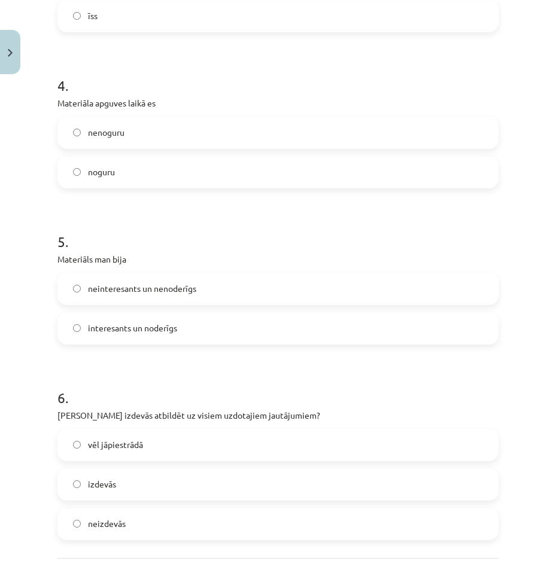
click at [187, 335] on label "interesants un noderīgs" at bounding box center [278, 329] width 439 height 30
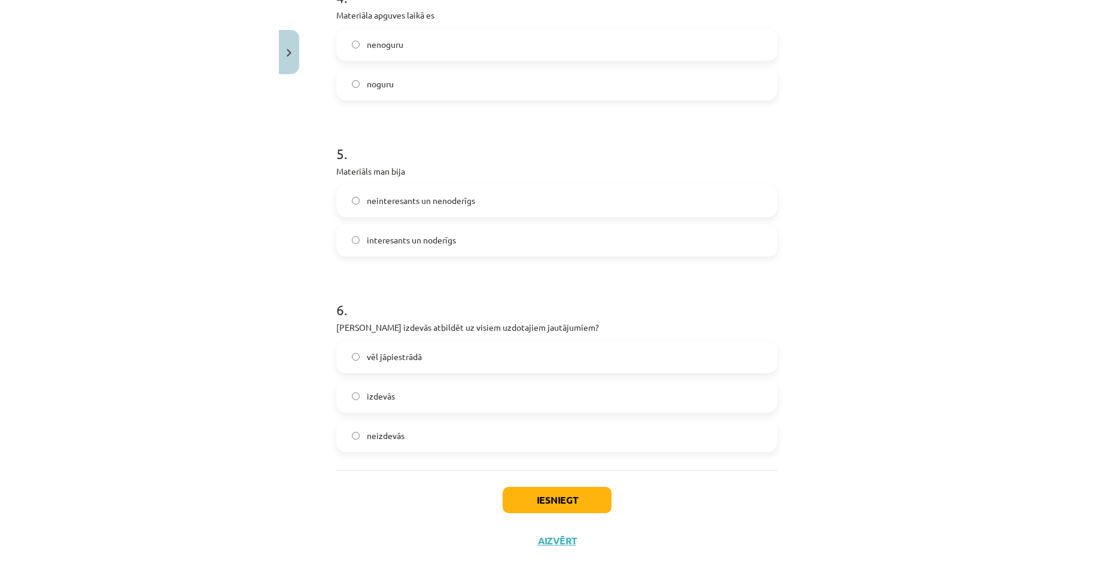
scroll to position [944, 0]
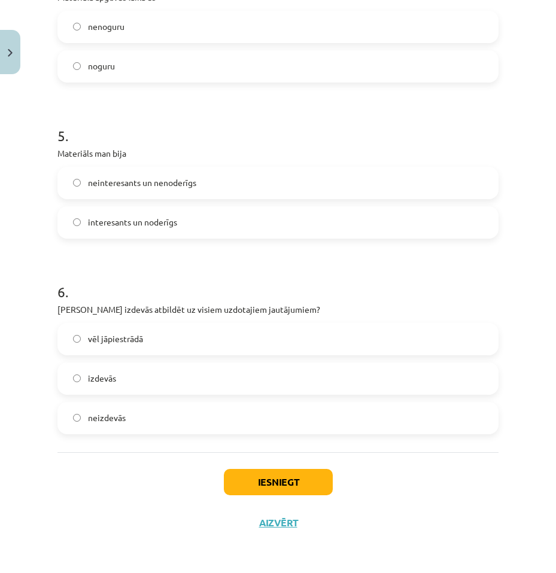
click at [151, 387] on label "izdevās" at bounding box center [278, 379] width 439 height 30
click at [258, 481] on button "Iesniegt" at bounding box center [278, 482] width 109 height 26
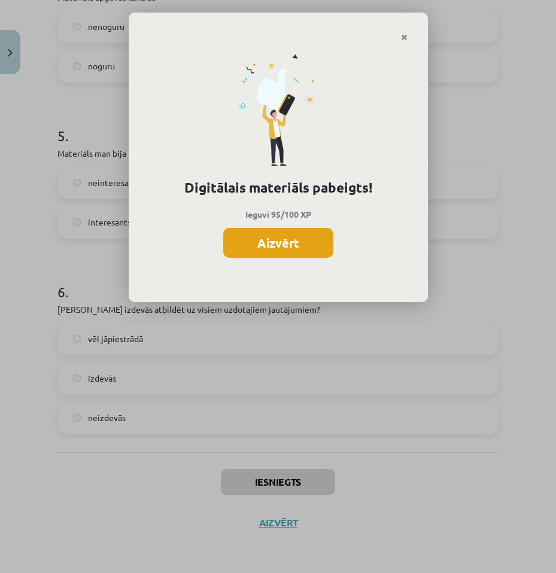
click at [297, 242] on button "Aizvērt" at bounding box center [278, 243] width 110 height 30
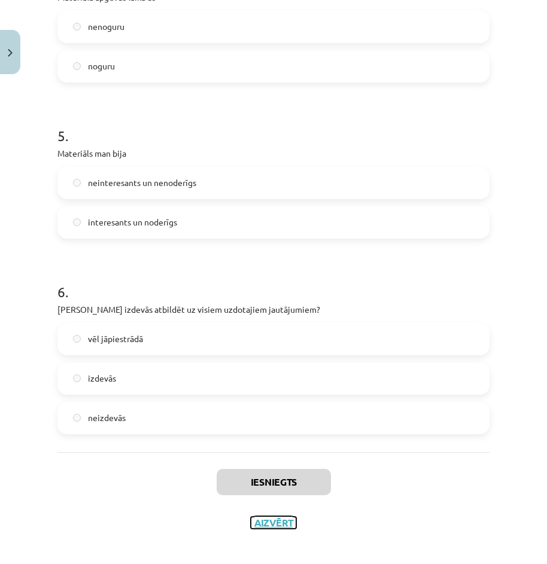
click at [265, 522] on button "Aizvērt" at bounding box center [273, 523] width 45 height 12
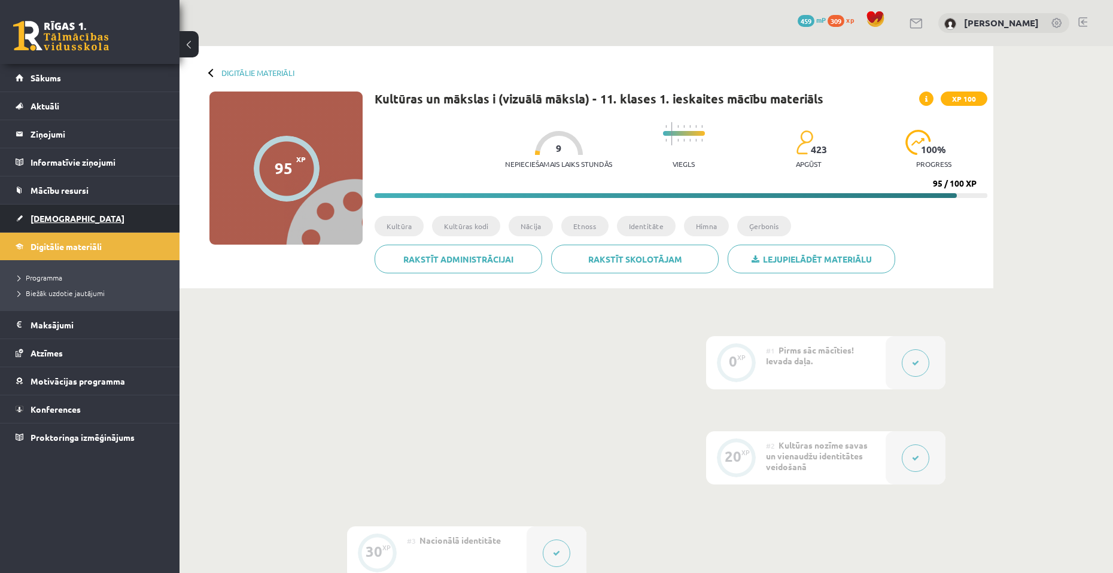
click at [66, 214] on span "[DEMOGRAPHIC_DATA]" at bounding box center [78, 218] width 94 height 11
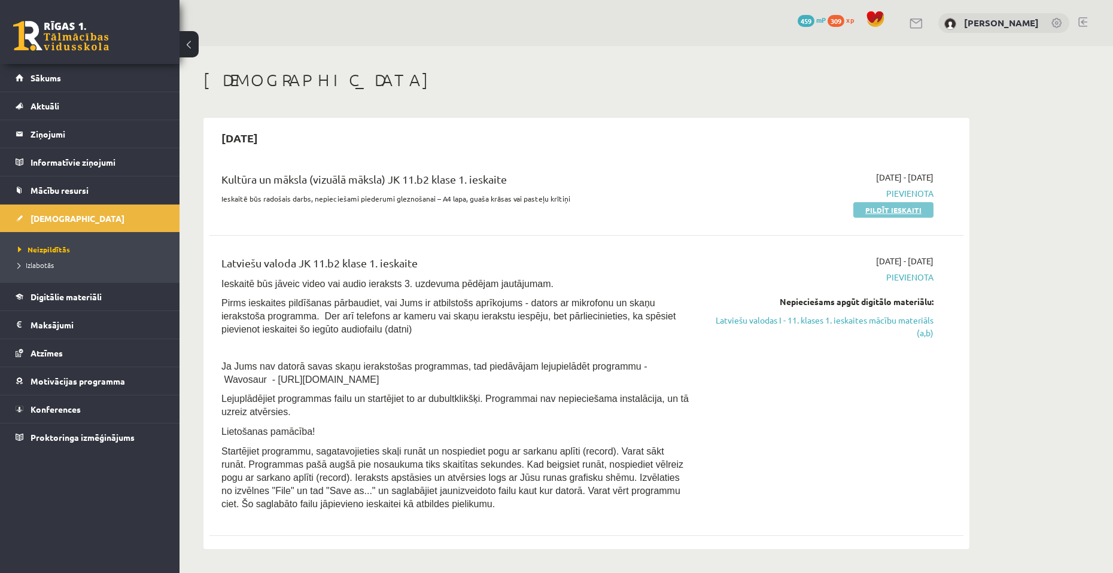
click at [893, 210] on link "Pildīt ieskaiti" at bounding box center [893, 210] width 80 height 16
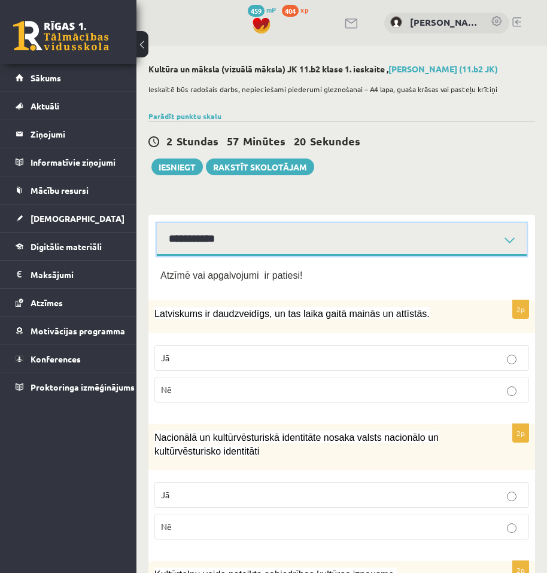
drag, startPoint x: 160, startPoint y: 232, endPoint x: 318, endPoint y: 474, distance: 289.2
drag, startPoint x: 144, startPoint y: 193, endPoint x: 162, endPoint y: 209, distance: 24.2
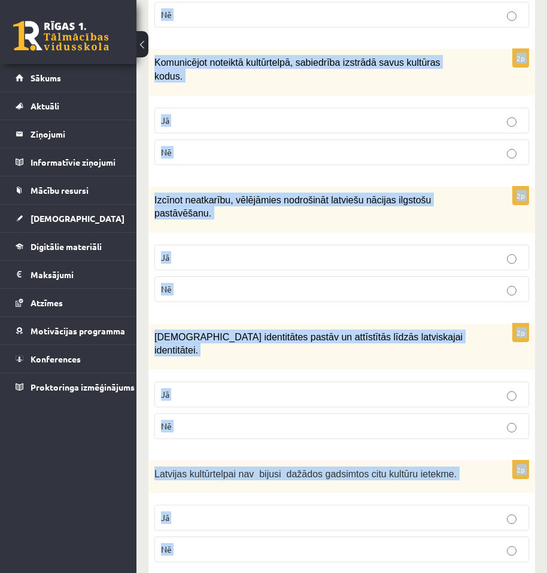
scroll to position [1682, 0]
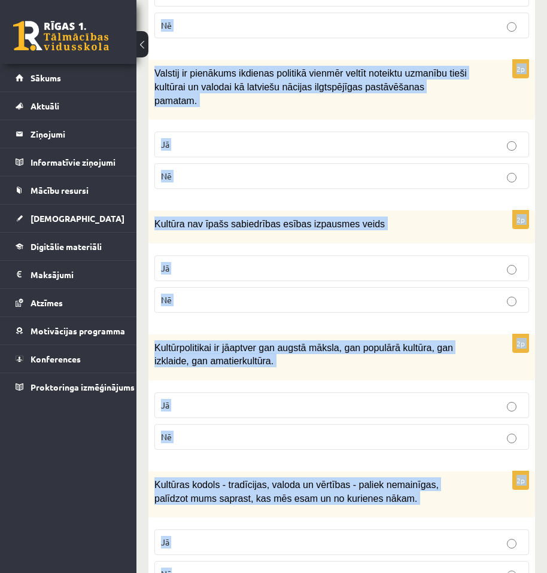
drag, startPoint x: 147, startPoint y: 275, endPoint x: 509, endPoint y: 551, distance: 455.2
copy form "Loremi dol sitametcons ad elitsed! 1d Eiusmodtem in utlaboreetdo, ma ali enima …"
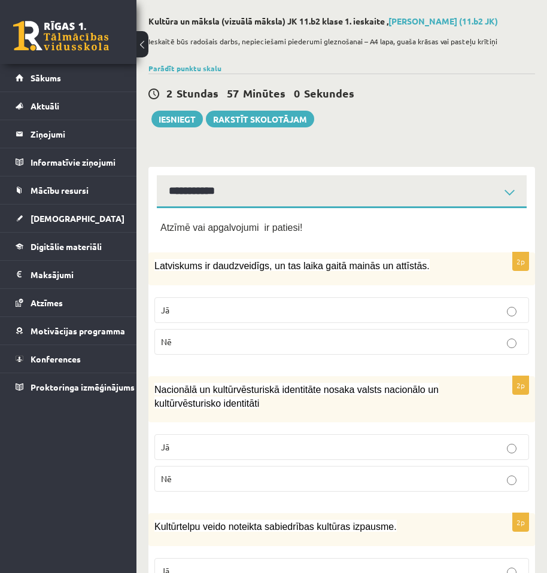
scroll to position [0, 0]
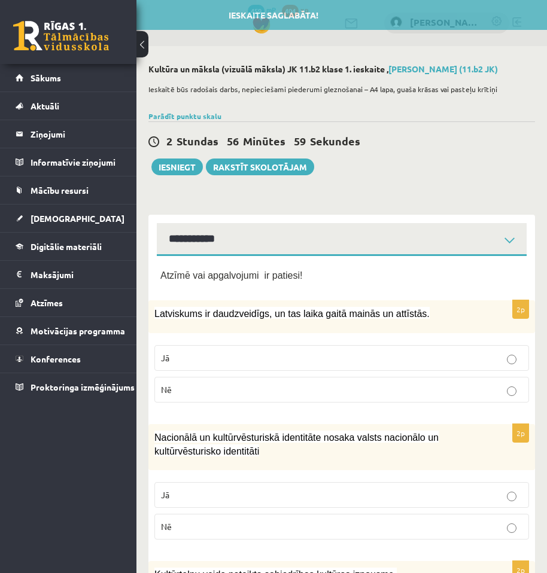
click at [271, 356] on p "Jā" at bounding box center [341, 358] width 361 height 13
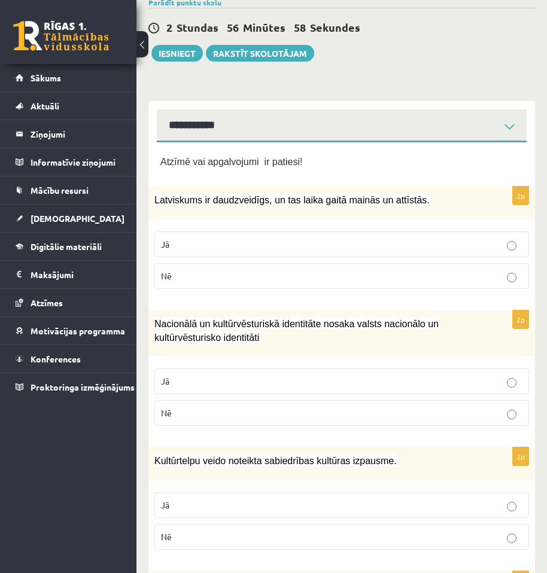
scroll to position [120, 0]
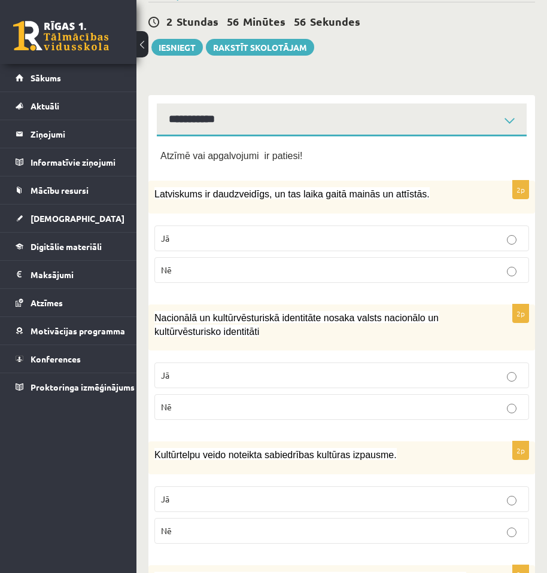
click at [272, 405] on p "Nē" at bounding box center [341, 407] width 361 height 13
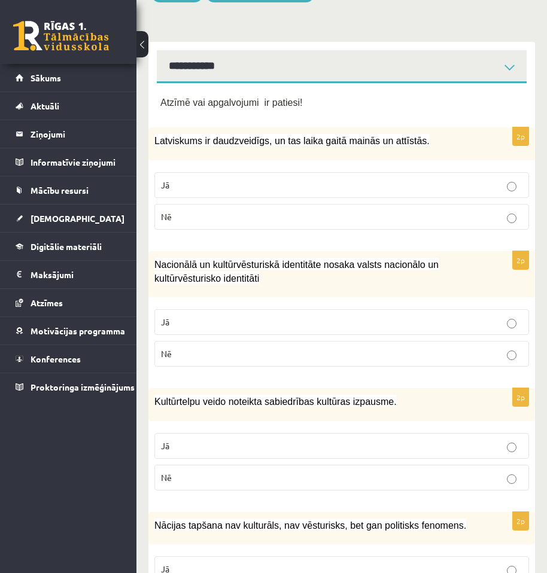
scroll to position [180, 0]
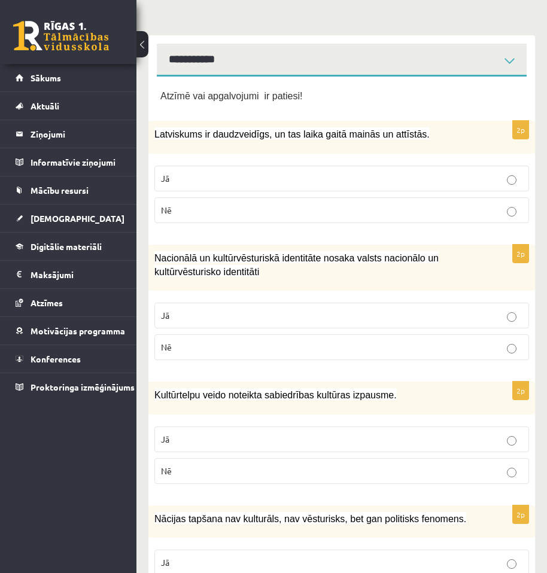
click at [278, 439] on p "Jā" at bounding box center [341, 439] width 361 height 13
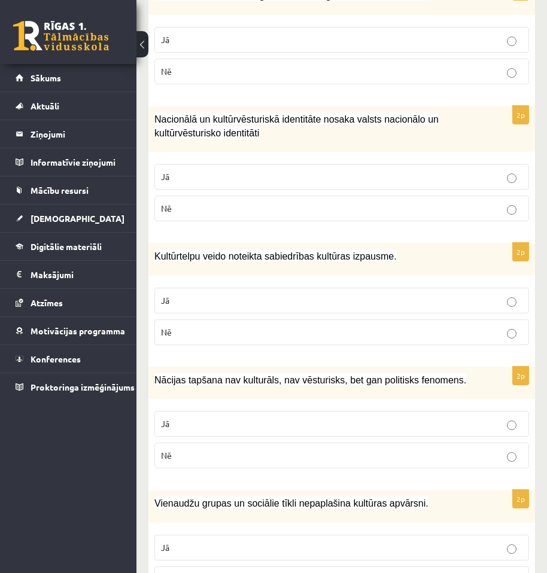
scroll to position [359, 0]
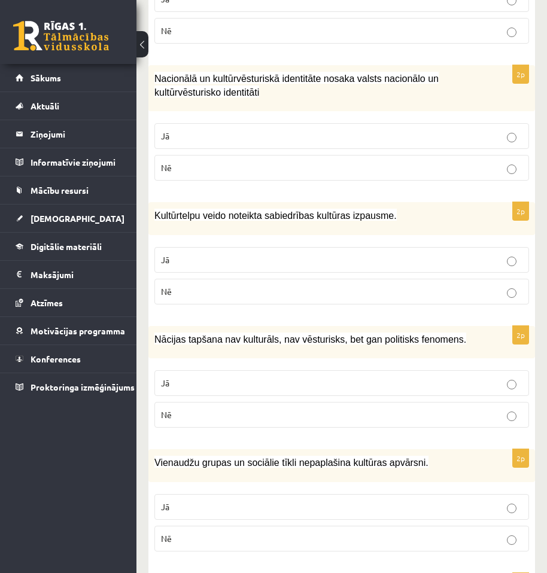
click at [315, 412] on p "Nē" at bounding box center [341, 415] width 361 height 13
click at [296, 539] on p "Nē" at bounding box center [341, 539] width 361 height 13
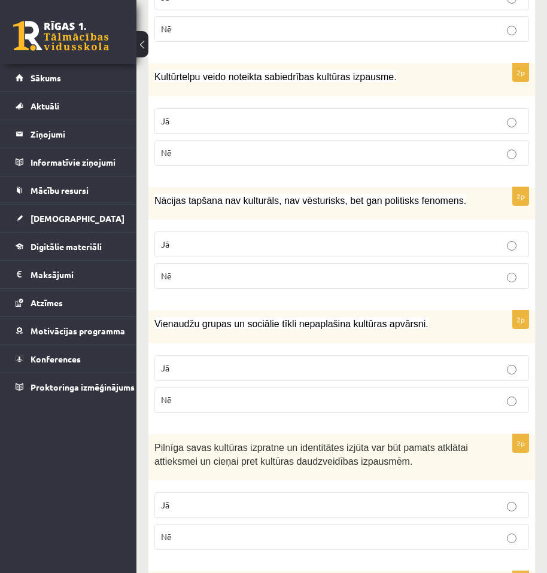
scroll to position [539, 0]
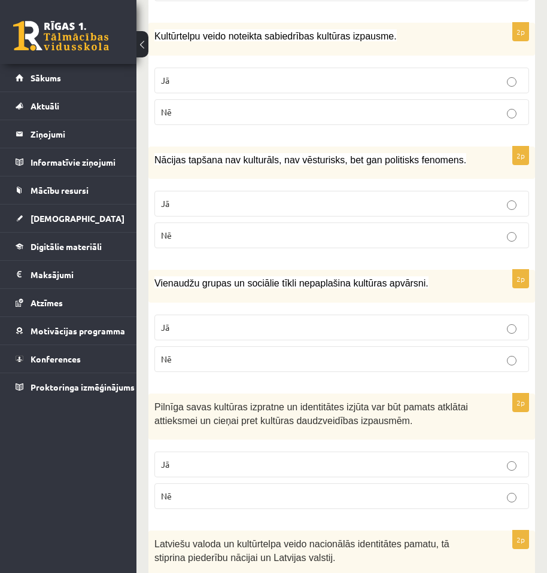
click at [345, 471] on p "Jā" at bounding box center [341, 464] width 361 height 13
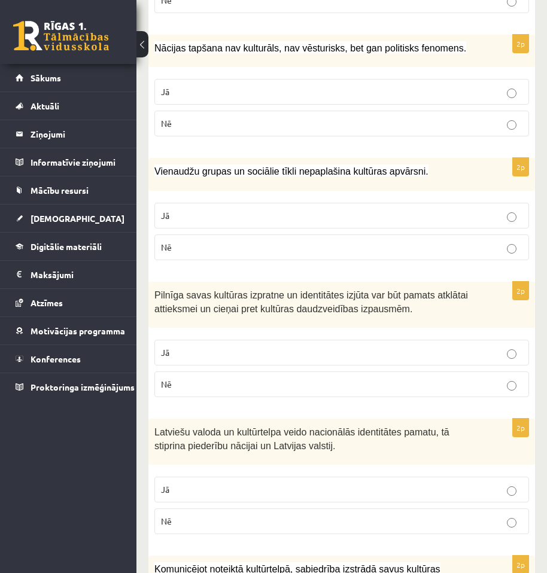
scroll to position [658, 0]
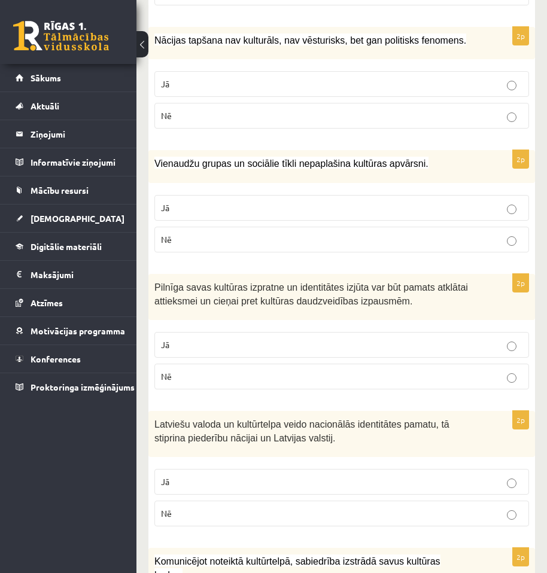
click at [332, 480] on p "Jā" at bounding box center [341, 482] width 361 height 13
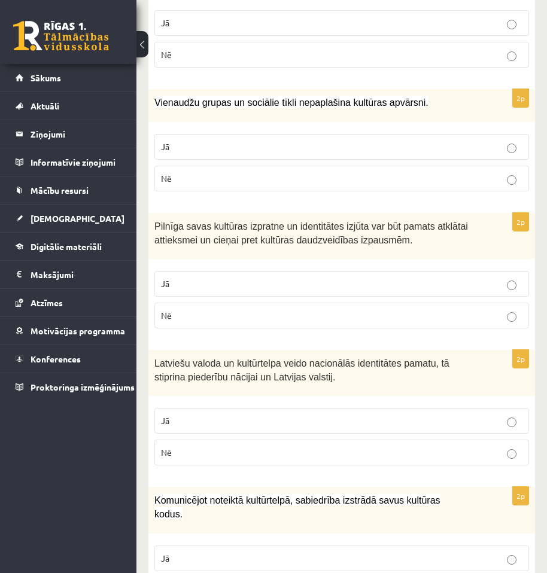
scroll to position [778, 0]
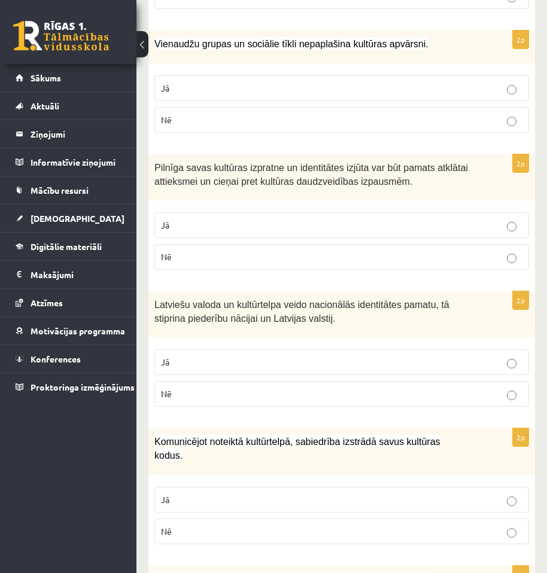
click at [318, 494] on p "Jā" at bounding box center [341, 500] width 361 height 13
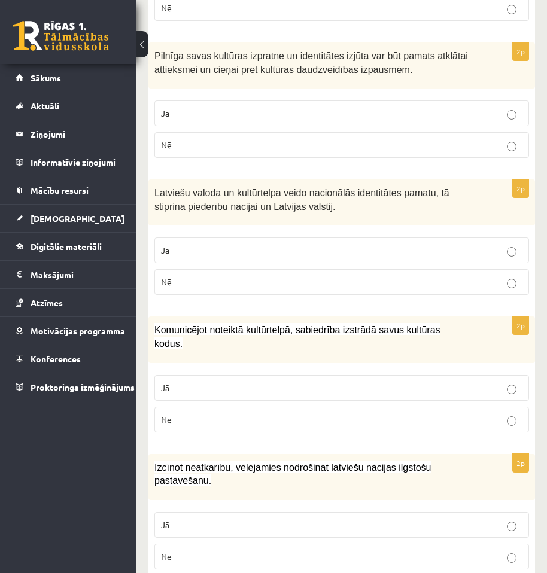
scroll to position [898, 0]
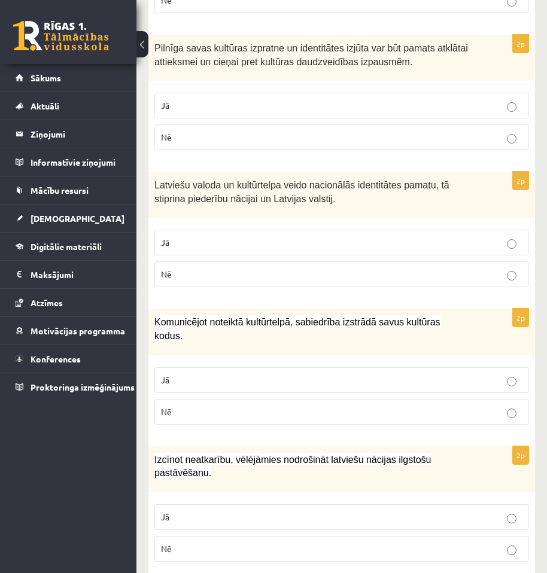
click at [321, 505] on label "Jā" at bounding box center [341, 518] width 375 height 26
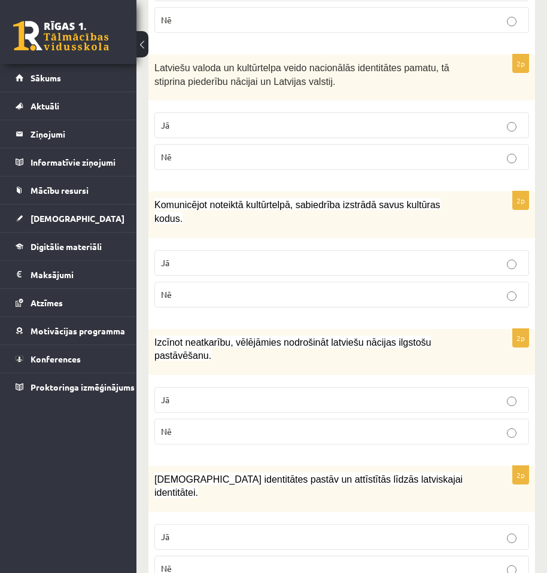
scroll to position [1017, 0]
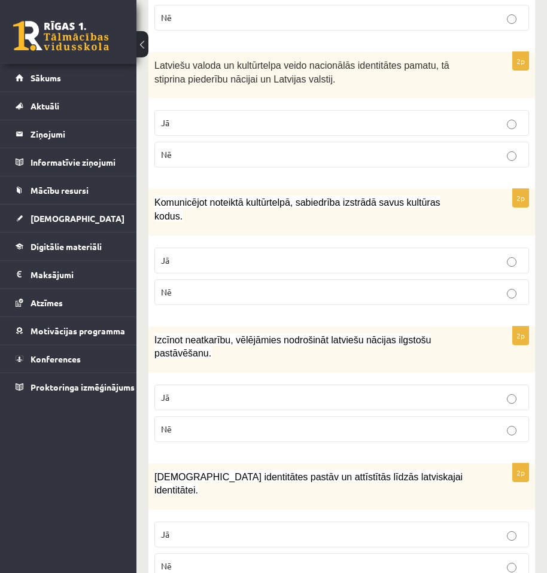
click at [369, 528] on p "Jā" at bounding box center [341, 534] width 361 height 13
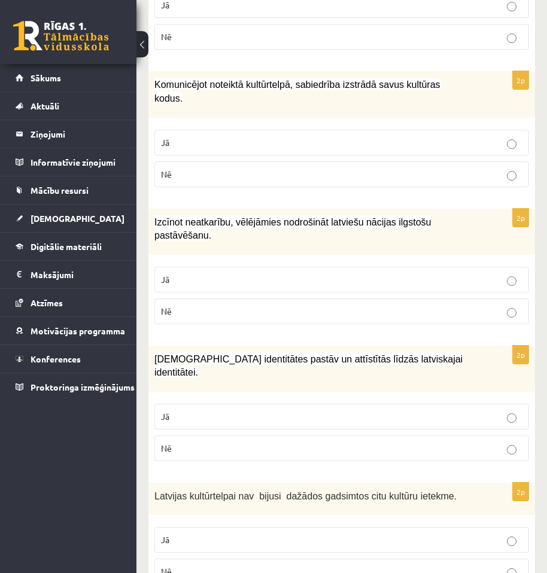
scroll to position [1137, 0]
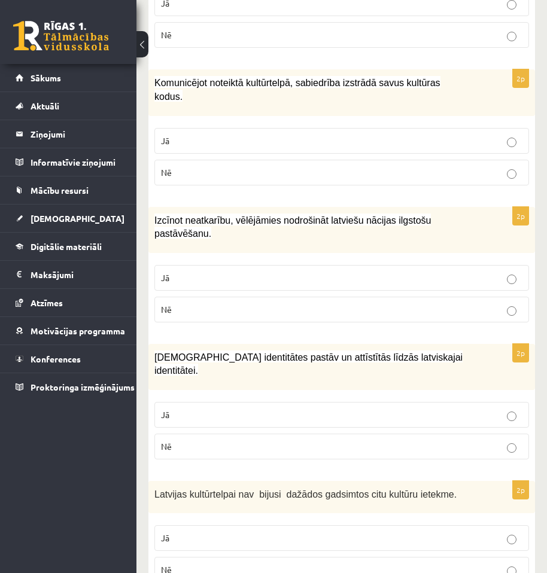
click at [307, 564] on p "Nē" at bounding box center [341, 570] width 361 height 13
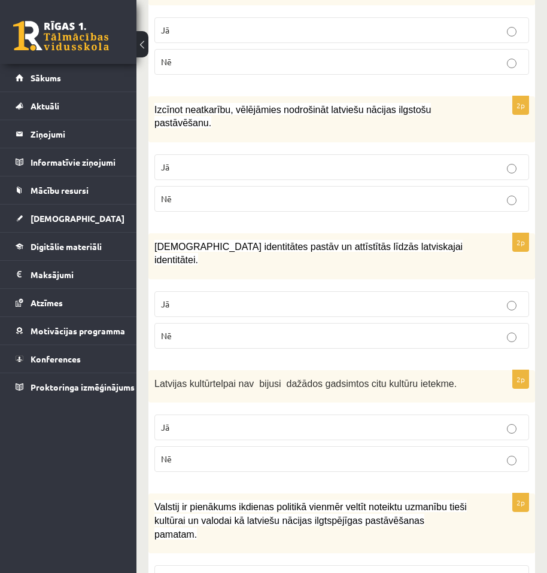
scroll to position [1257, 0]
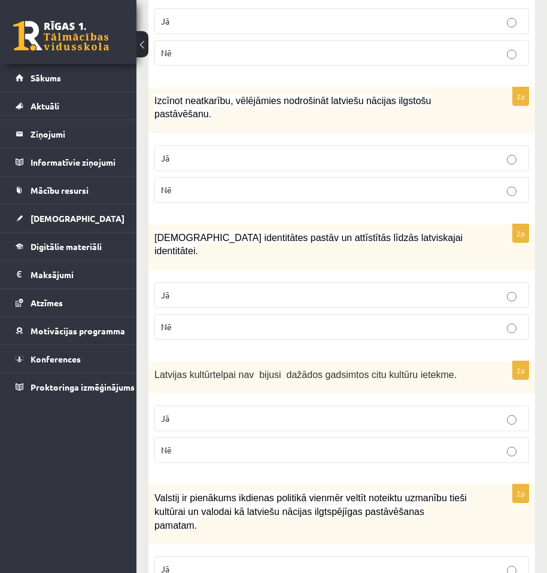
click at [324, 563] on p "Jā" at bounding box center [341, 569] width 361 height 13
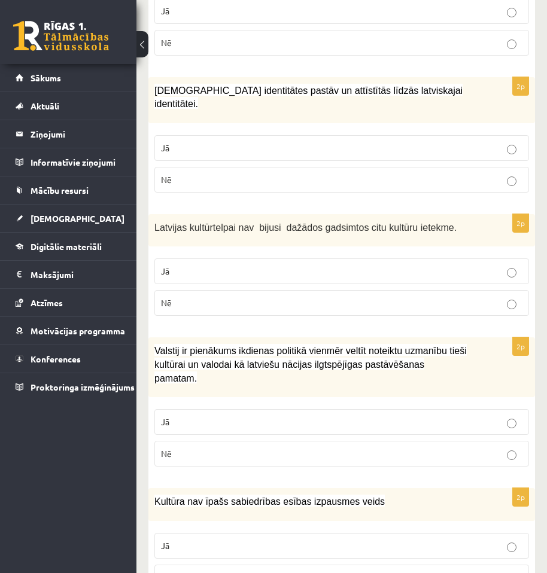
scroll to position [1436, 0]
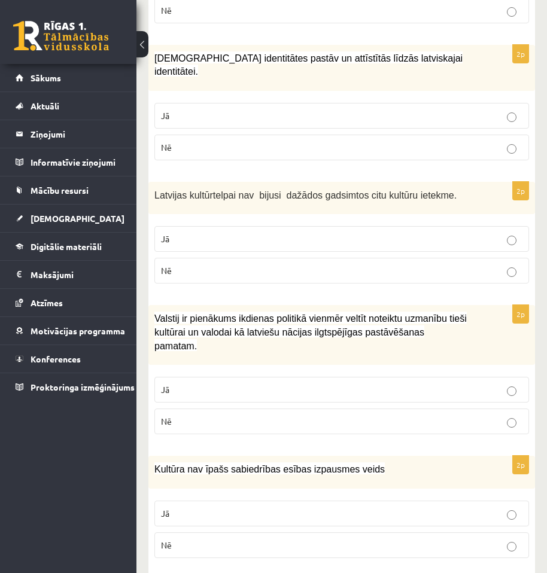
click at [356, 539] on p "Nē" at bounding box center [341, 545] width 361 height 13
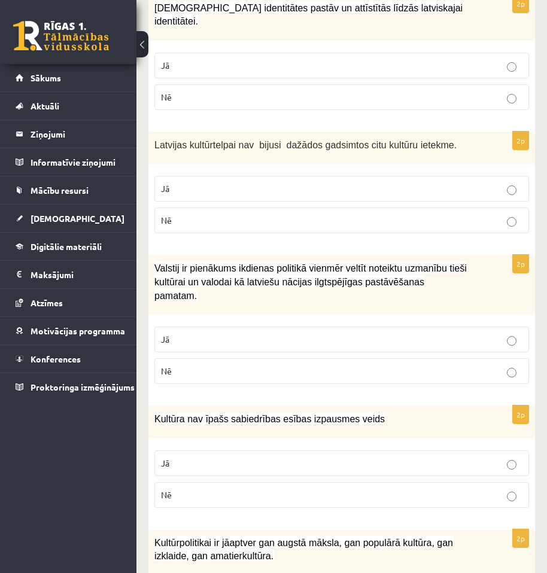
scroll to position [1496, 0]
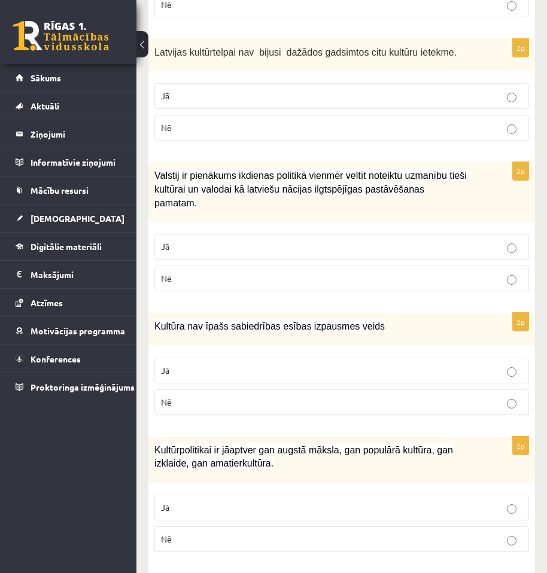
scroll to position [1616, 0]
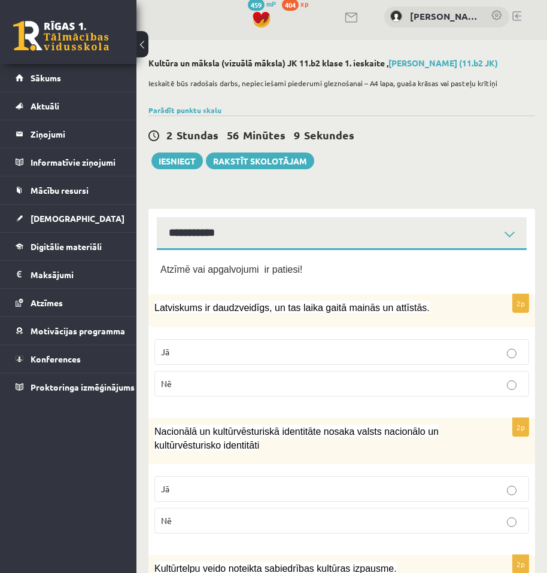
scroll to position [0, 0]
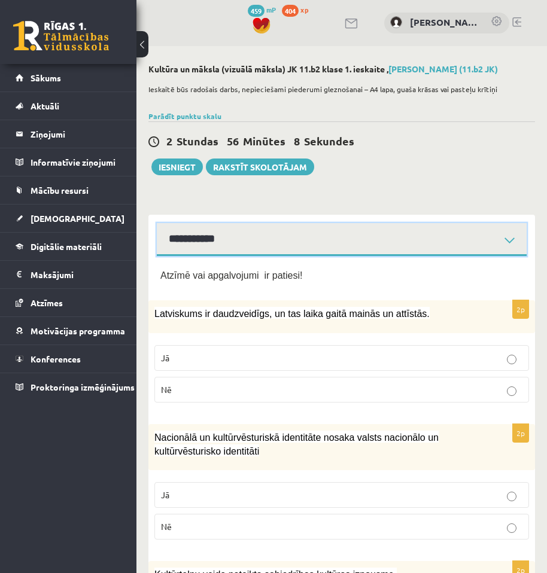
click at [239, 236] on select "**********" at bounding box center [342, 239] width 370 height 33
click at [157, 223] on select "**********" at bounding box center [342, 239] width 370 height 33
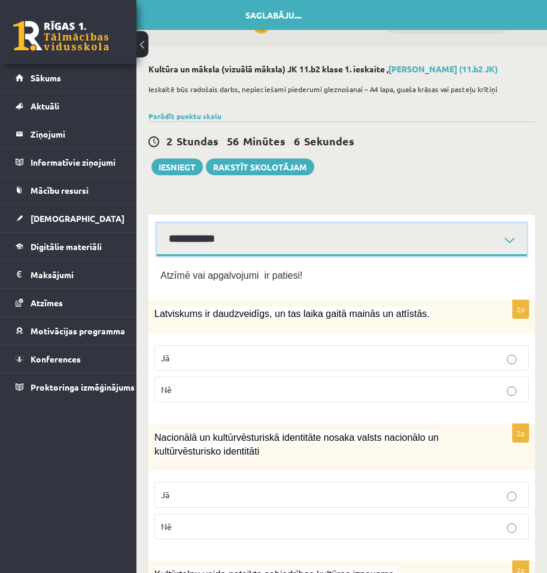
click at [259, 235] on select "**********" at bounding box center [342, 239] width 370 height 33
click at [157, 223] on select "**********" at bounding box center [342, 239] width 370 height 33
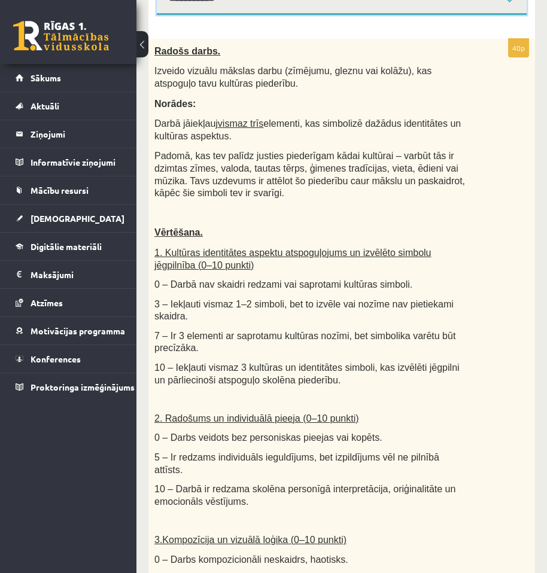
scroll to position [17, 0]
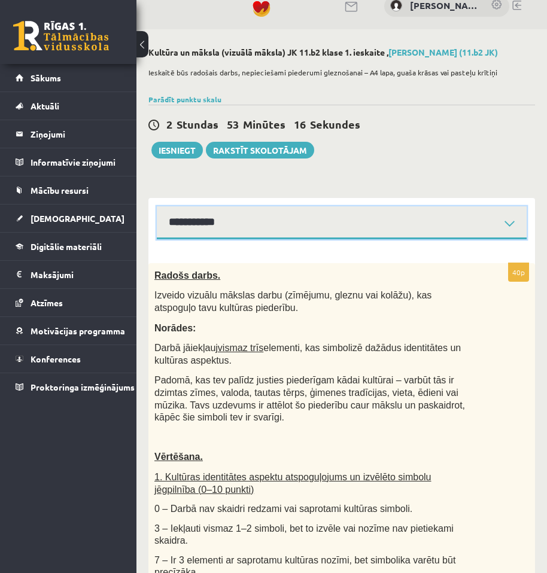
click at [257, 221] on select "**********" at bounding box center [342, 222] width 370 height 33
click at [157, 206] on select "**********" at bounding box center [342, 222] width 370 height 33
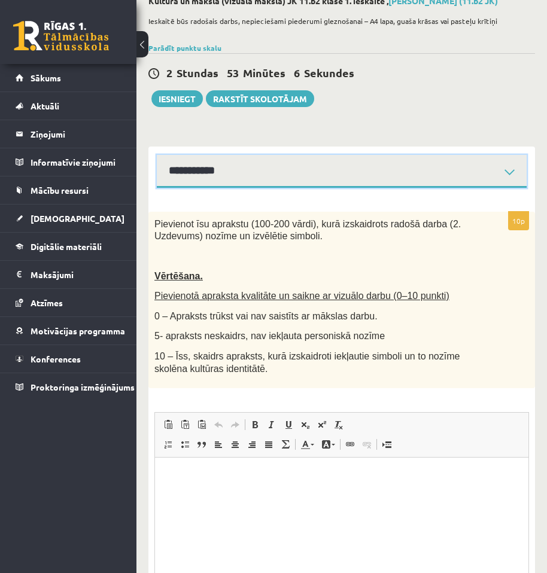
click at [343, 170] on select "**********" at bounding box center [342, 171] width 370 height 33
click at [157, 155] on select "**********" at bounding box center [342, 171] width 370 height 33
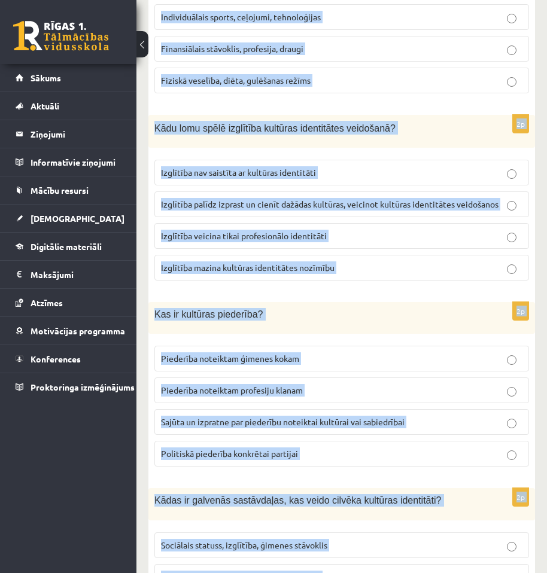
scroll to position [1618, 0]
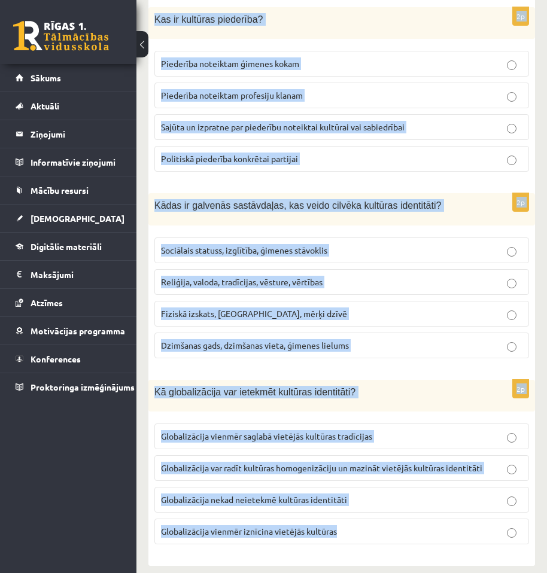
drag, startPoint x: 148, startPoint y: 217, endPoint x: 441, endPoint y: 536, distance: 432.5
copy form "Lorem ipsum dol sit ametcons adipiscinge seddoeiusm? Temporinci utlaboreetd Mag…"
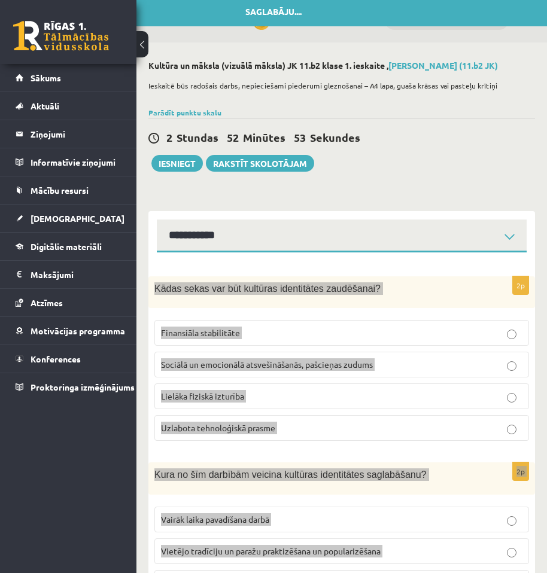
scroll to position [0, 0]
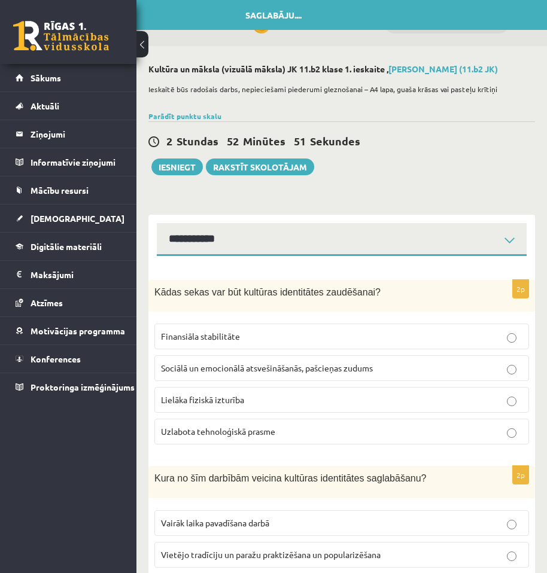
click at [321, 365] on span "Sociālā un emocionālā atsvešināšanās, pašcieņas zudums" at bounding box center [267, 368] width 212 height 11
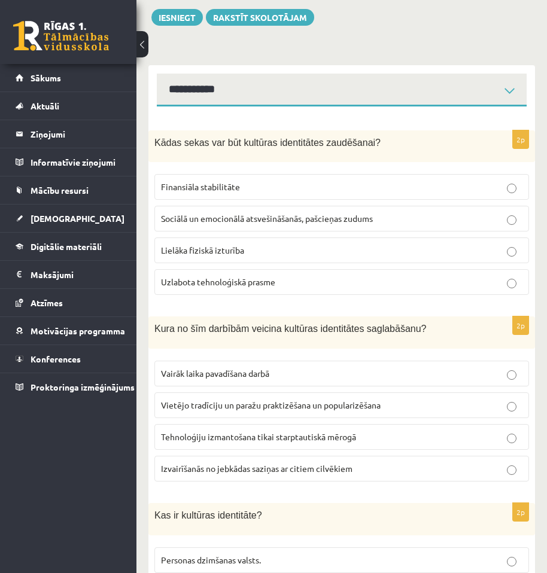
scroll to position [180, 0]
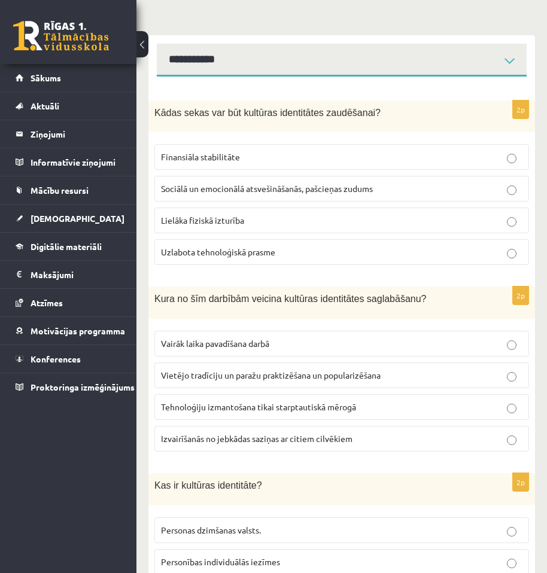
click at [438, 372] on p "Vietējo tradīciju un paražu praktizēšana un popularizēšana" at bounding box center [341, 375] width 361 height 13
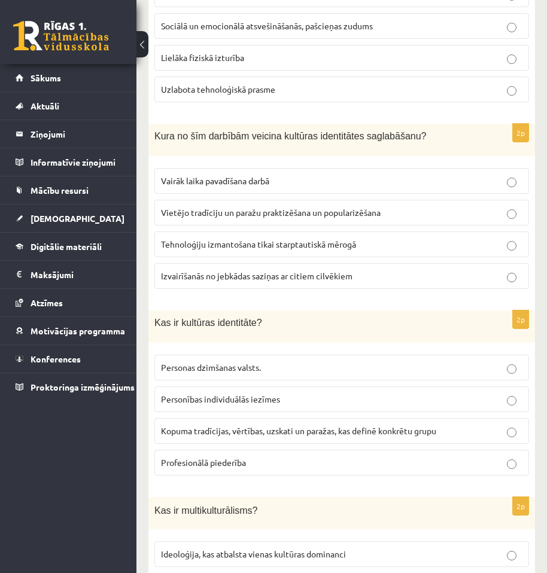
scroll to position [359, 0]
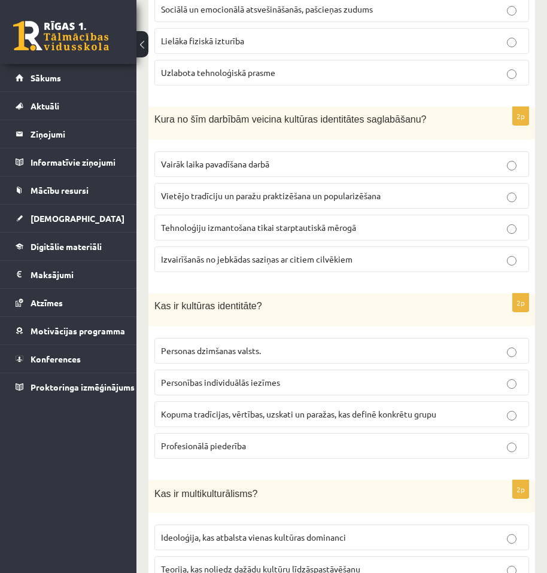
click at [450, 419] on p "Kopuma tradīcijas, vērtības, uzskati un paražas, kas definē konkrētu grupu" at bounding box center [341, 414] width 361 height 13
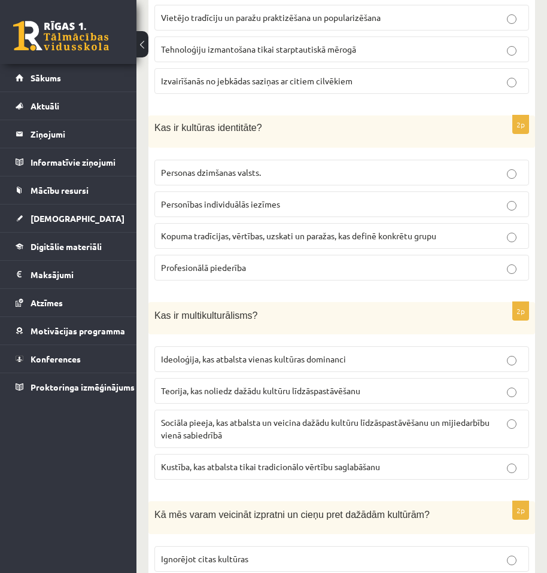
scroll to position [539, 0]
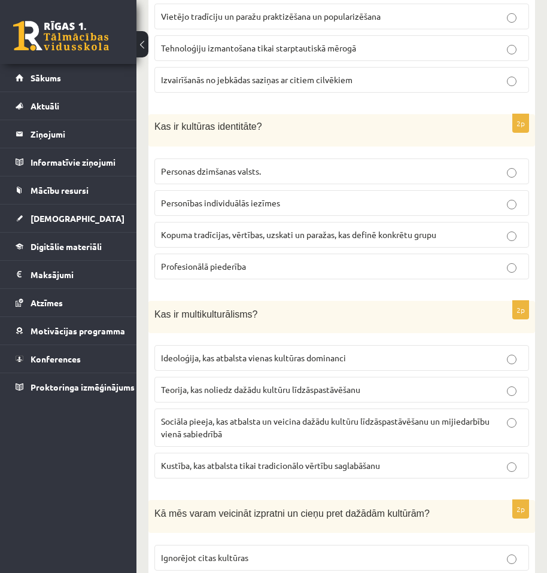
click at [451, 427] on p "Sociāla pieeja, kas atbalsta un veicina dažādu kultūru līdzāspastāvēšanu un mij…" at bounding box center [341, 427] width 361 height 25
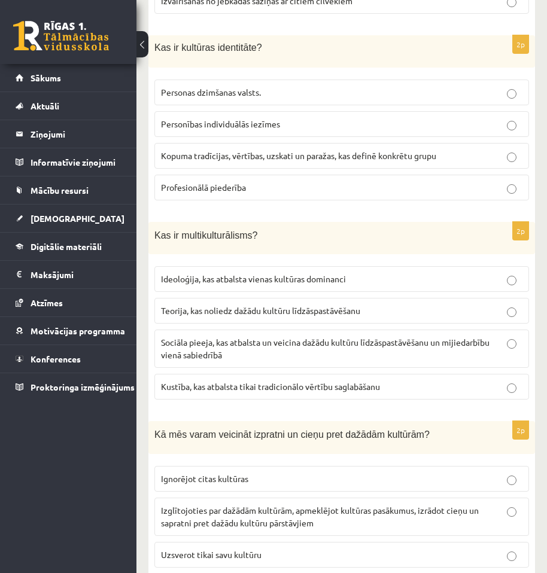
scroll to position [658, 0]
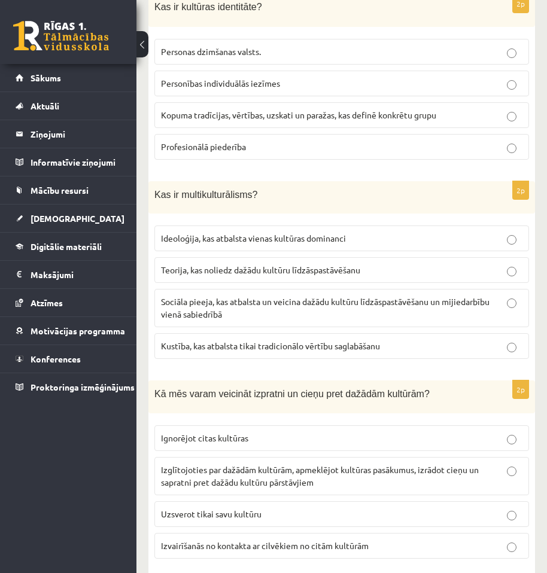
click at [385, 479] on p "Izglītojoties par dažādām kultūrām, apmeklējot kultūras pasākumus, izrādot cieņ…" at bounding box center [341, 476] width 361 height 25
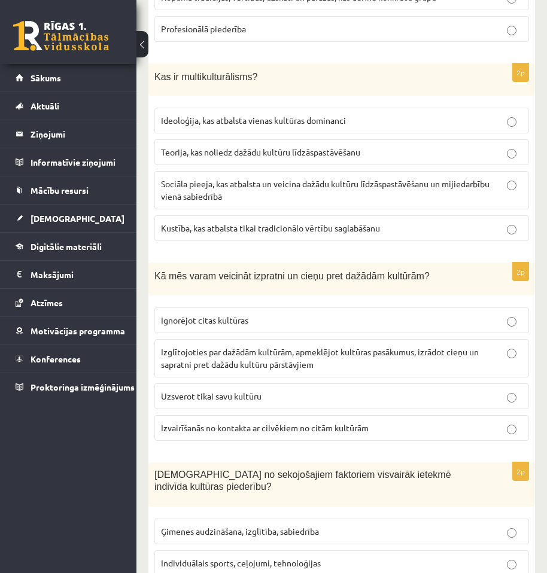
scroll to position [778, 0]
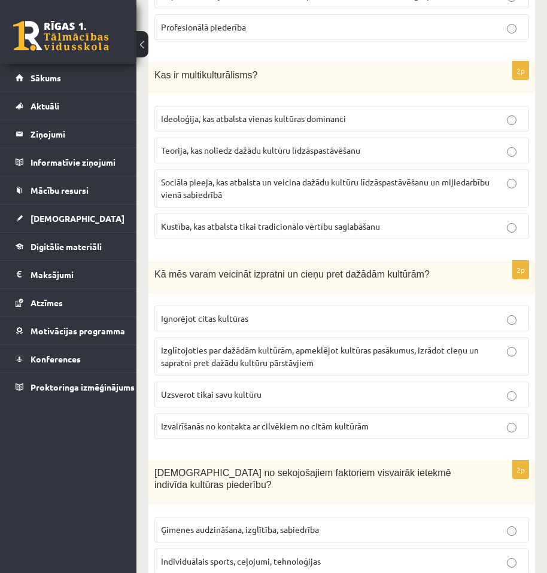
click at [388, 524] on p "Ģimenes audzināšana, izglītība, sabiedrība" at bounding box center [341, 530] width 361 height 13
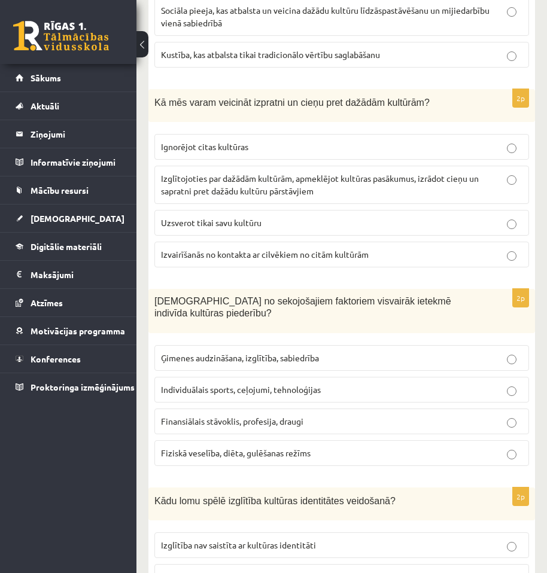
scroll to position [958, 0]
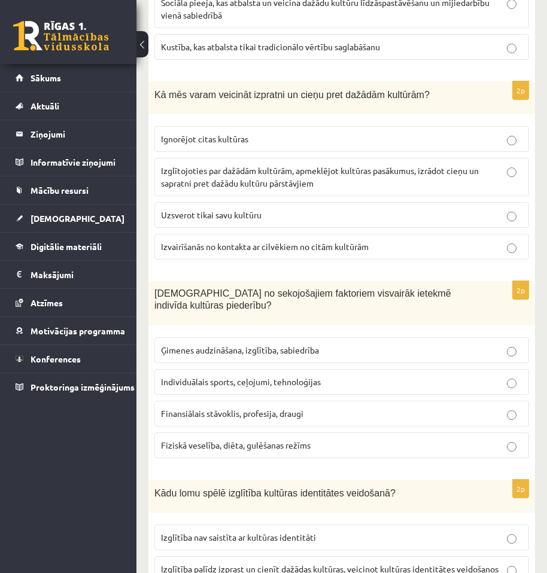
click at [429, 564] on span "Izglītība palīdz izprast un cienīt dažādas kultūras, veicinot kultūras identitā…" at bounding box center [330, 569] width 338 height 11
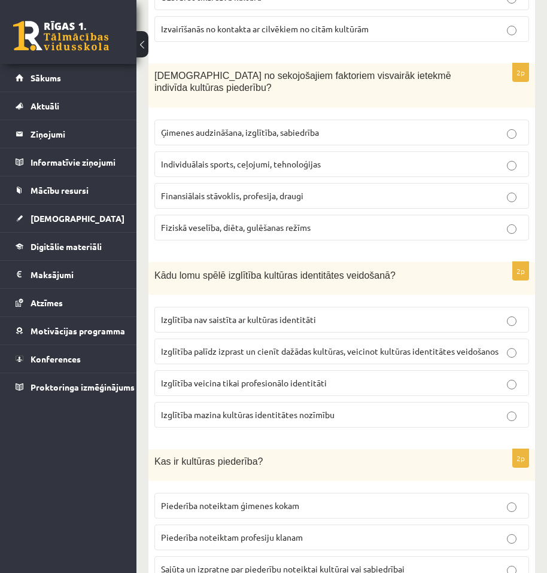
scroll to position [1257, 0]
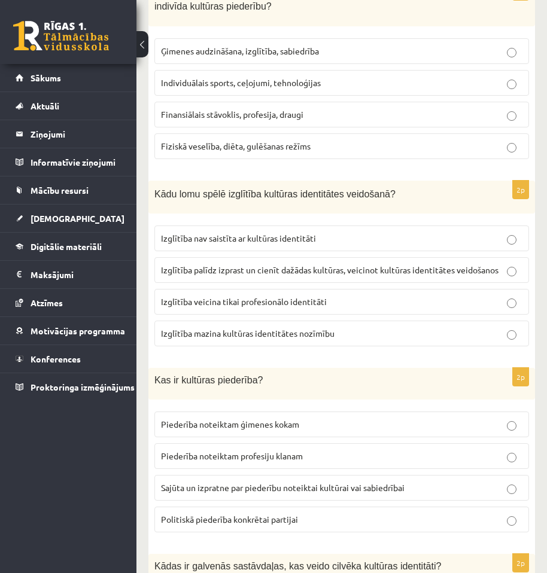
click at [464, 482] on p "Sajūta un izpratne par piederību noteiktai kultūrai vai sabiedrībai" at bounding box center [341, 488] width 361 height 13
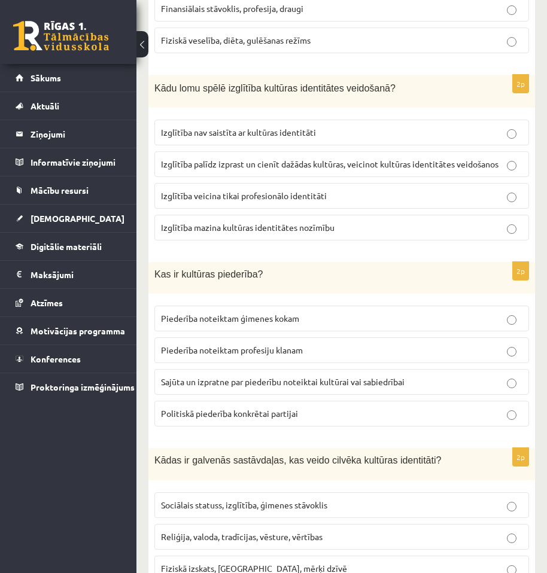
scroll to position [1377, 0]
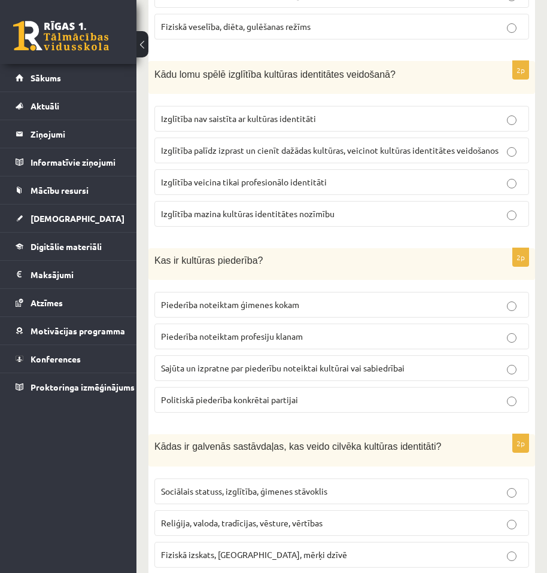
click at [384, 517] on p "Reliģija, valoda, tradīcijas, vēsture, vērtības" at bounding box center [341, 523] width 361 height 13
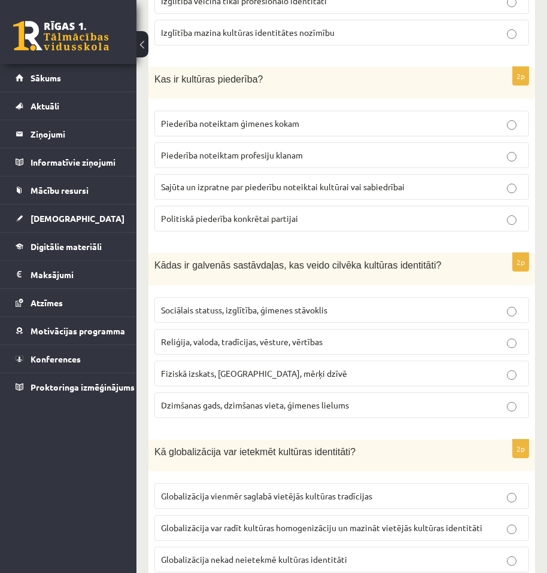
scroll to position [1618, 0]
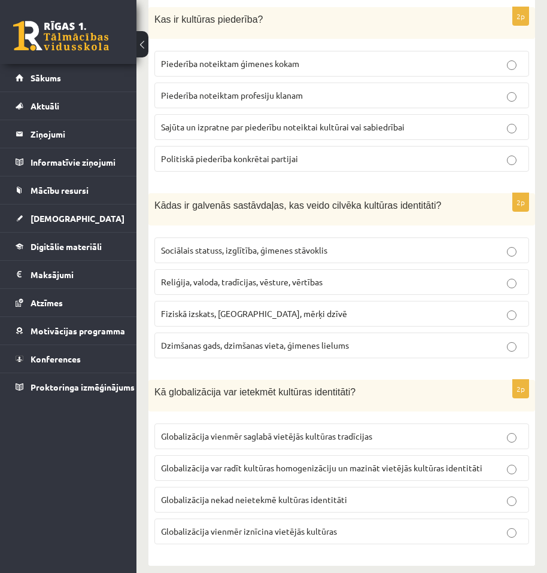
click at [432, 464] on label "Globalizācija var radīt kultūras homogenizāciju un mazināt vietējās kultūras id…" at bounding box center [341, 468] width 375 height 26
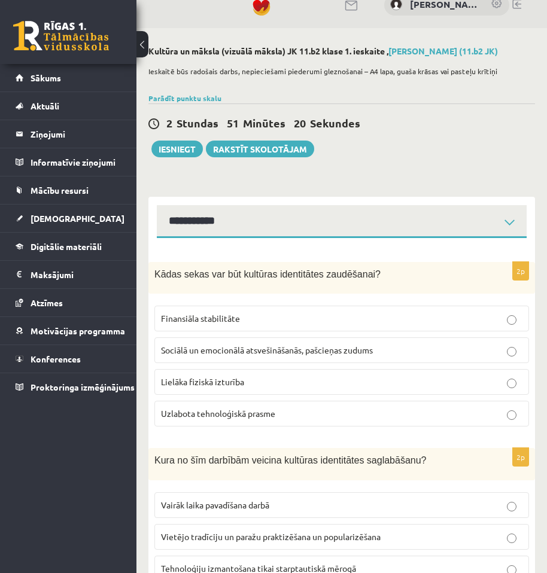
scroll to position [0, 0]
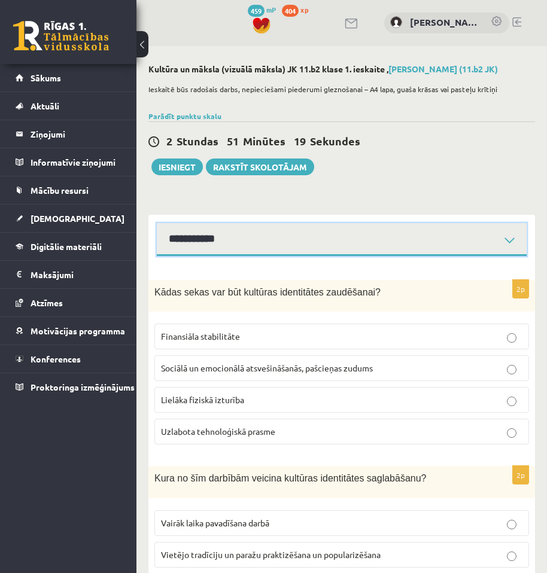
click at [284, 241] on select "**********" at bounding box center [342, 239] width 370 height 33
click at [157, 223] on select "**********" at bounding box center [342, 239] width 370 height 33
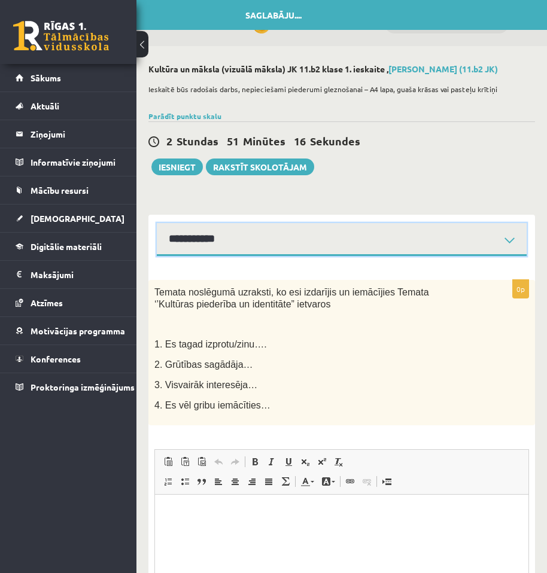
click at [344, 239] on select "**********" at bounding box center [342, 239] width 370 height 33
select select "**********"
click at [157, 223] on select "**********" at bounding box center [342, 239] width 370 height 33
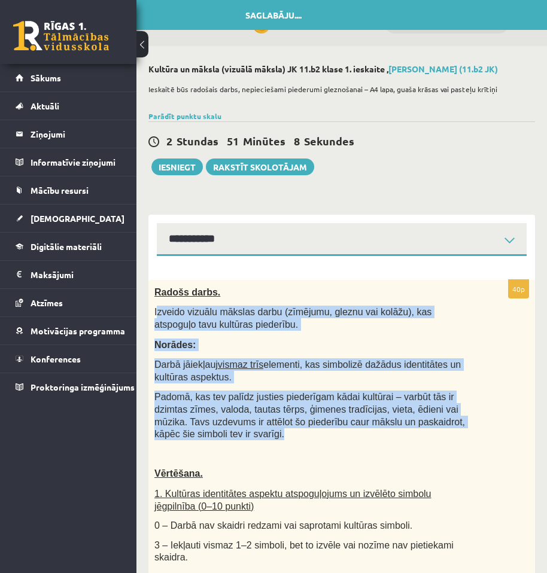
drag, startPoint x: 159, startPoint y: 302, endPoint x: 392, endPoint y: 440, distance: 271.3
copy div "zveido vizuālu mākslas darbu (zīmējumu, gleznu vai kolāžu), kas atspoguļo tavu …"
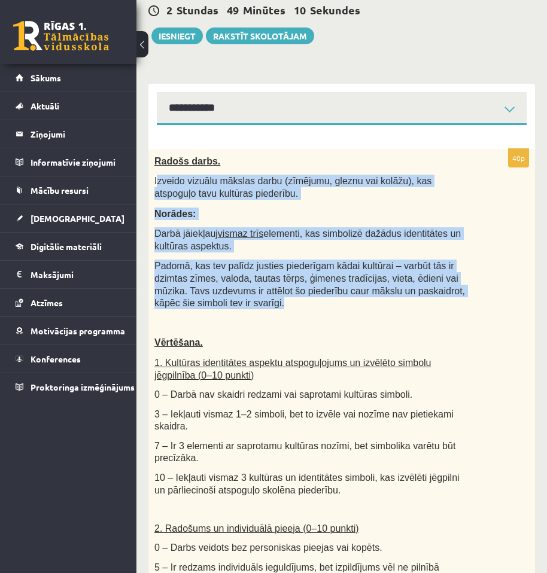
scroll to position [180, 0]
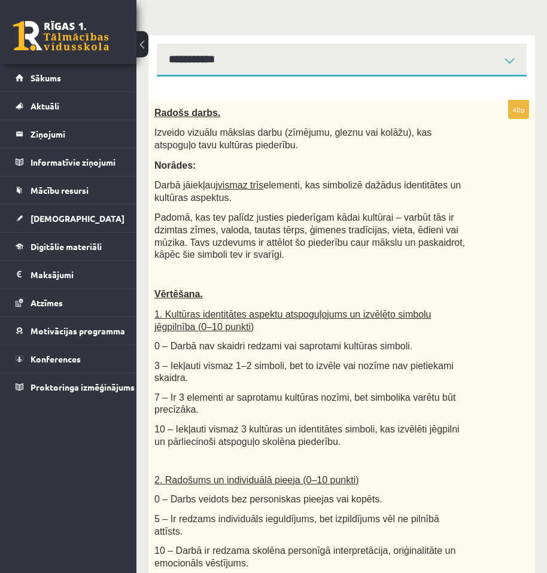
click at [402, 269] on p at bounding box center [311, 275] width 315 height 12
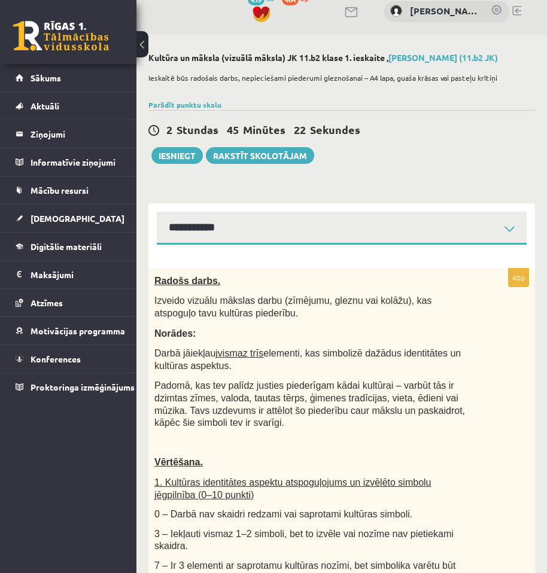
scroll to position [0, 0]
